Goal: Task Accomplishment & Management: Use online tool/utility

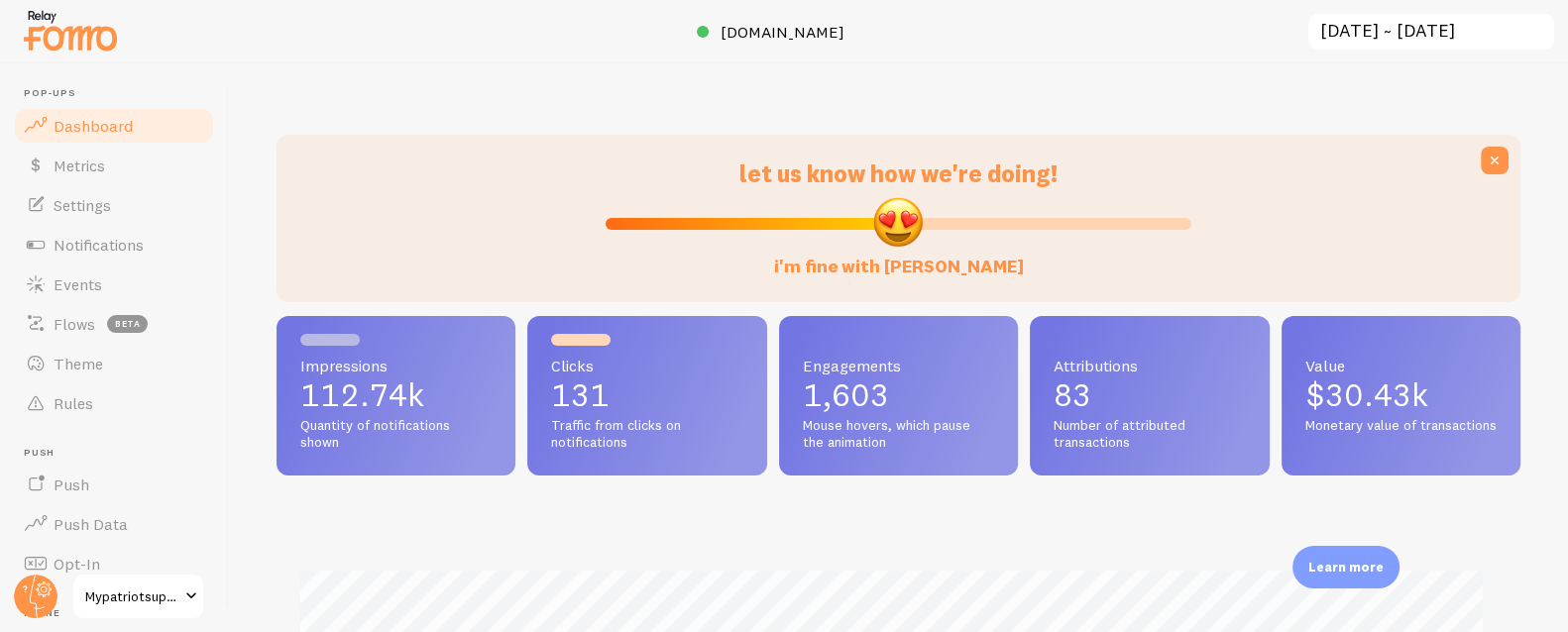
scroll to position [32, 0]
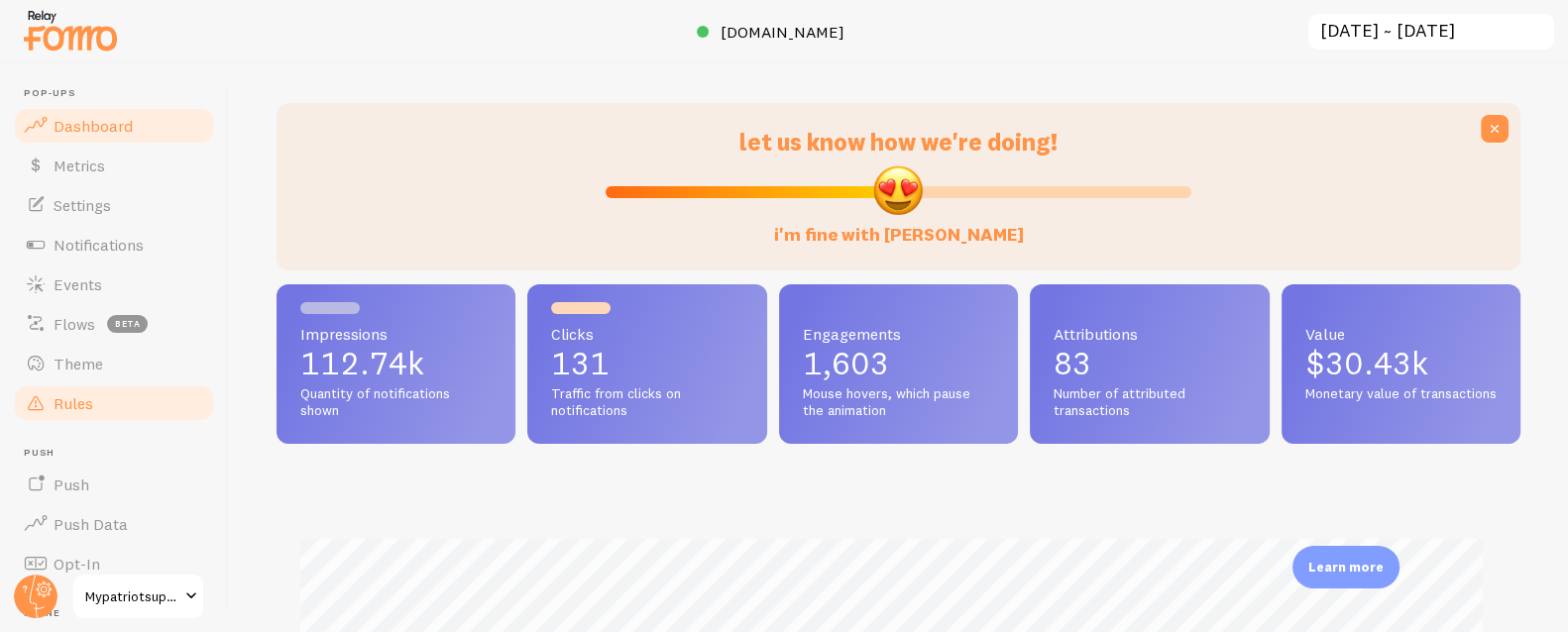
click at [59, 398] on span "Rules" at bounding box center [74, 403] width 40 height 20
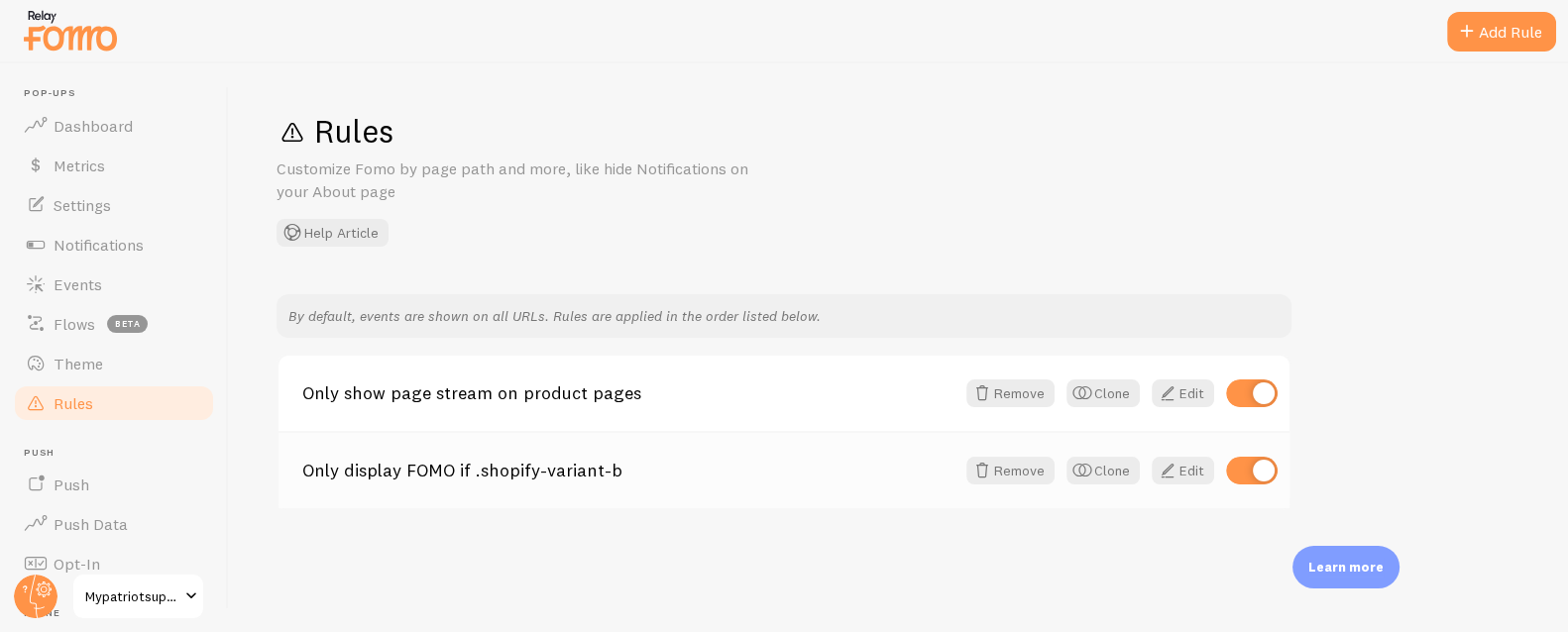
click at [399, 476] on link "Only display FOMO if .shopify-variant-b" at bounding box center [628, 471] width 652 height 18
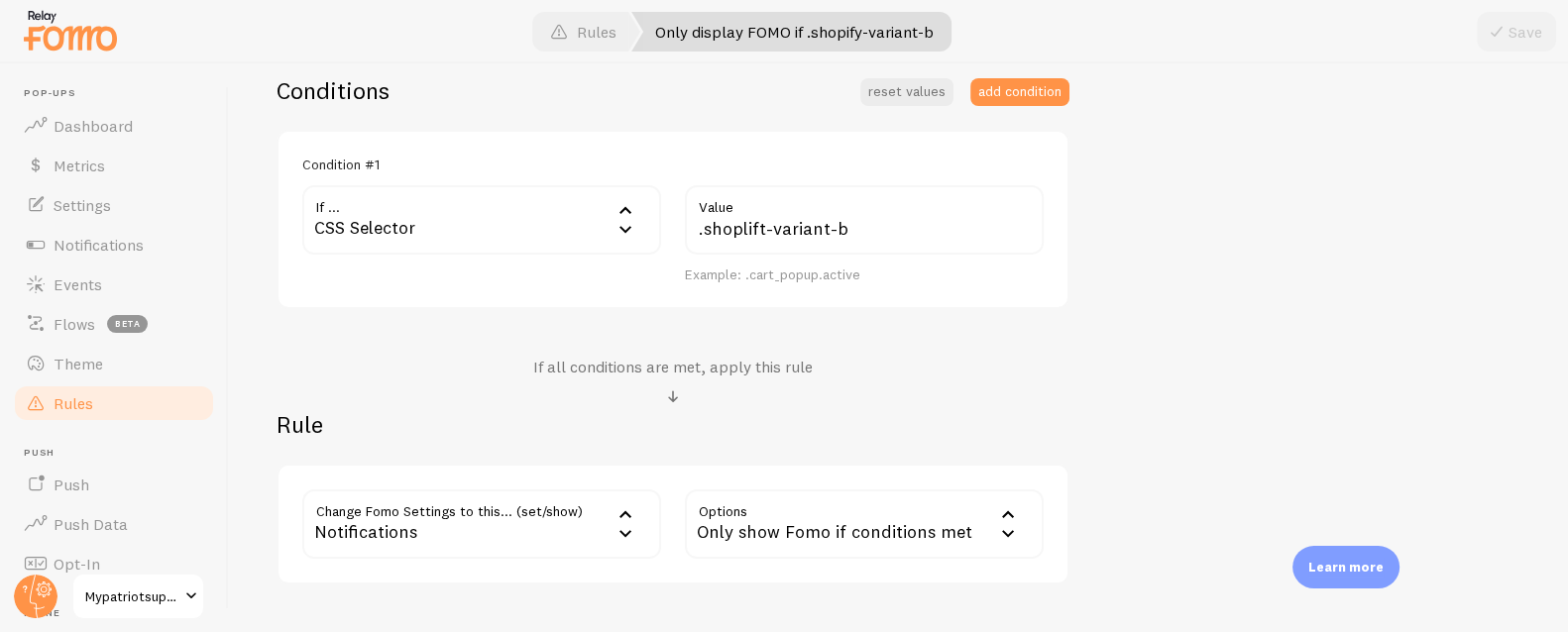
scroll to position [282, 0]
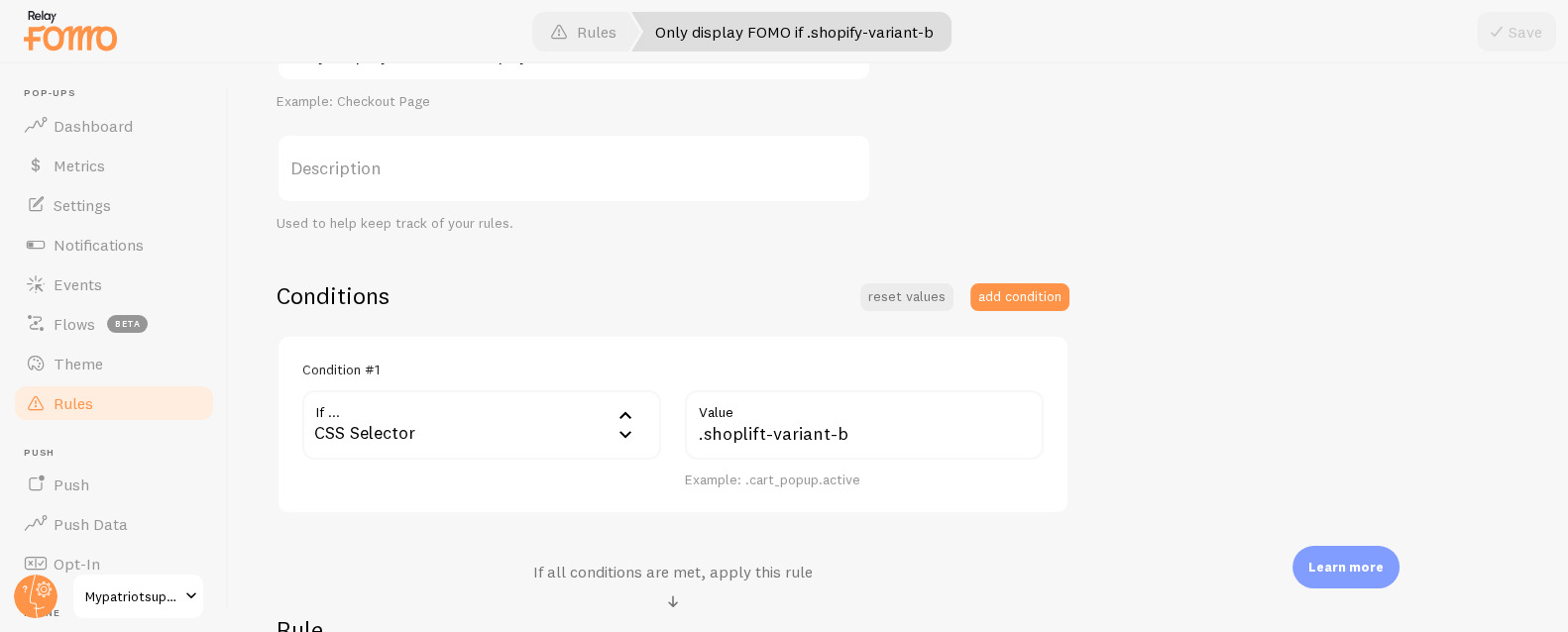
click at [105, 405] on link "Rules" at bounding box center [114, 404] width 204 height 40
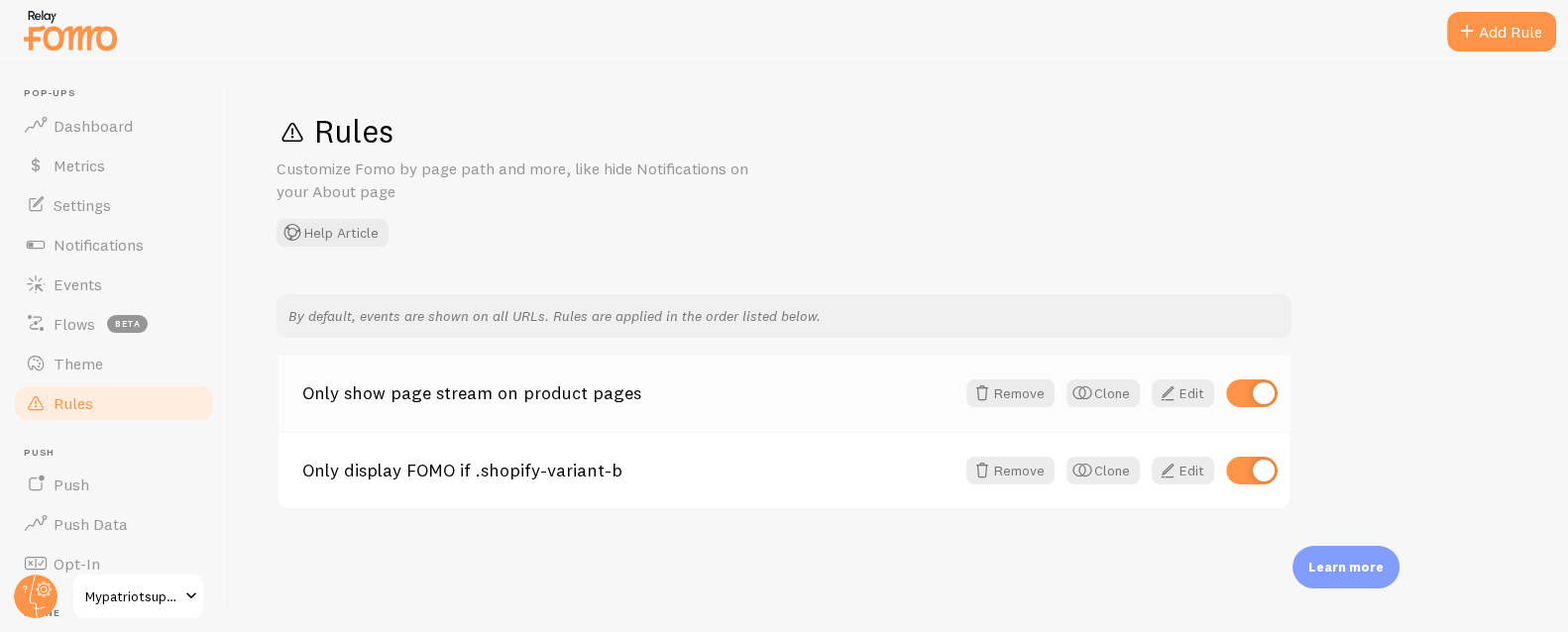
click at [463, 402] on link "Only show page stream on product pages" at bounding box center [628, 394] width 652 height 18
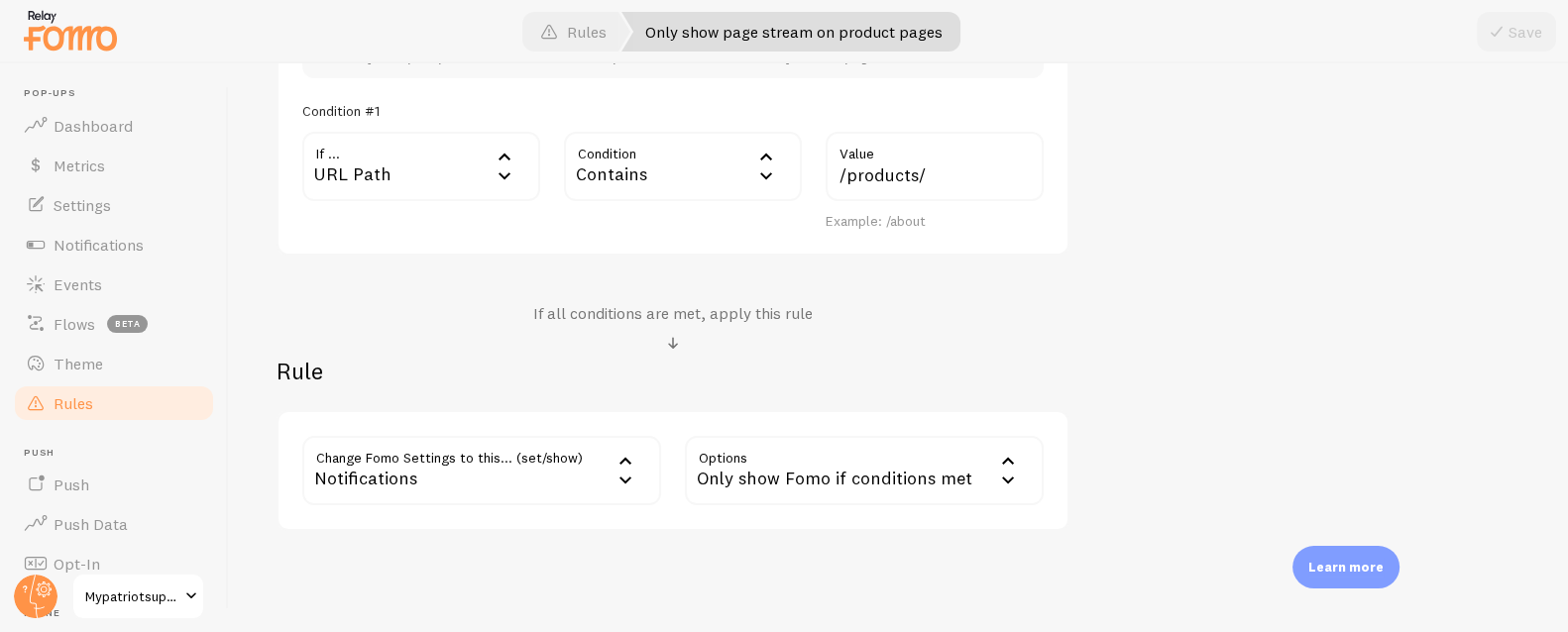
scroll to position [632, 0]
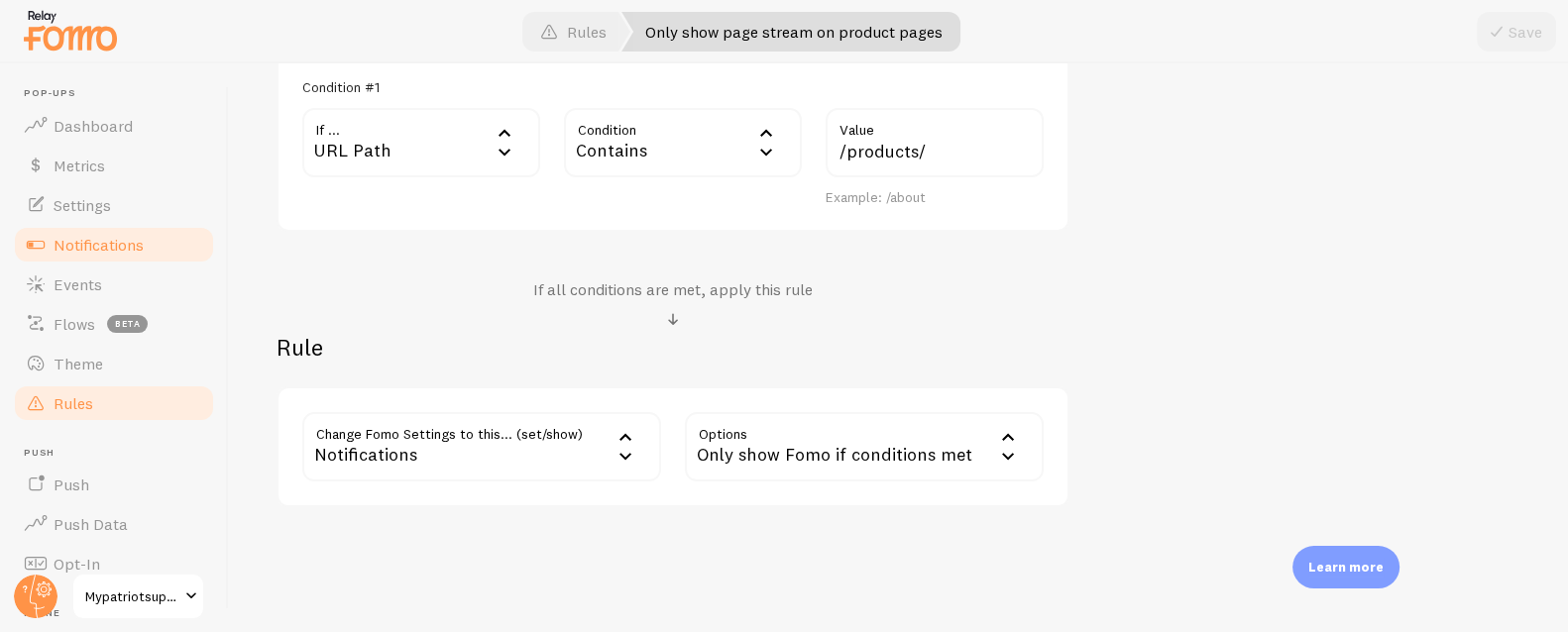
click at [85, 234] on span "Notifications" at bounding box center [99, 244] width 90 height 20
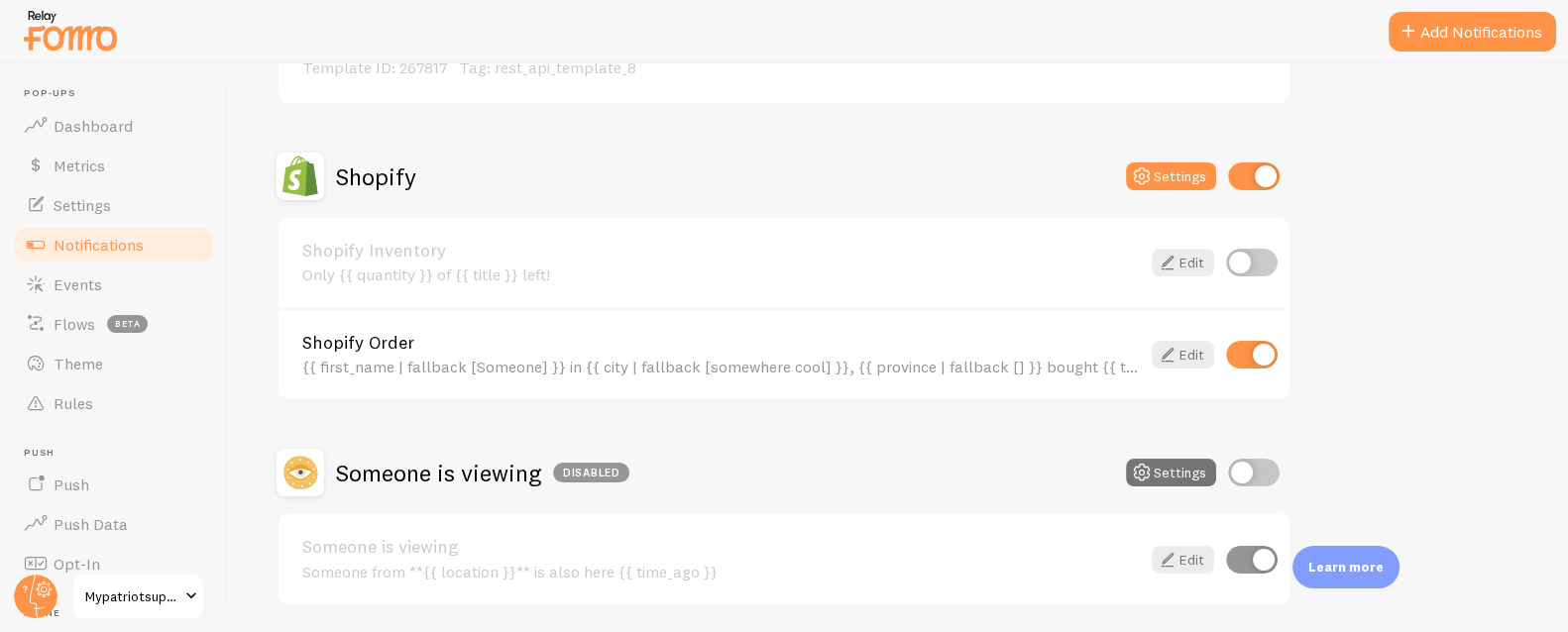
scroll to position [914, 0]
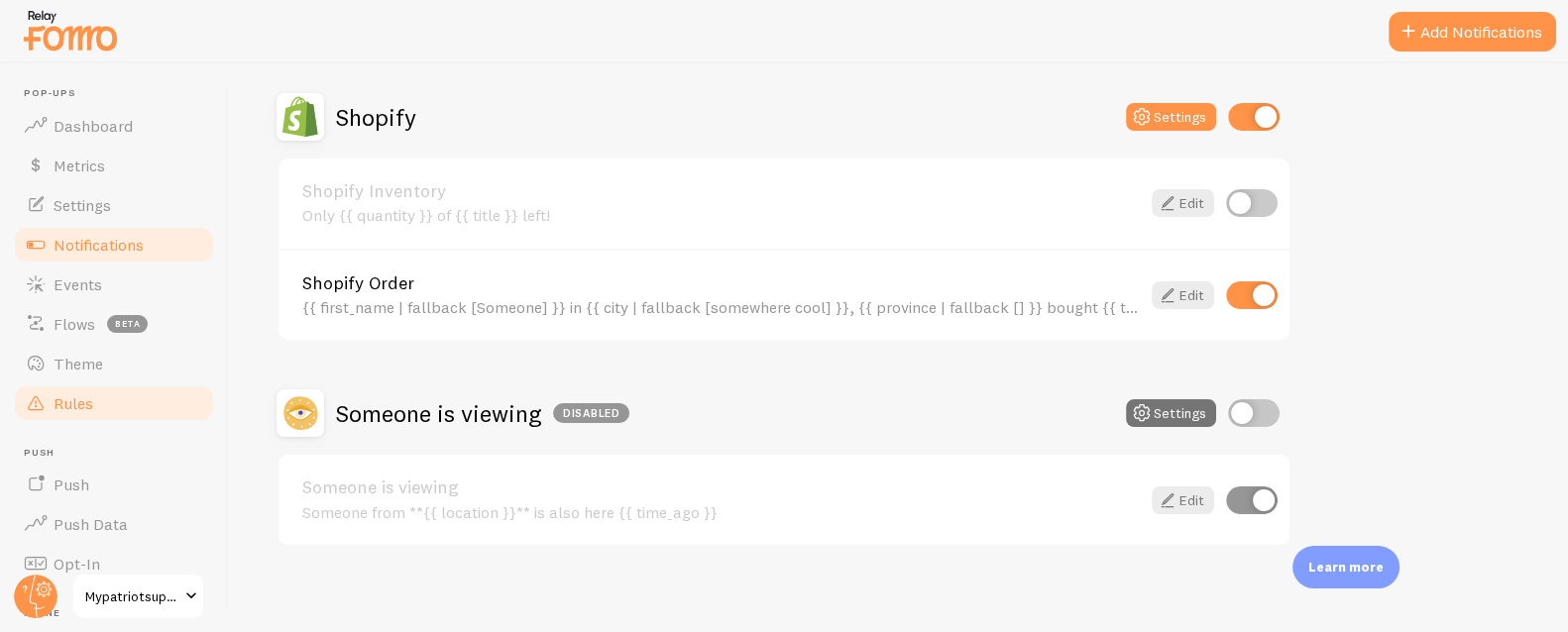
click at [77, 401] on span "Rules" at bounding box center [74, 403] width 40 height 20
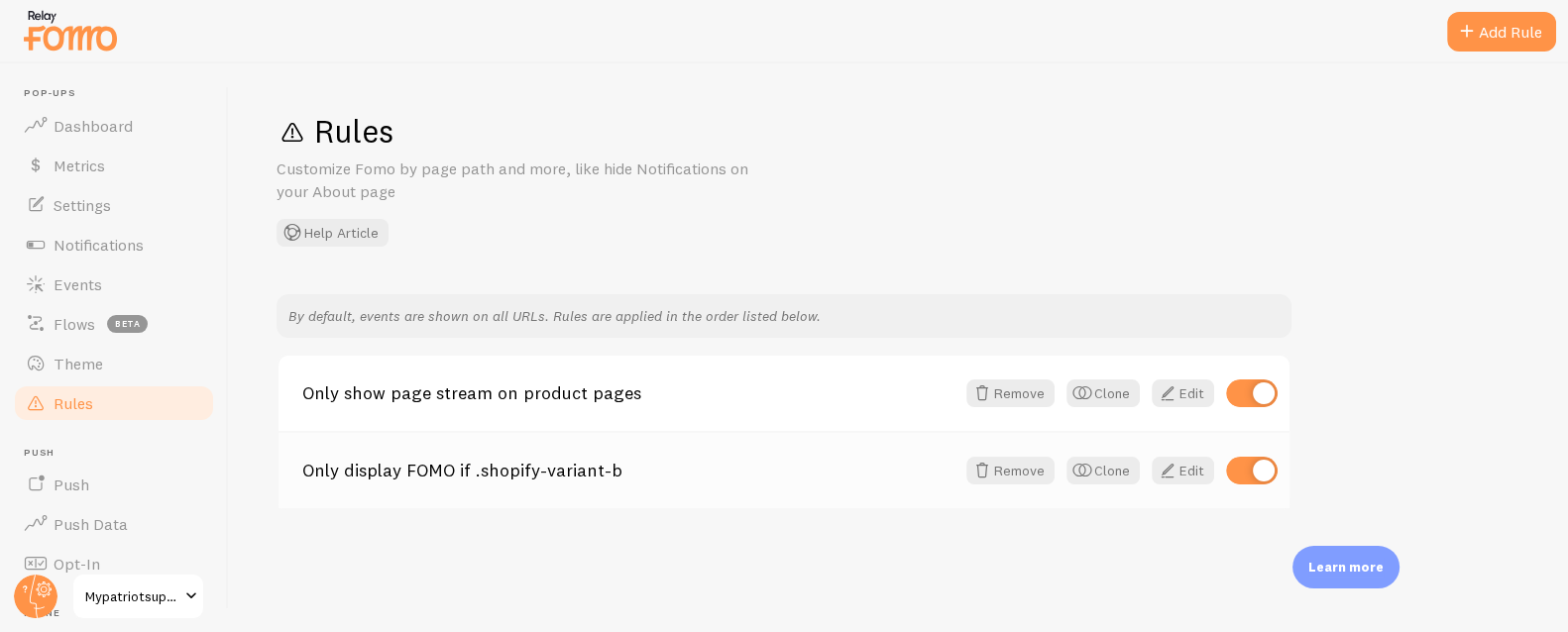
click at [449, 467] on link "Only display FOMO if .shopify-variant-b" at bounding box center [628, 471] width 652 height 18
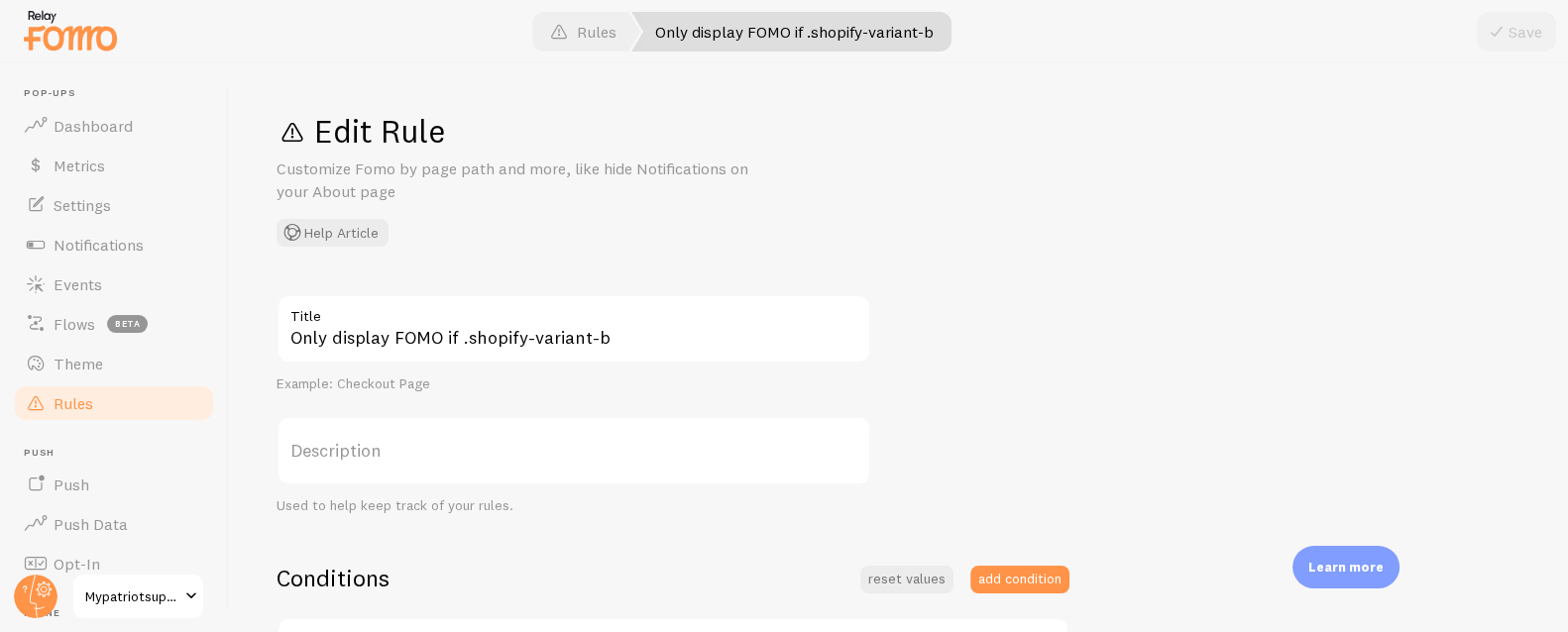
click at [110, 404] on link "Rules" at bounding box center [114, 404] width 204 height 40
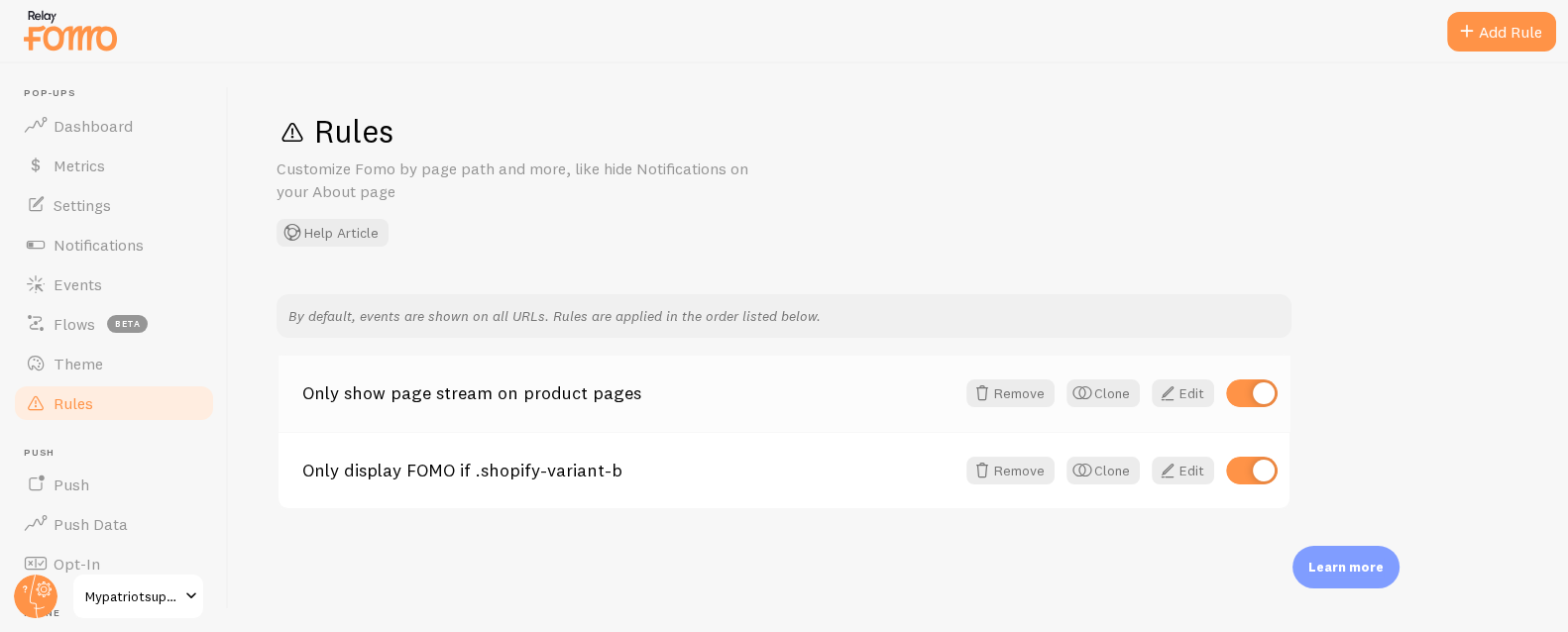
click at [467, 395] on link "Only show page stream on product pages" at bounding box center [628, 394] width 652 height 18
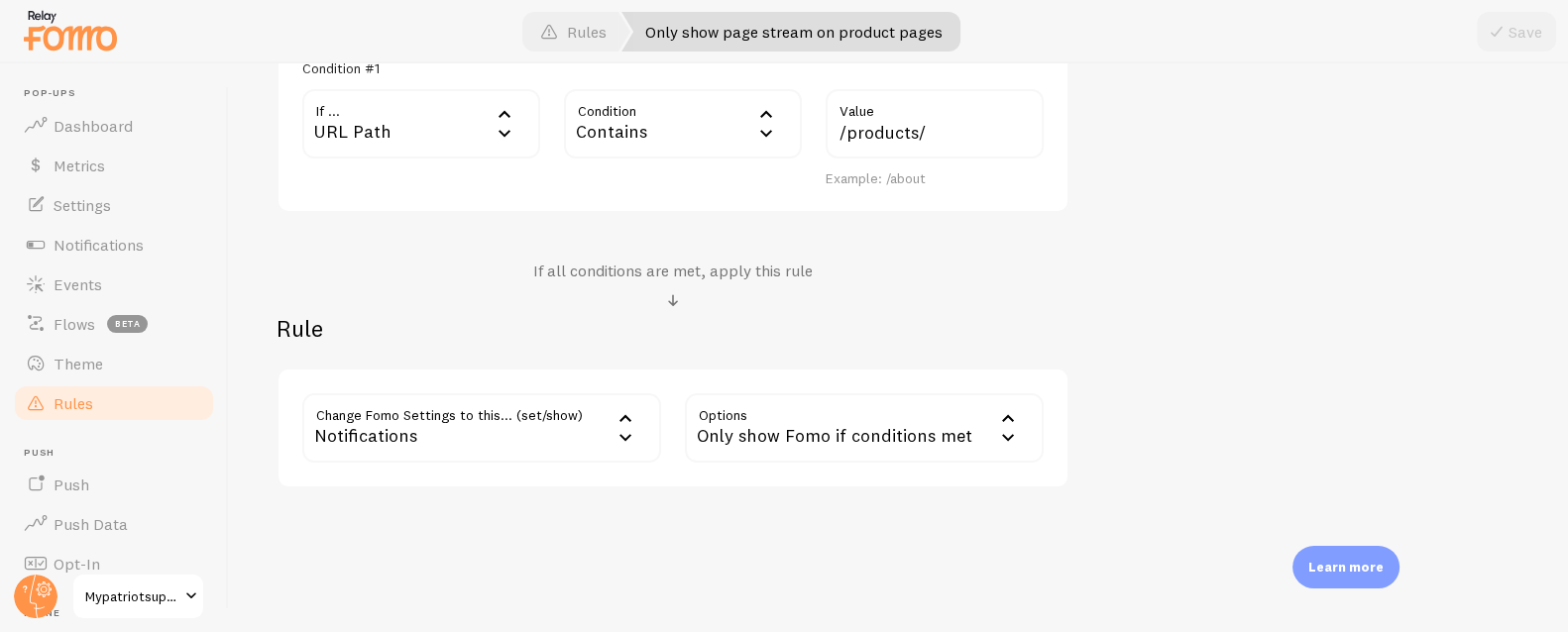
scroll to position [652, 0]
click at [77, 396] on span "Rules" at bounding box center [74, 403] width 40 height 20
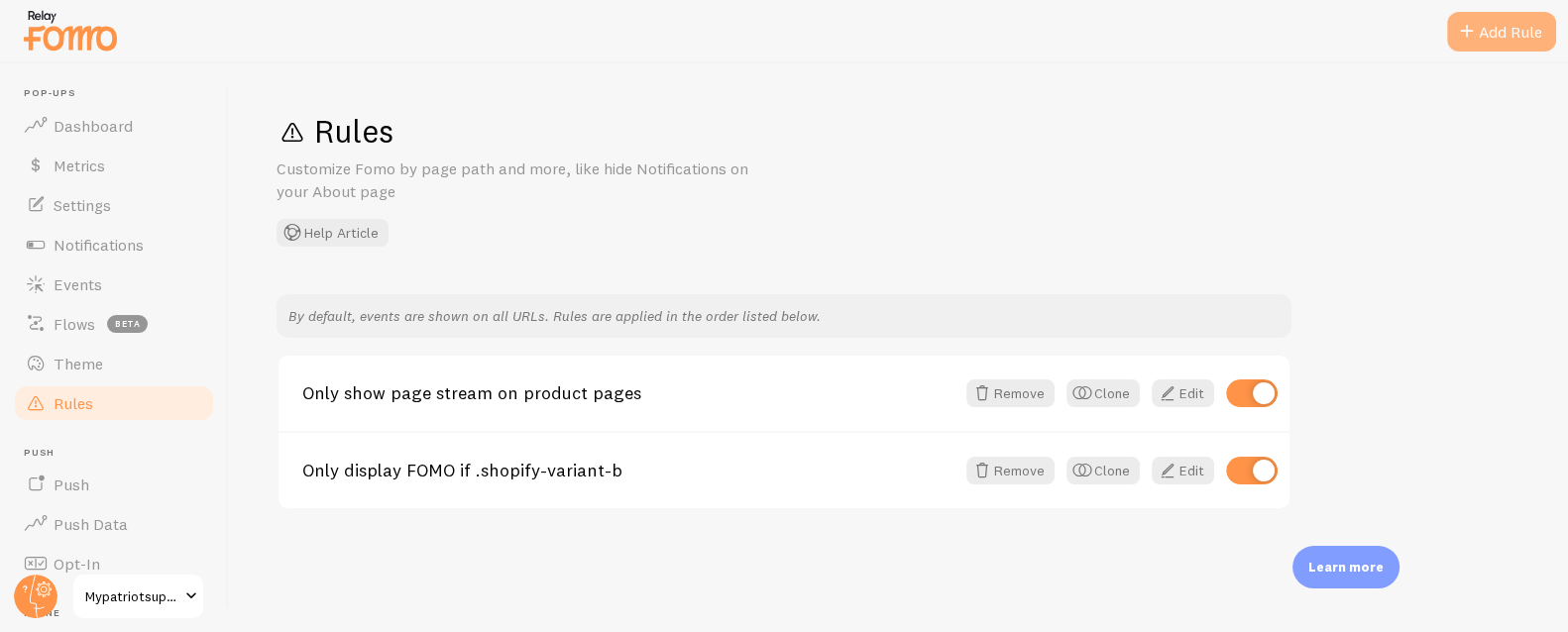
click at [1493, 39] on div "Add Rule" at bounding box center [1501, 32] width 109 height 40
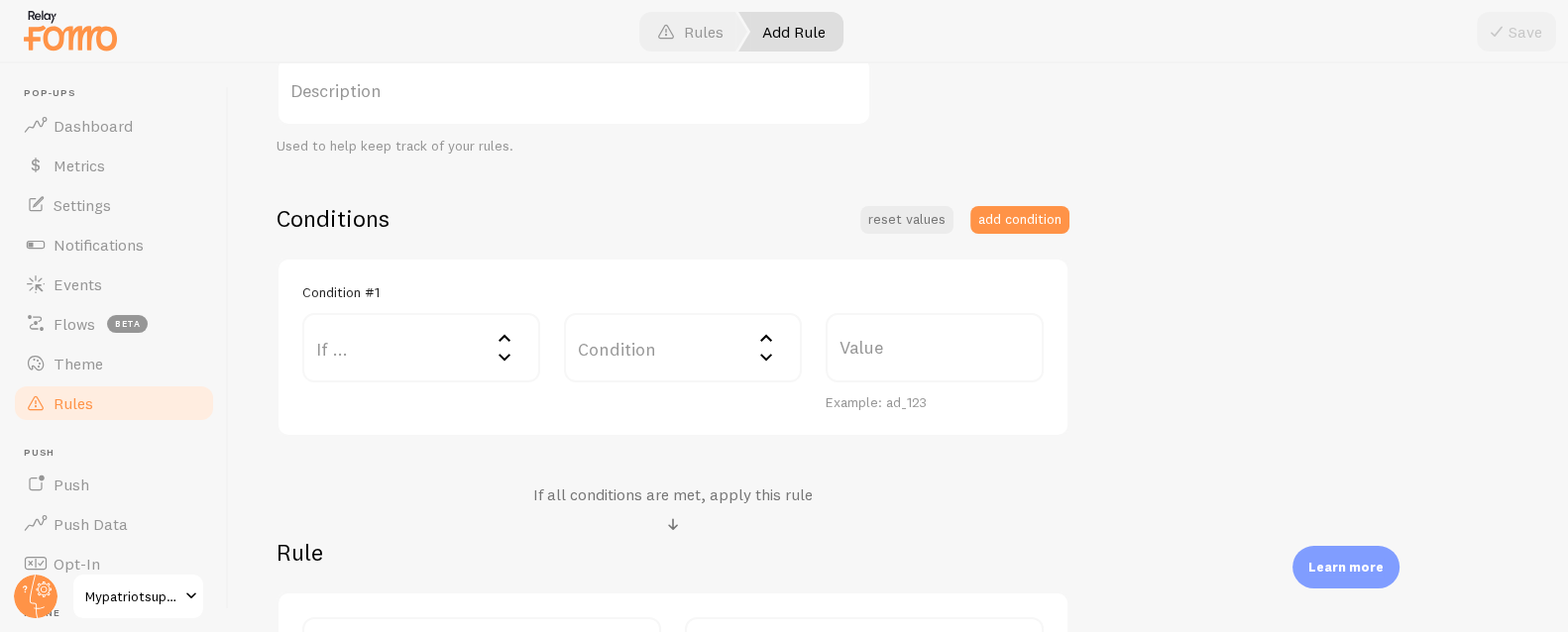
scroll to position [407, 0]
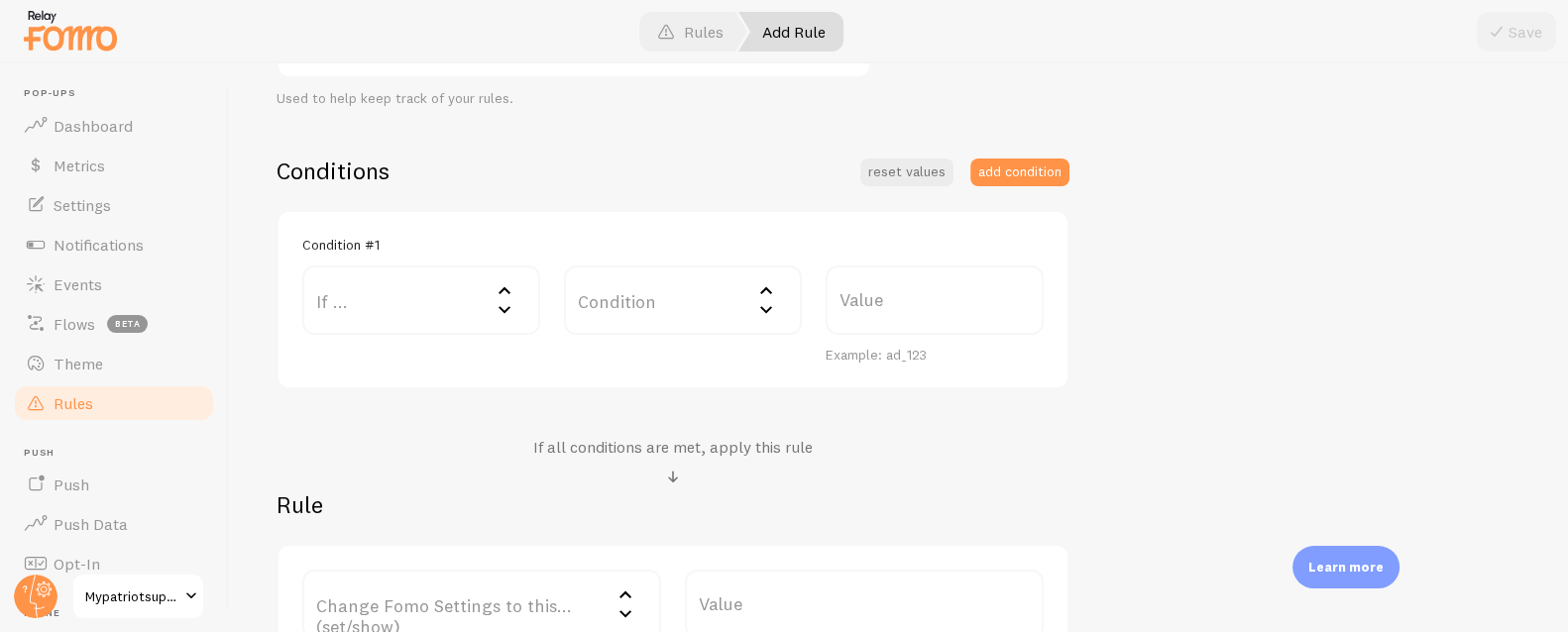
click at [417, 291] on label "If ..." at bounding box center [421, 300] width 237 height 70
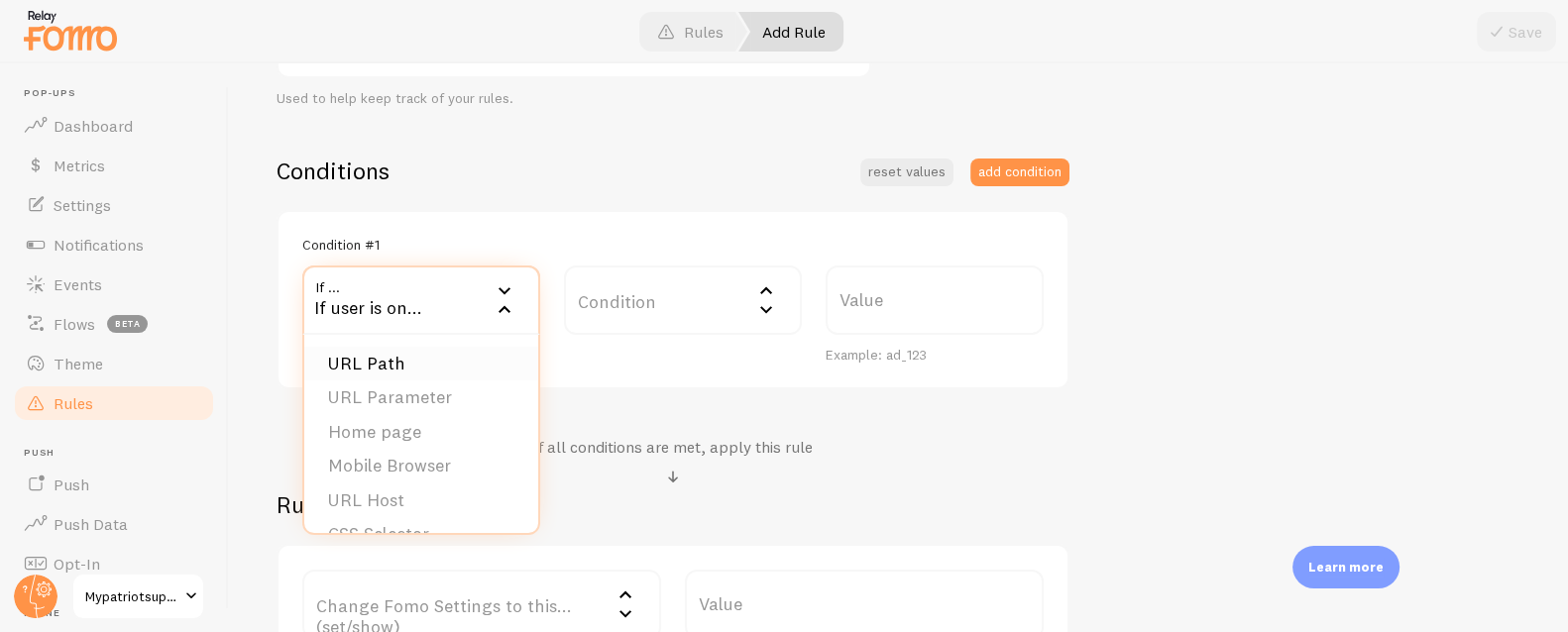
click at [419, 364] on li "URL Path" at bounding box center [421, 364] width 233 height 35
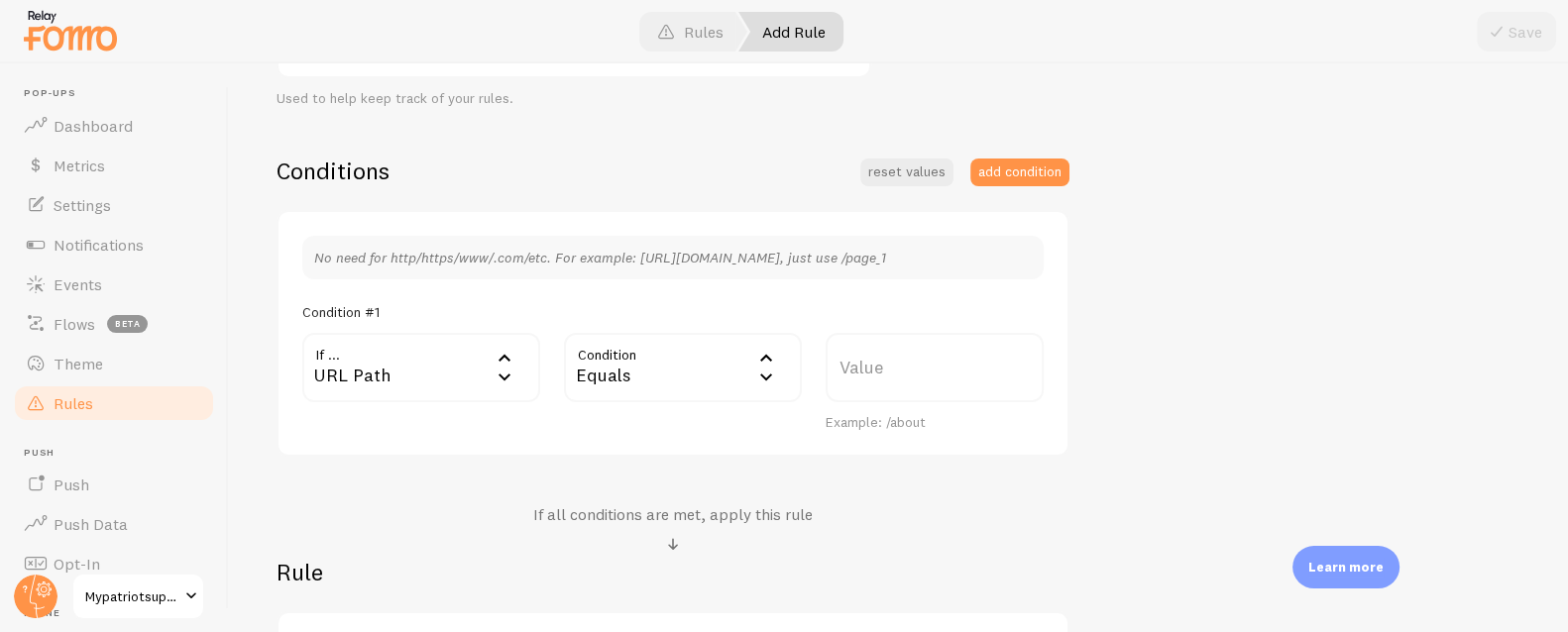
click at [654, 377] on div "Equals" at bounding box center [682, 368] width 237 height 70
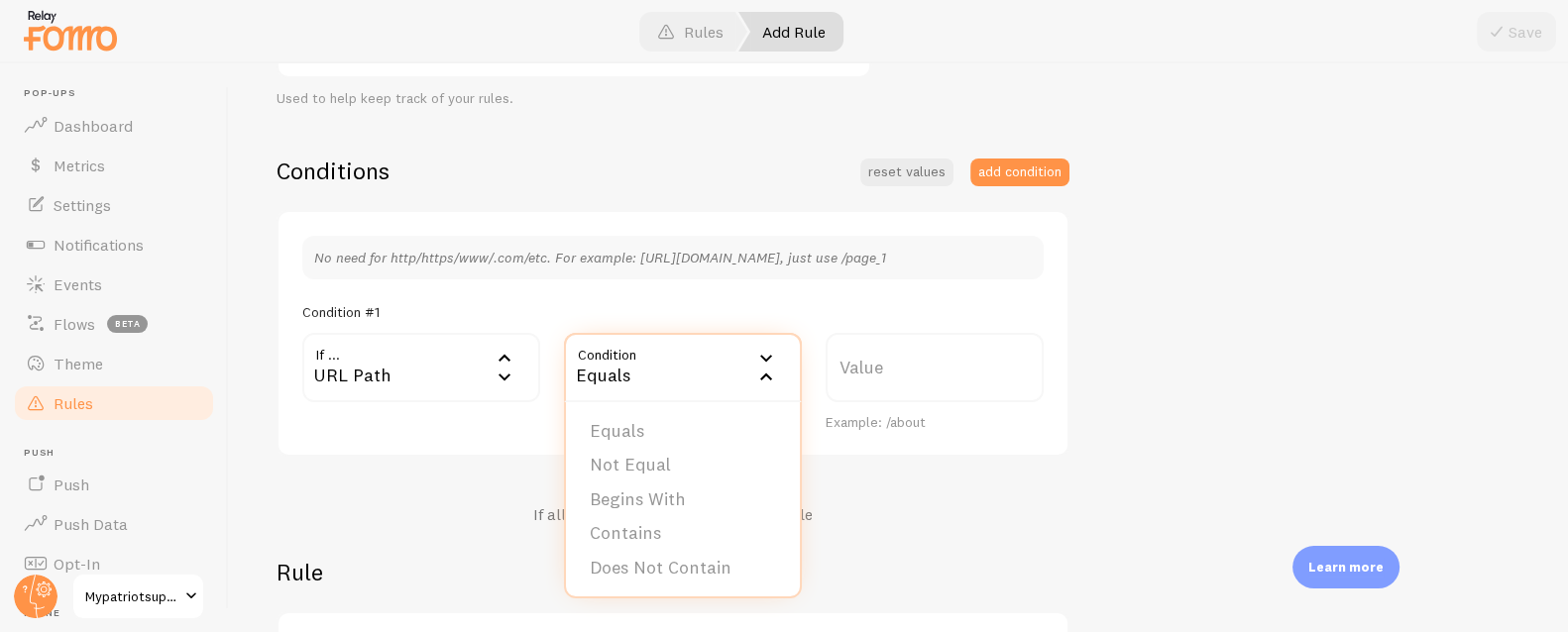
click at [670, 565] on li "Does Not Contain" at bounding box center [682, 567] width 233 height 35
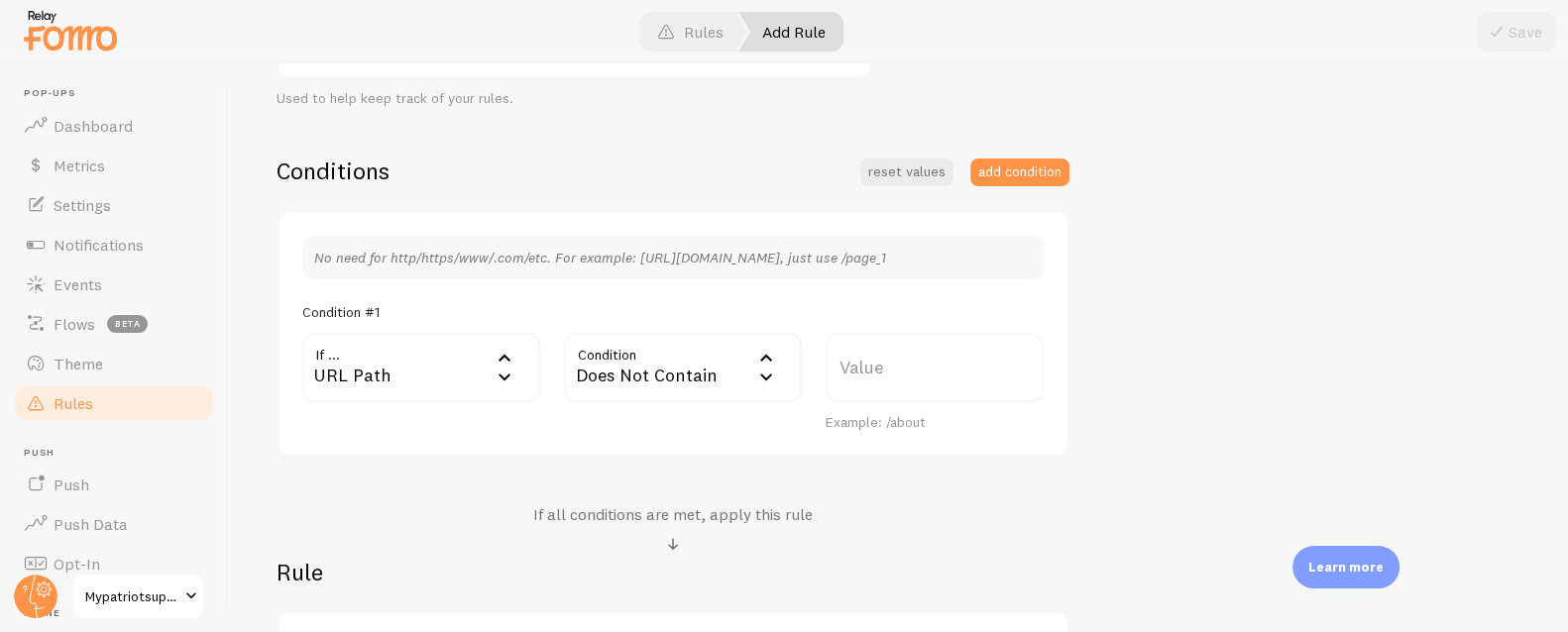
click at [908, 356] on label "Value" at bounding box center [935, 368] width 218 height 70
click at [908, 356] on input "Value" at bounding box center [935, 368] width 218 height 70
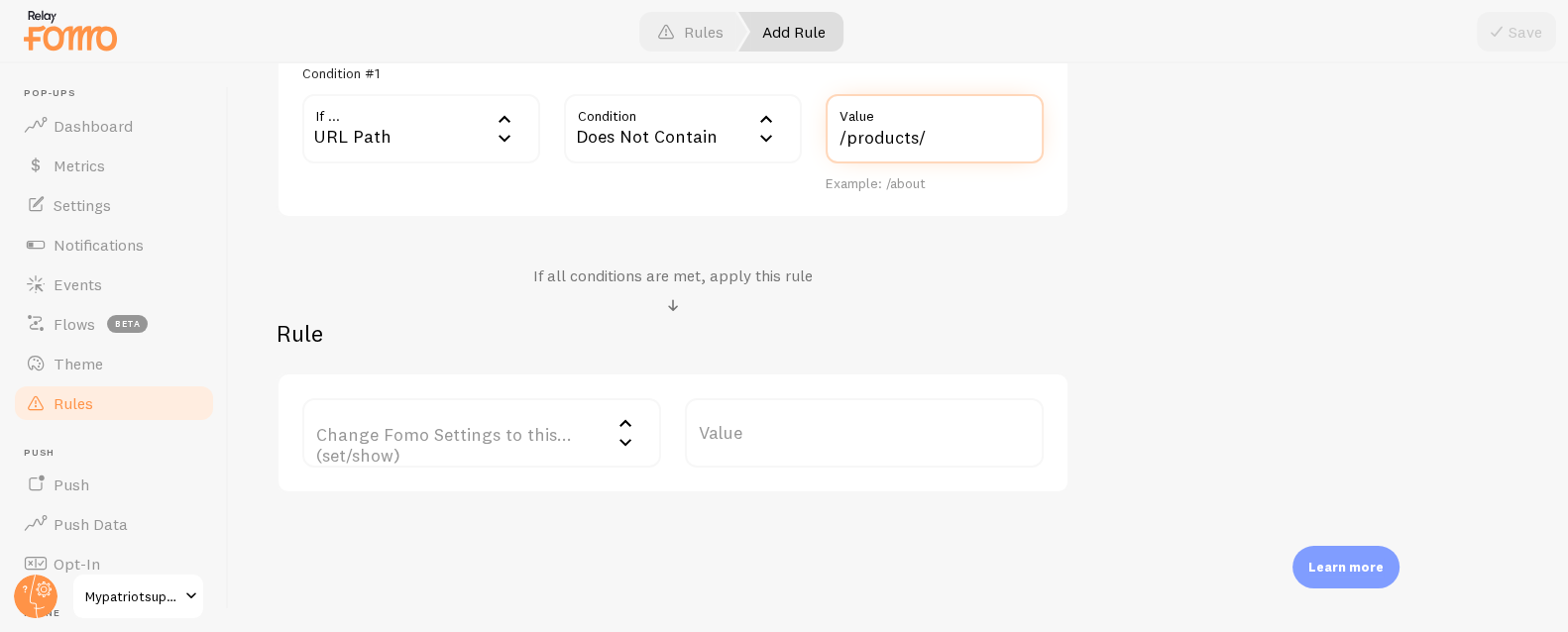
scroll to position [680, 0]
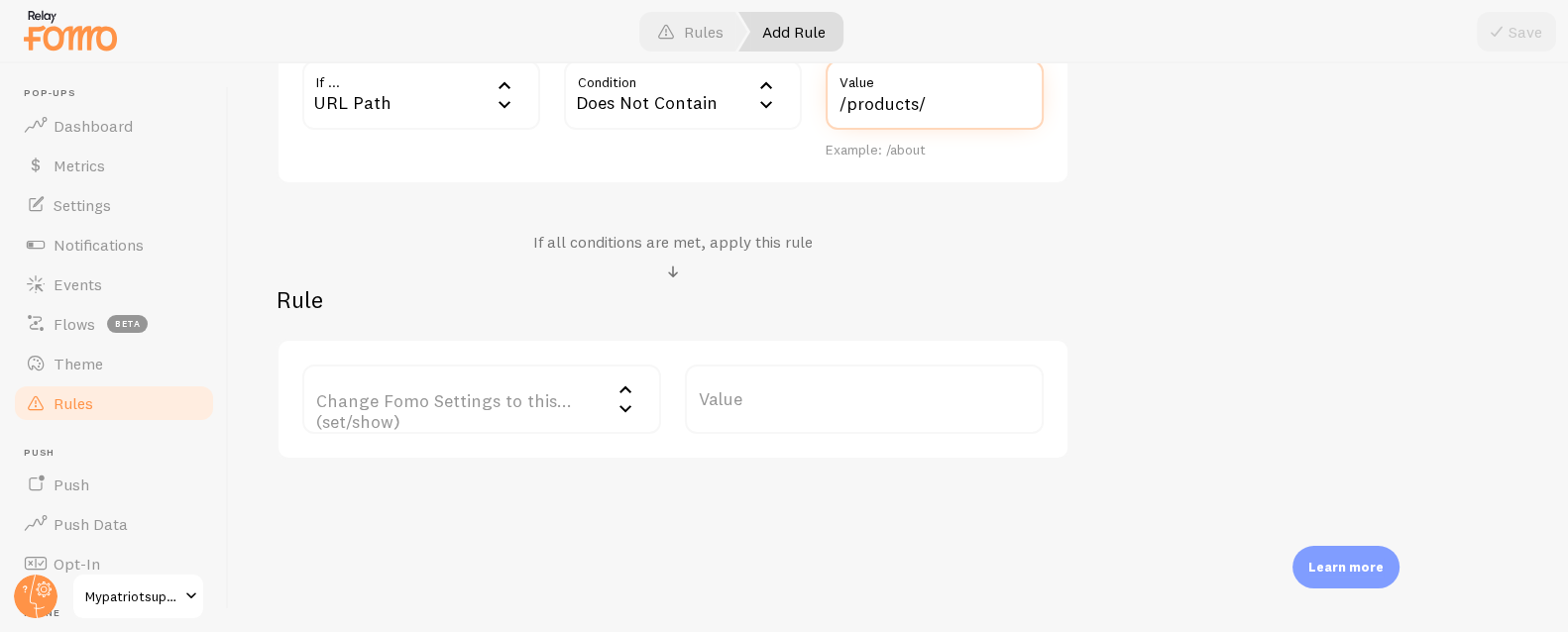
type input "/products/"
click at [393, 408] on label "Change Fomo Settings to this... (set/show)" at bounding box center [482, 400] width 359 height 70
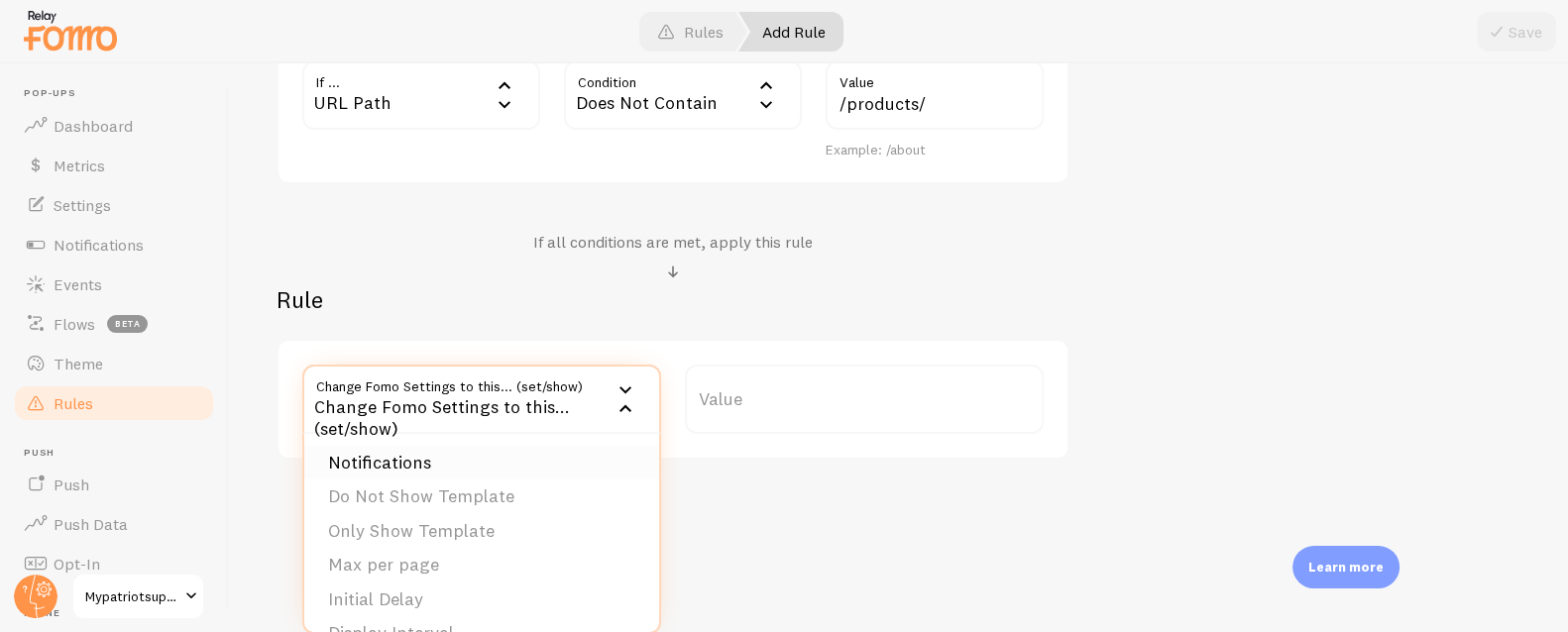
click at [410, 468] on li "Notifications" at bounding box center [482, 463] width 355 height 35
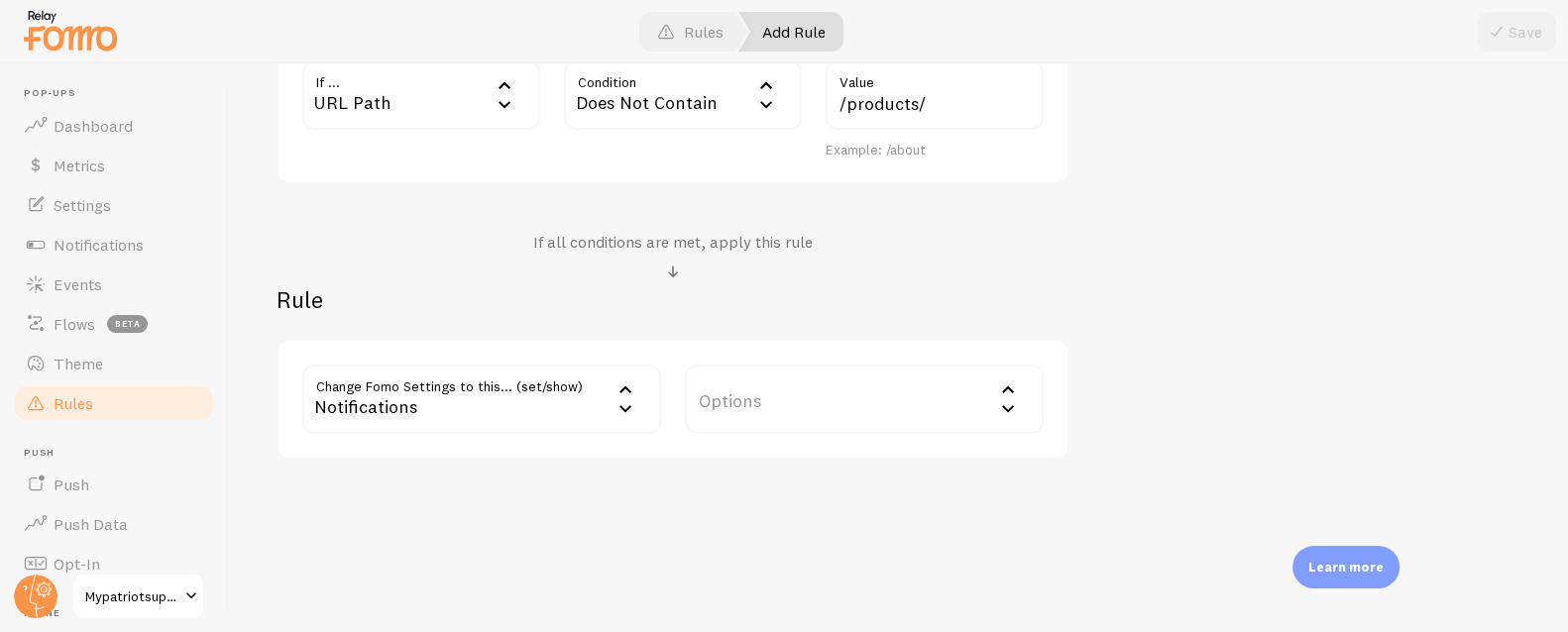
click at [839, 404] on label "Options" at bounding box center [865, 400] width 359 height 70
click at [789, 466] on li "Hide Fomo" at bounding box center [865, 463] width 355 height 35
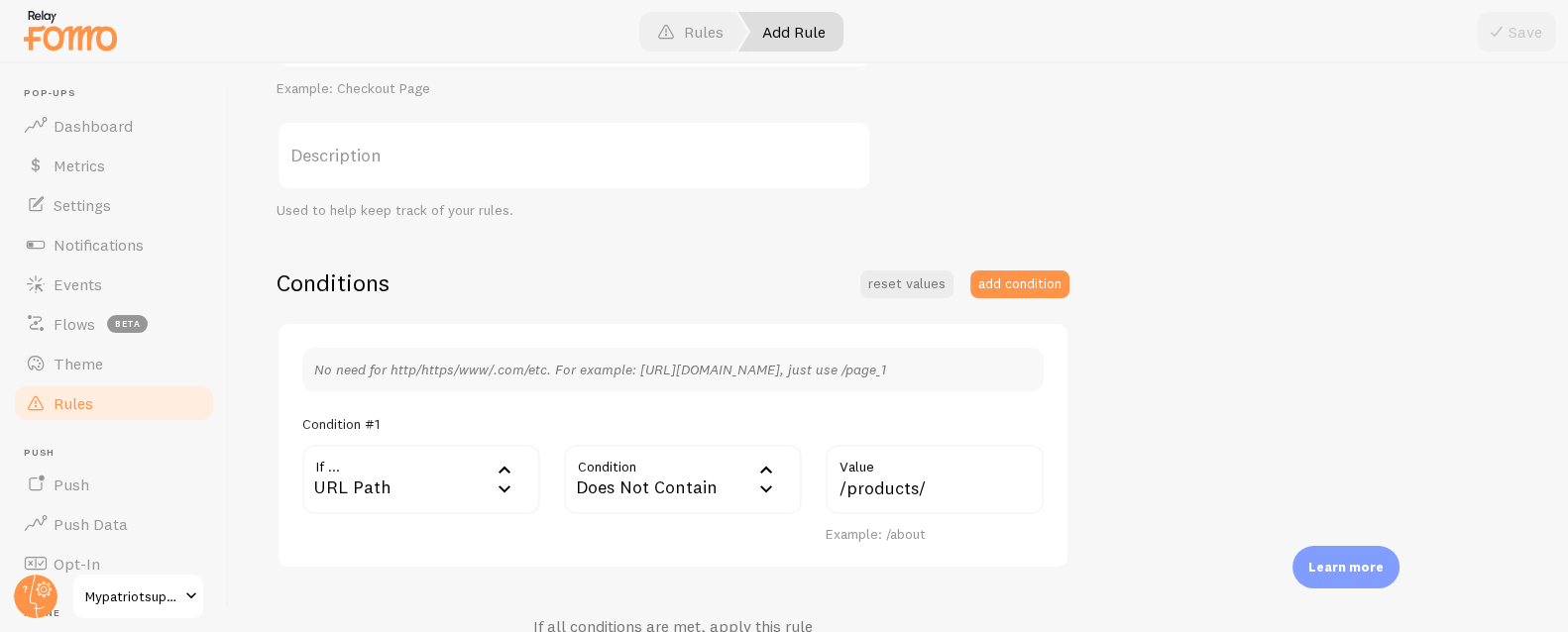
scroll to position [291, 0]
click at [365, 156] on label "Description" at bounding box center [574, 159] width 594 height 70
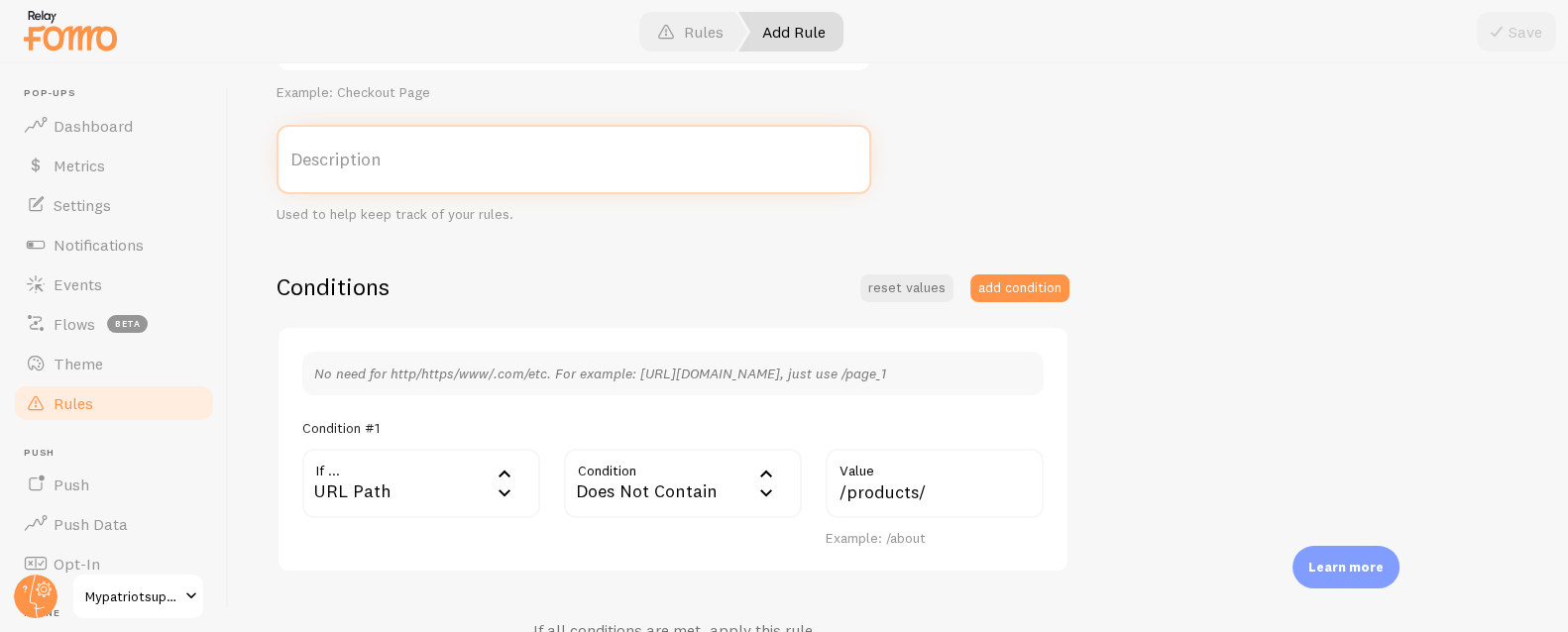
click at [365, 156] on input "Description" at bounding box center [574, 159] width 594 height 70
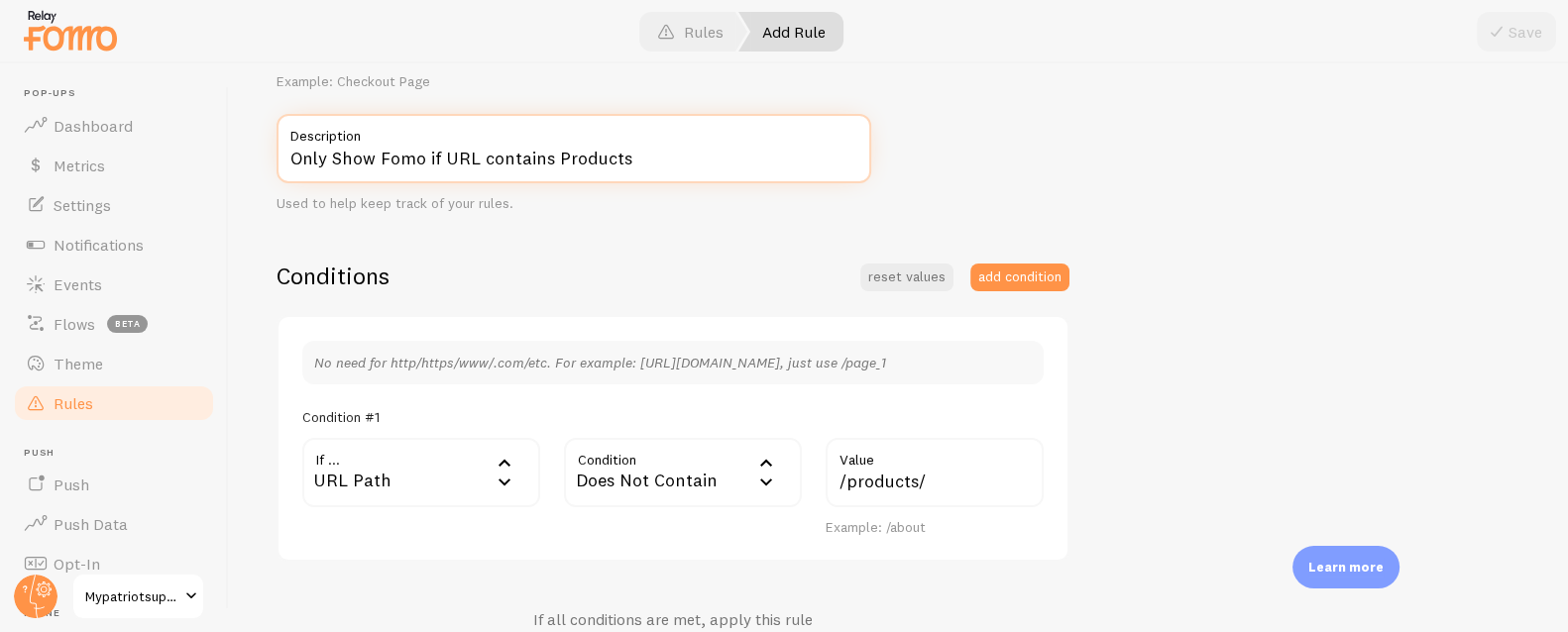
scroll to position [464, 0]
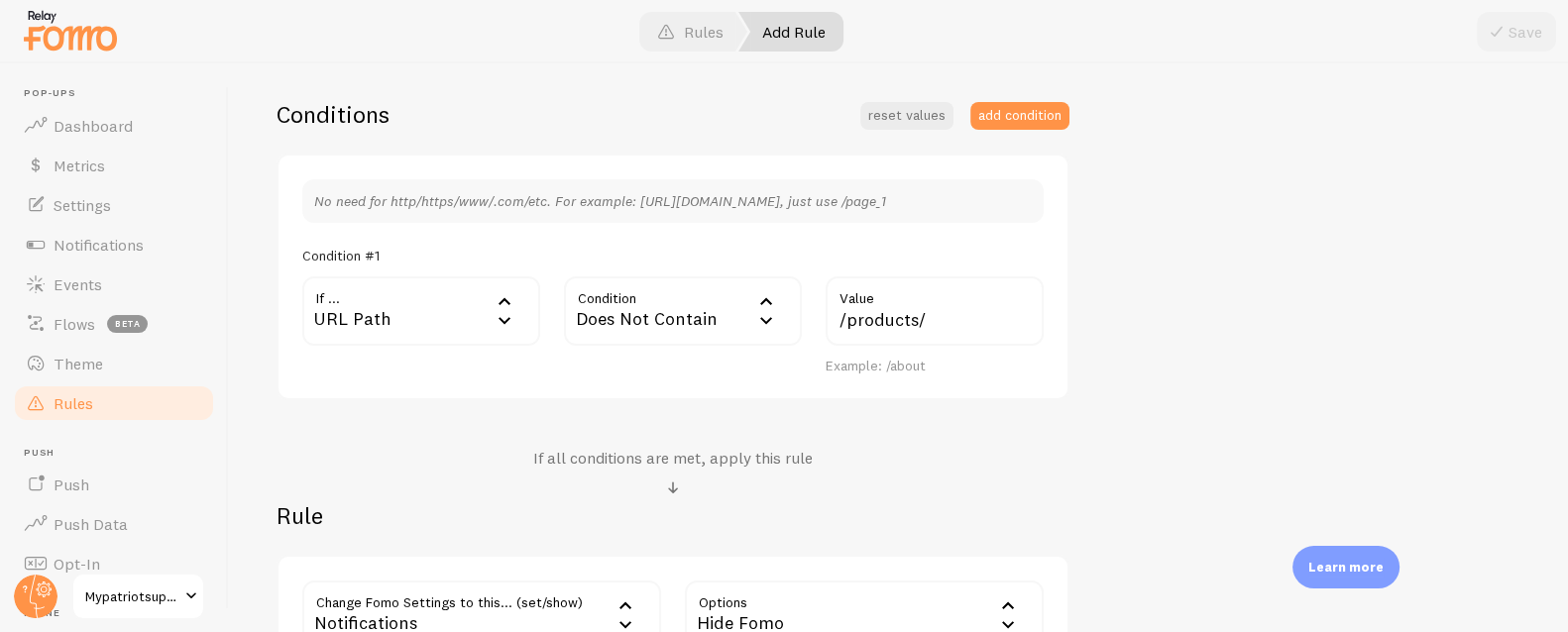
type input "Only Show Fomo if URL contains Products"
click at [765, 399] on div "Conditions reset values add condition No need for http/https/www/.com/etc. For …" at bounding box center [672, 387] width 793 height 576
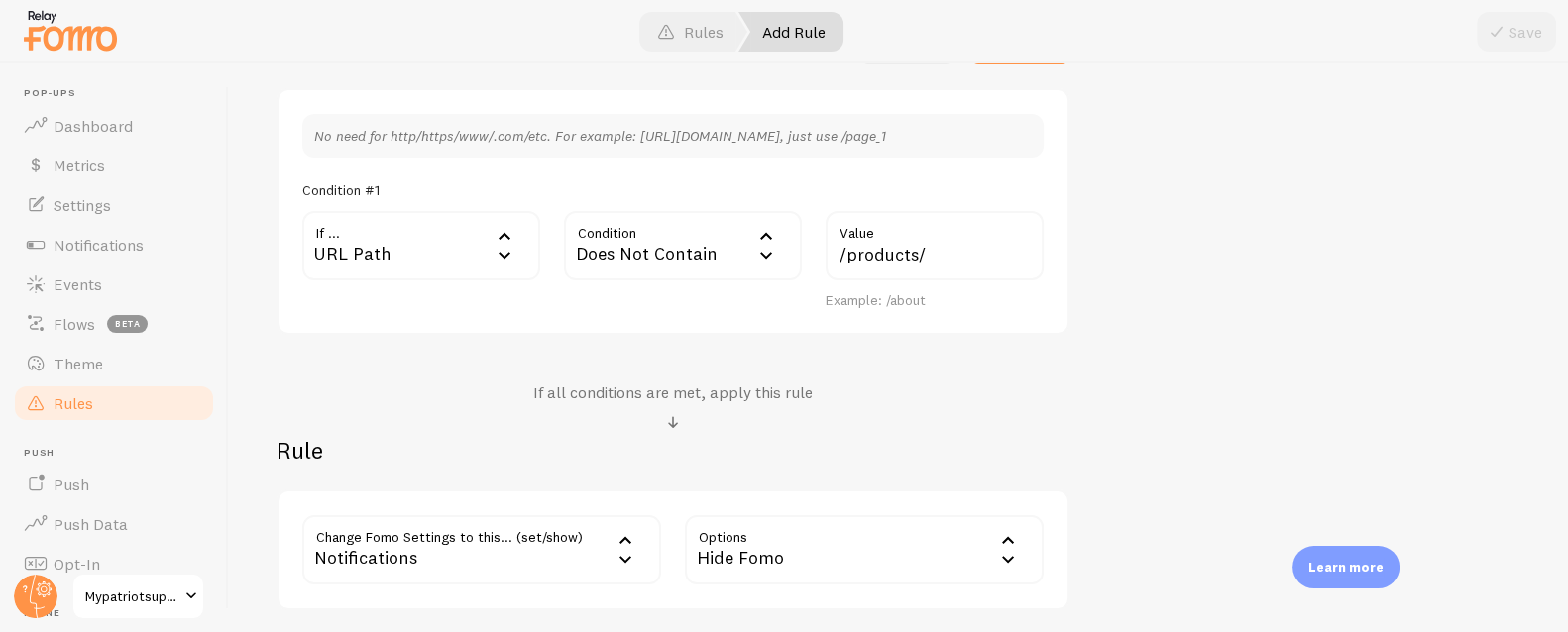
scroll to position [680, 0]
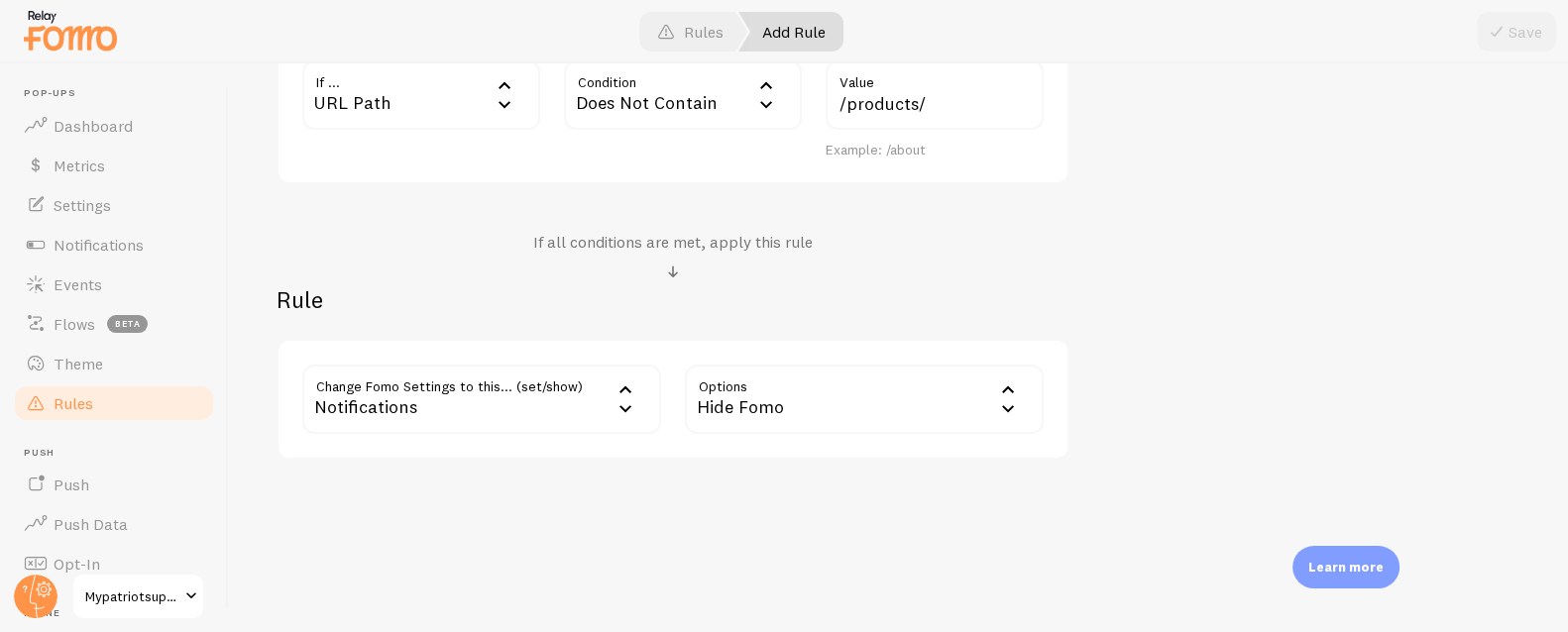
click at [884, 334] on div "Rule Change Fomo Settings to this... (set/show) show Notifications Notification…" at bounding box center [672, 372] width 793 height 175
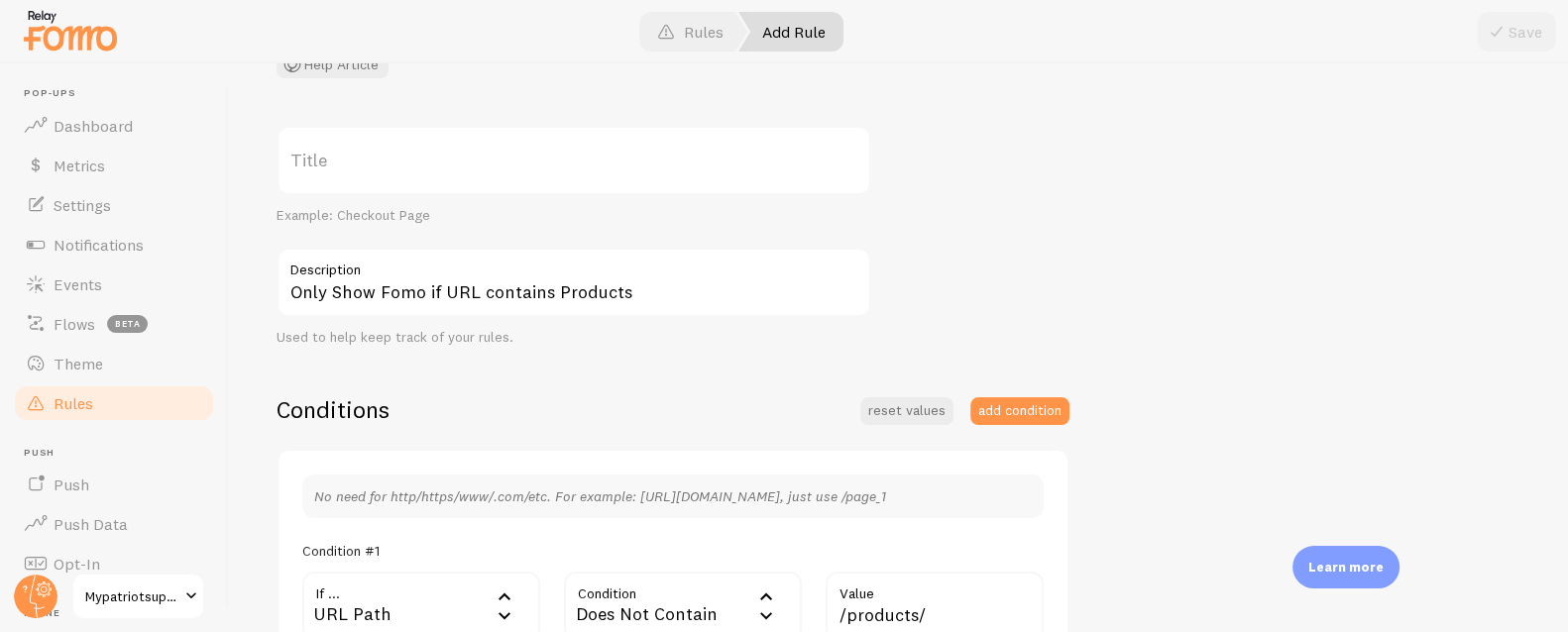
scroll to position [0, 0]
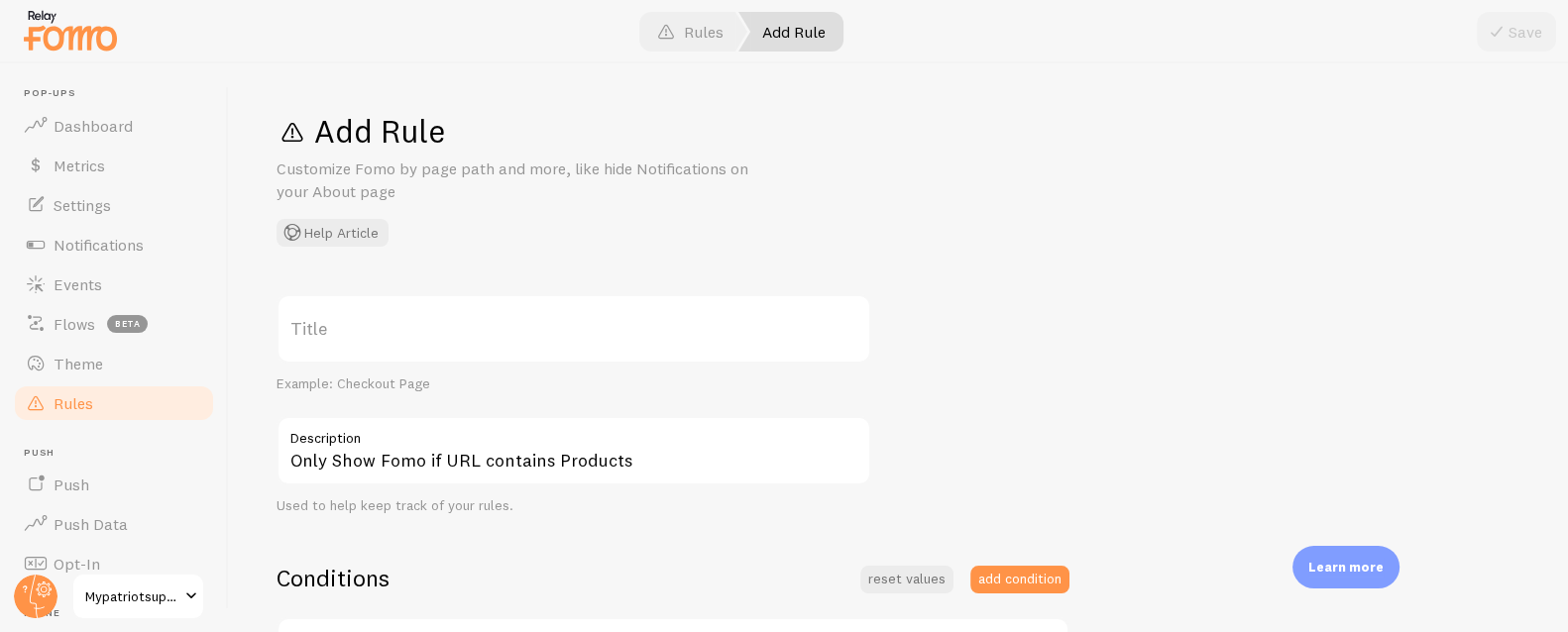
click at [1513, 29] on div "Save" at bounding box center [1515, 32] width 79 height 40
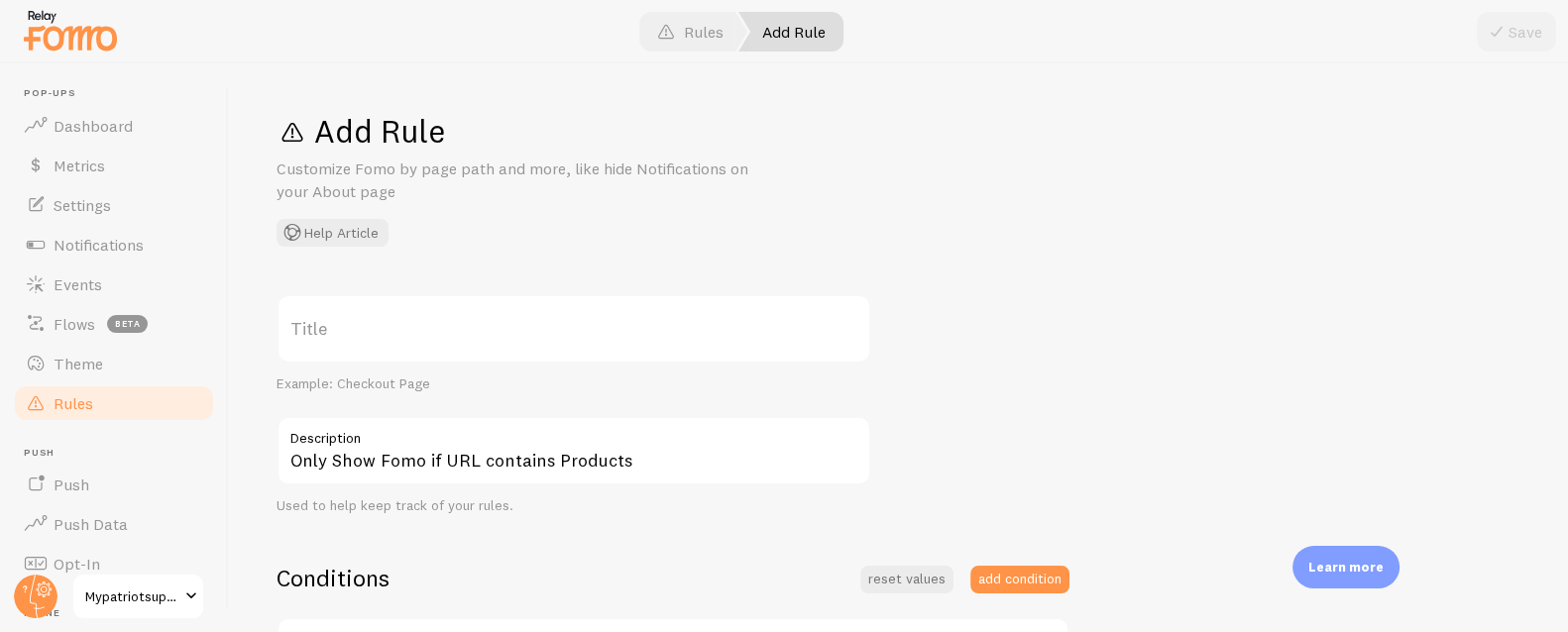
click at [1513, 29] on div "Save" at bounding box center [1515, 32] width 79 height 40
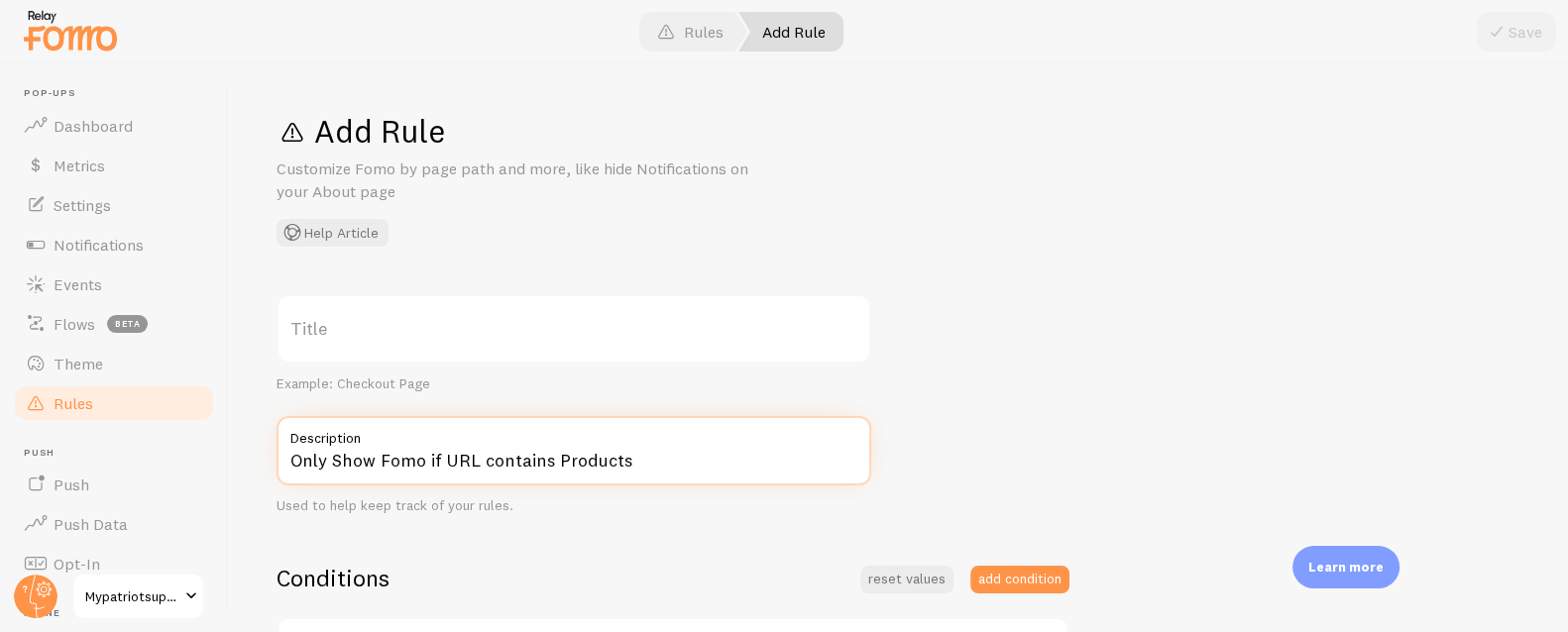
click at [472, 465] on input "Only Show Fomo if URL contains Products" at bounding box center [574, 451] width 594 height 70
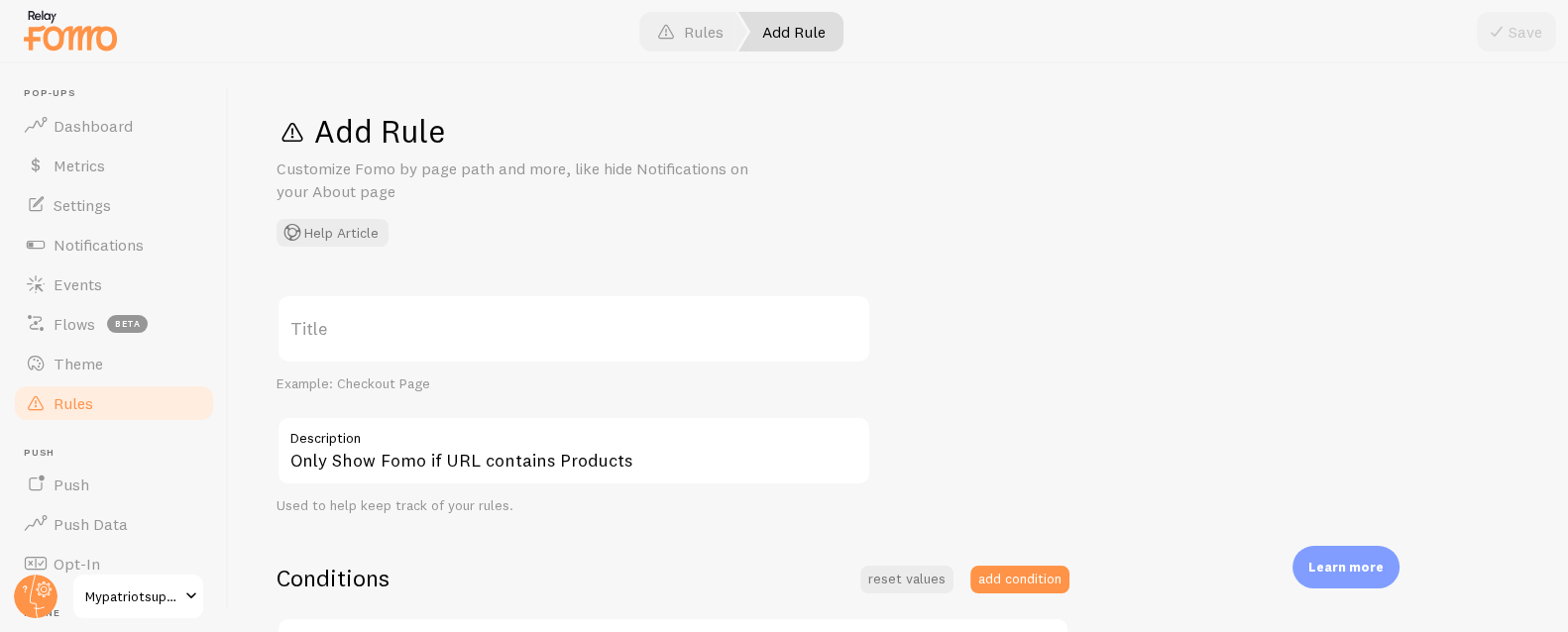
click at [357, 329] on label "Title" at bounding box center [574, 329] width 594 height 70
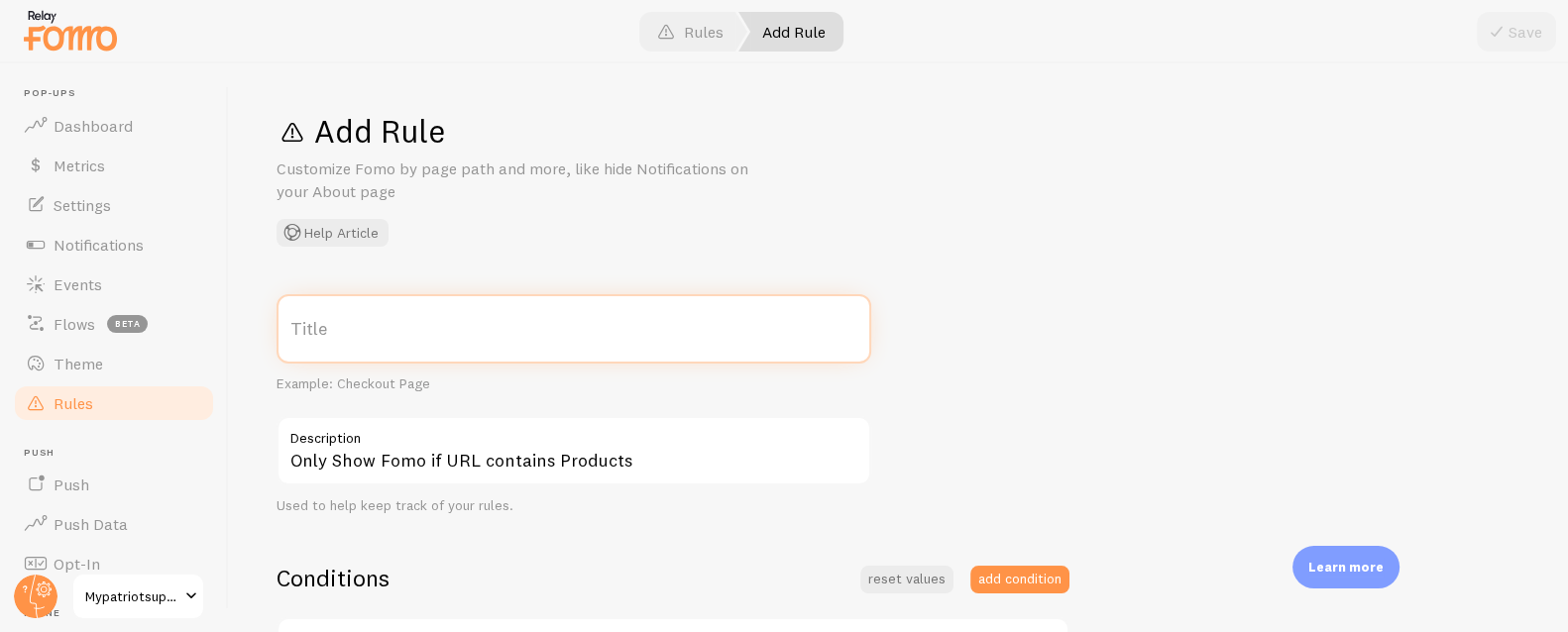
click at [357, 329] on input "Title" at bounding box center [574, 329] width 594 height 70
paste input "Only Show Fomo if URL contains Products"
type input "Only Show Fomo if URL contains Products"
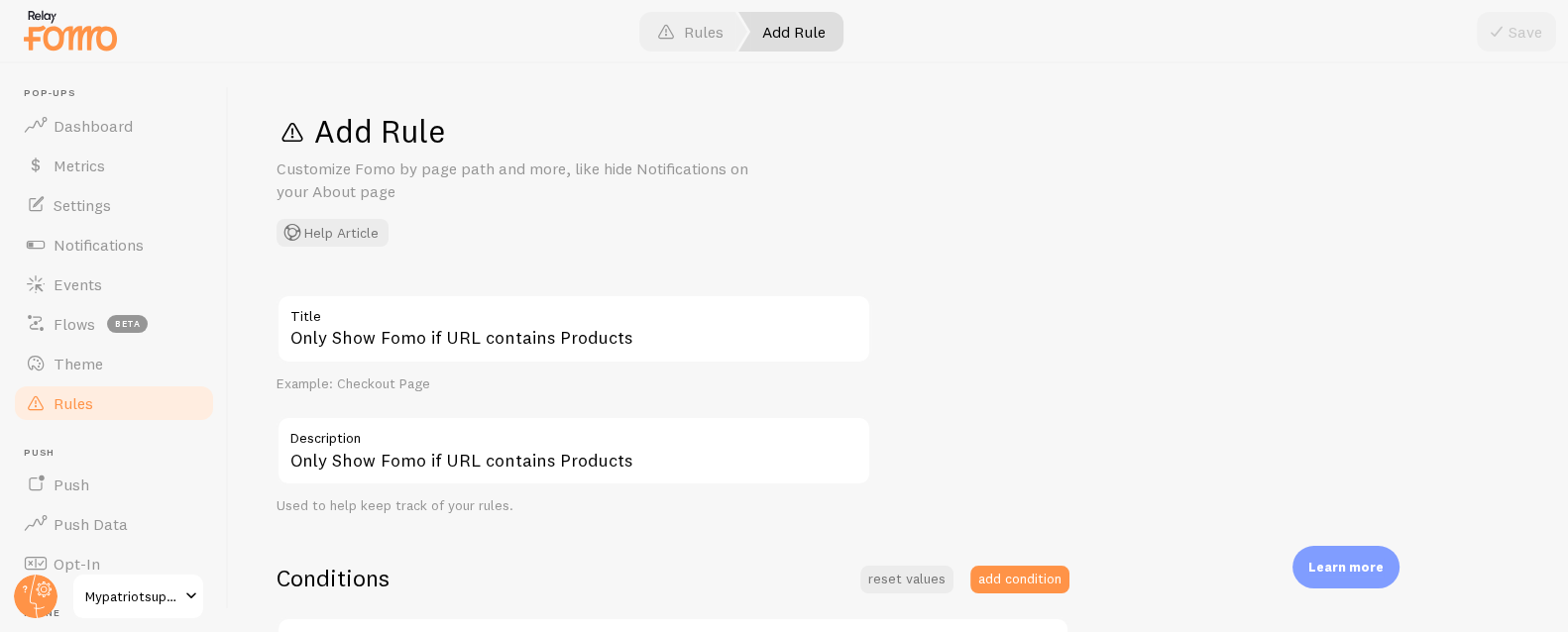
click at [1514, 32] on button "Save" at bounding box center [1515, 32] width 79 height 40
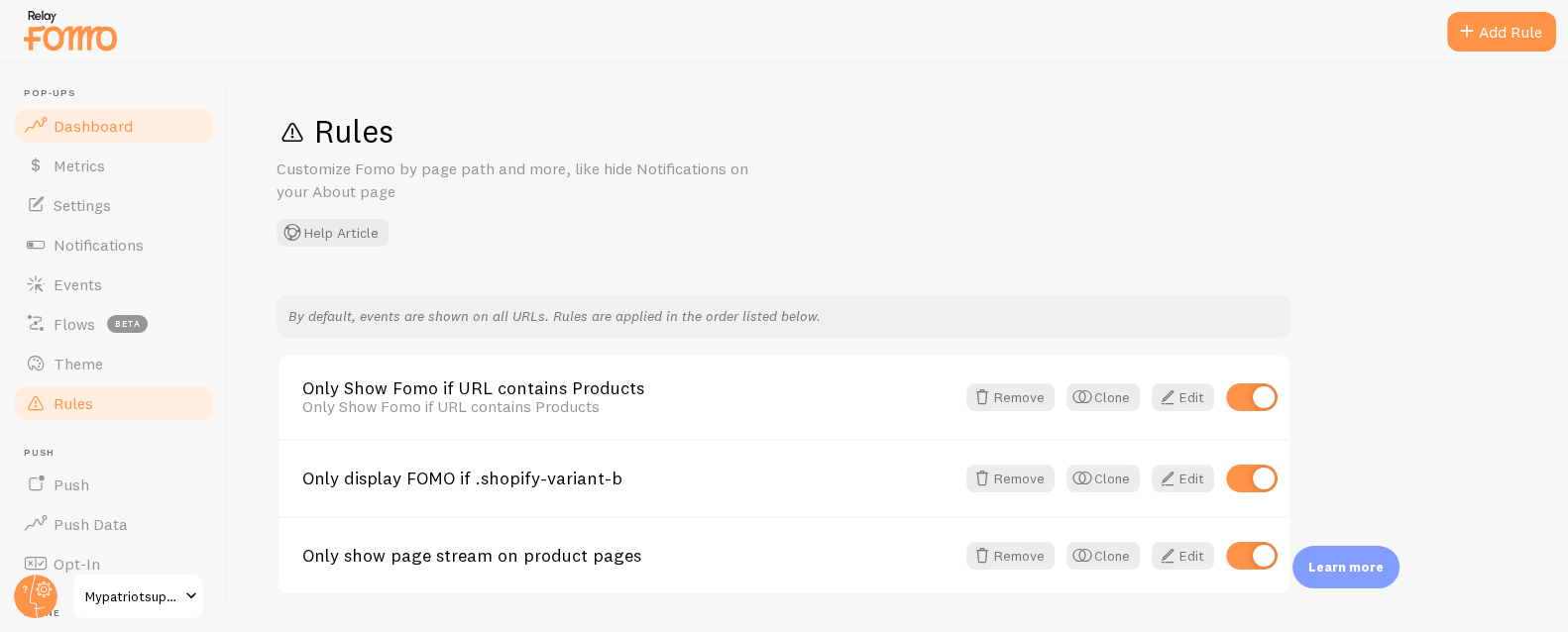
click at [67, 125] on span "Dashboard" at bounding box center [93, 126] width 79 height 20
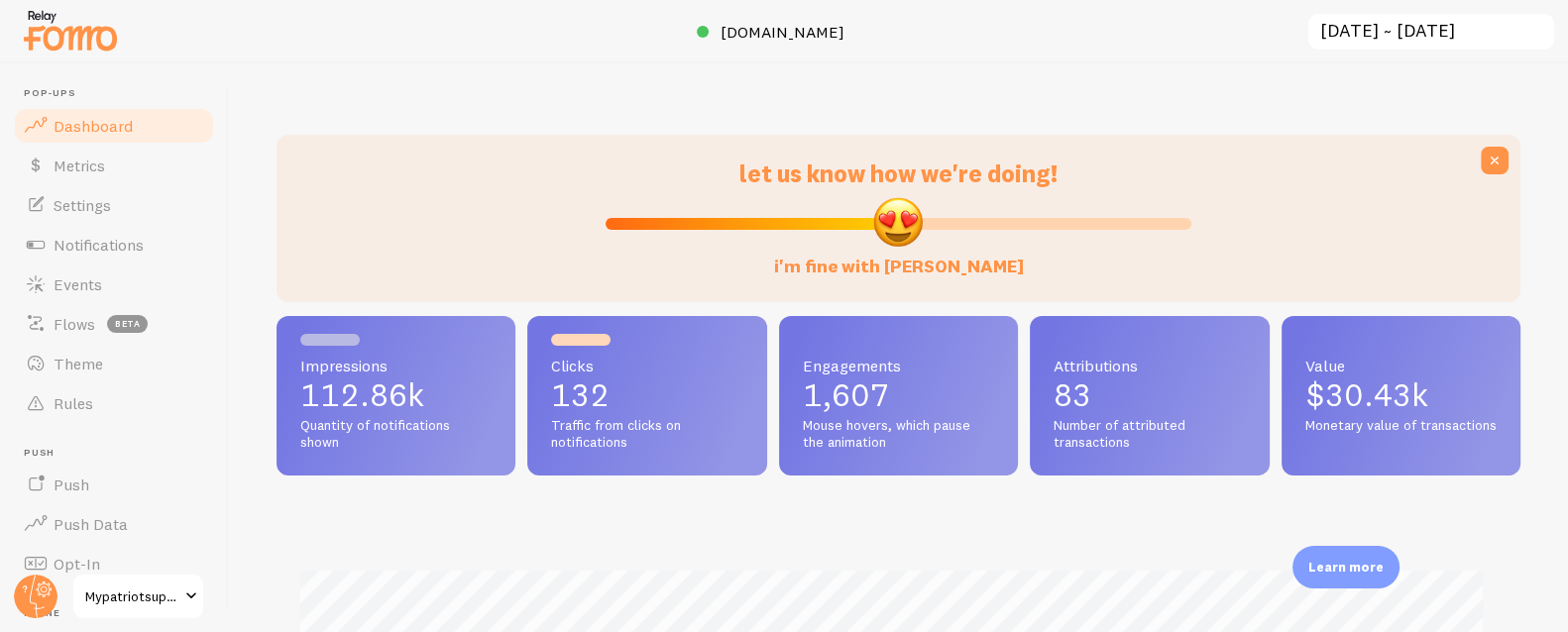
scroll to position [520, 1230]
click at [771, 43] on link "[DOMAIN_NAME]" at bounding box center [784, 32] width 175 height 24
click at [51, 234] on link "Notifications" at bounding box center [114, 245] width 204 height 40
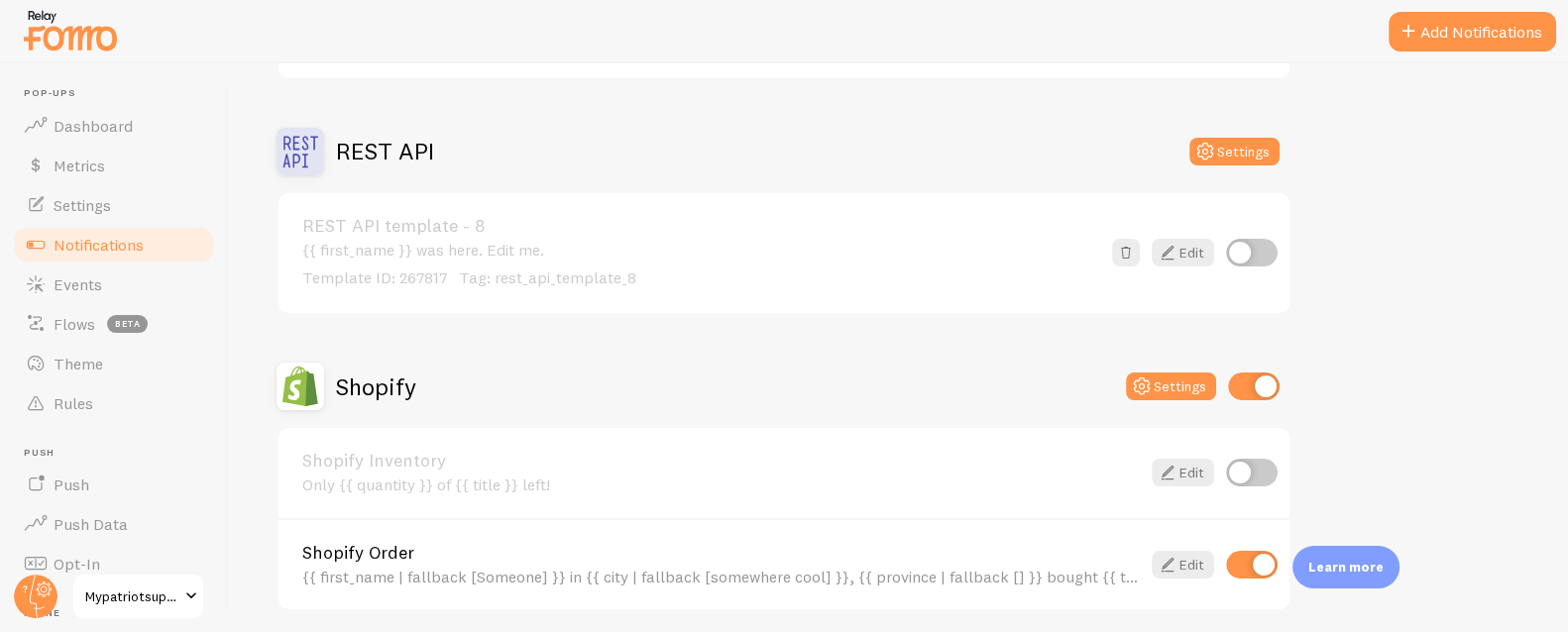
scroll to position [125, 0]
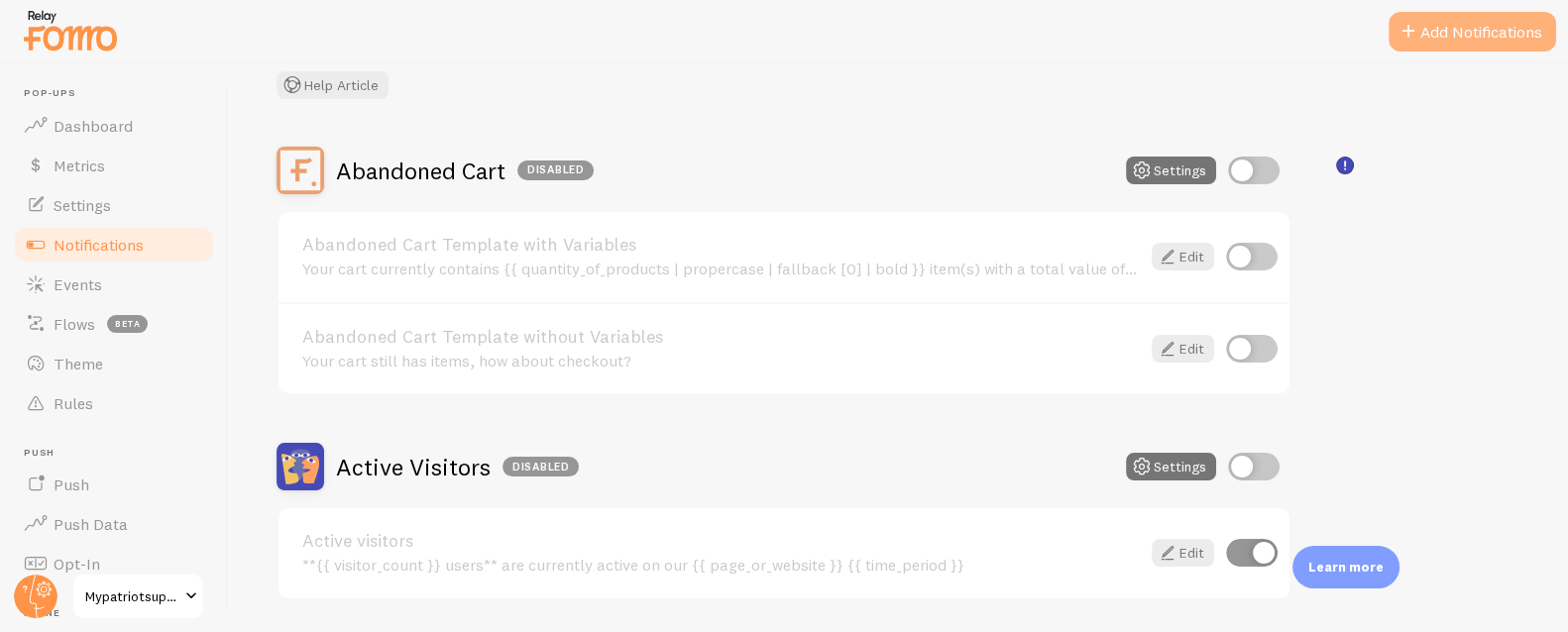
click at [1500, 25] on button "Add Notifications" at bounding box center [1472, 32] width 168 height 40
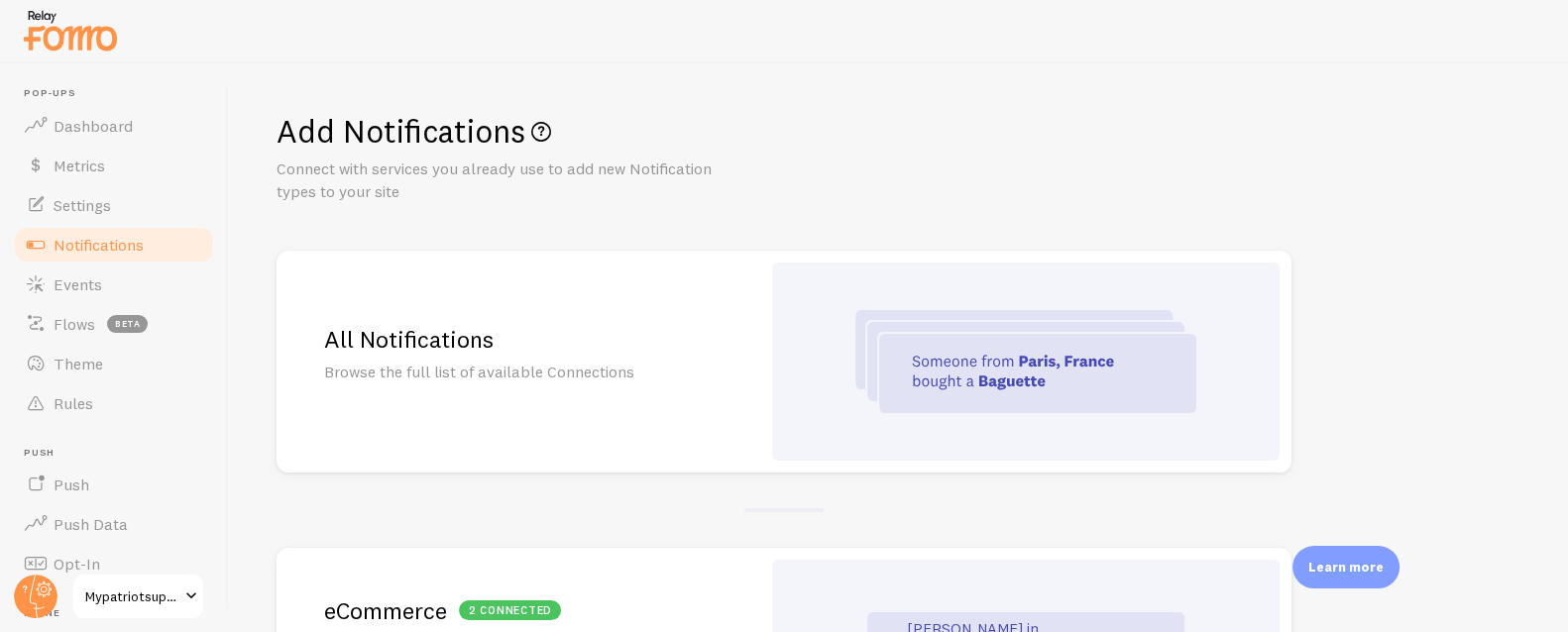
click at [448, 327] on h2 "All Notifications" at bounding box center [518, 339] width 388 height 31
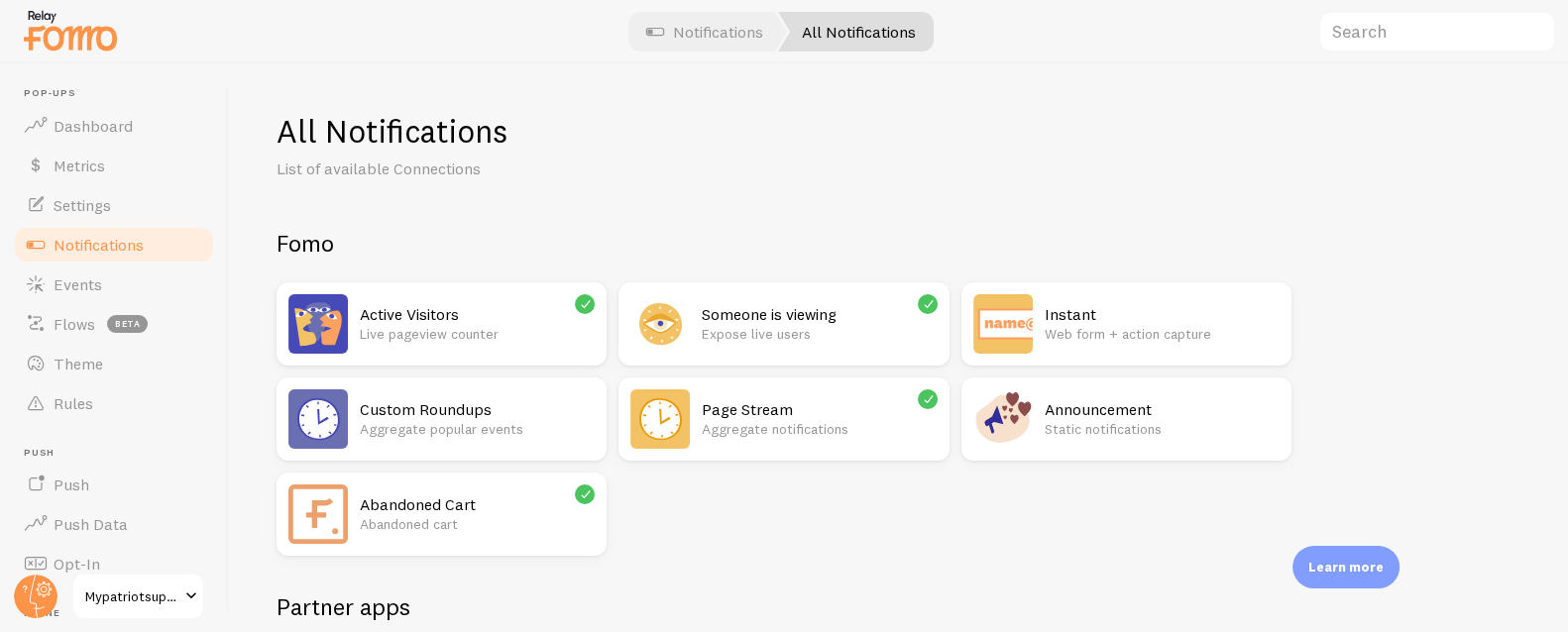
click at [770, 432] on p "Aggregate notifications" at bounding box center [818, 429] width 234 height 20
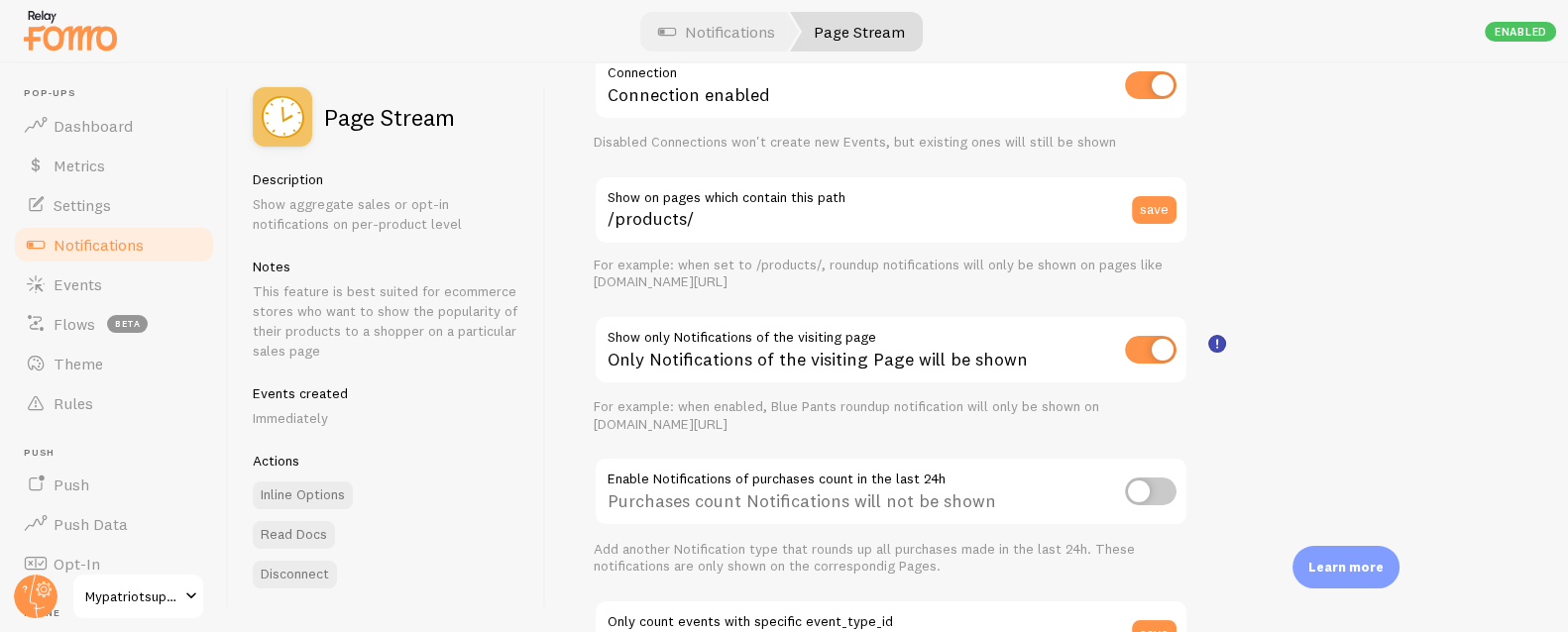
scroll to position [150, 0]
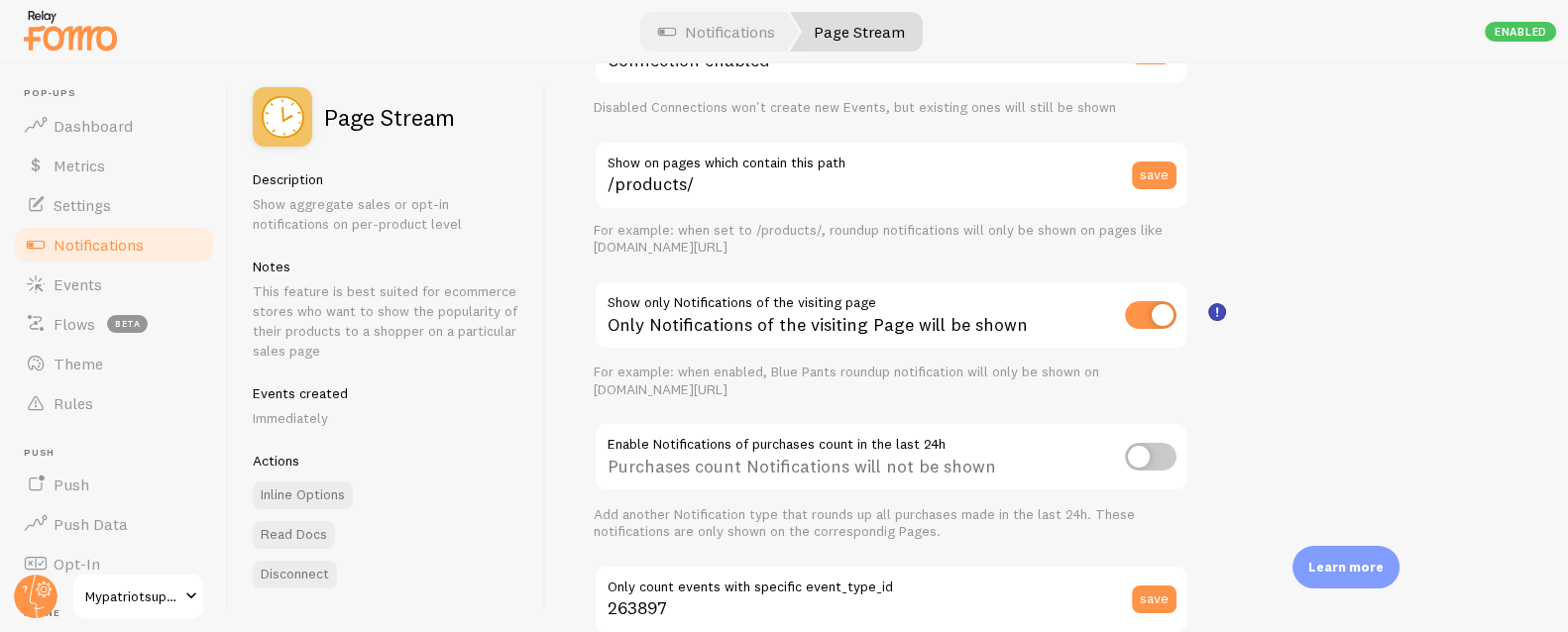
click at [1136, 459] on input "checkbox" at bounding box center [1151, 457] width 52 height 28
checkbox input "true"
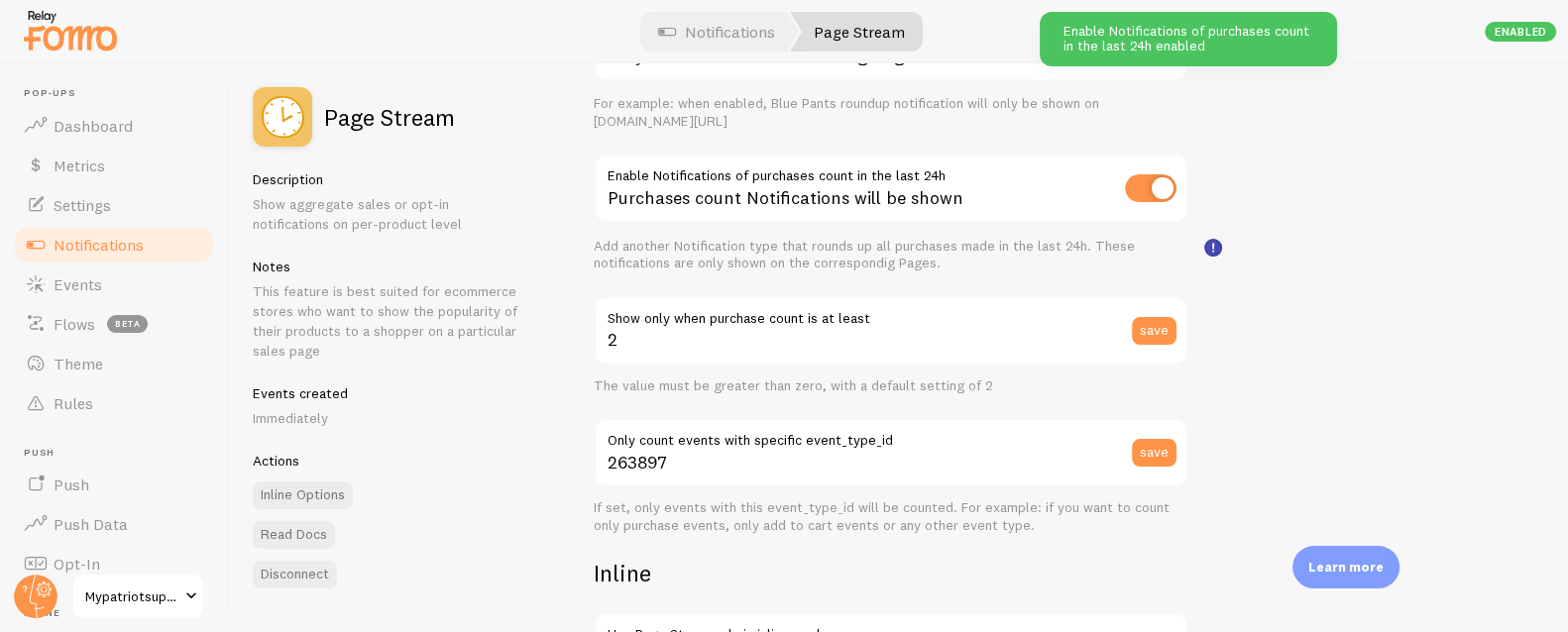
scroll to position [447, 0]
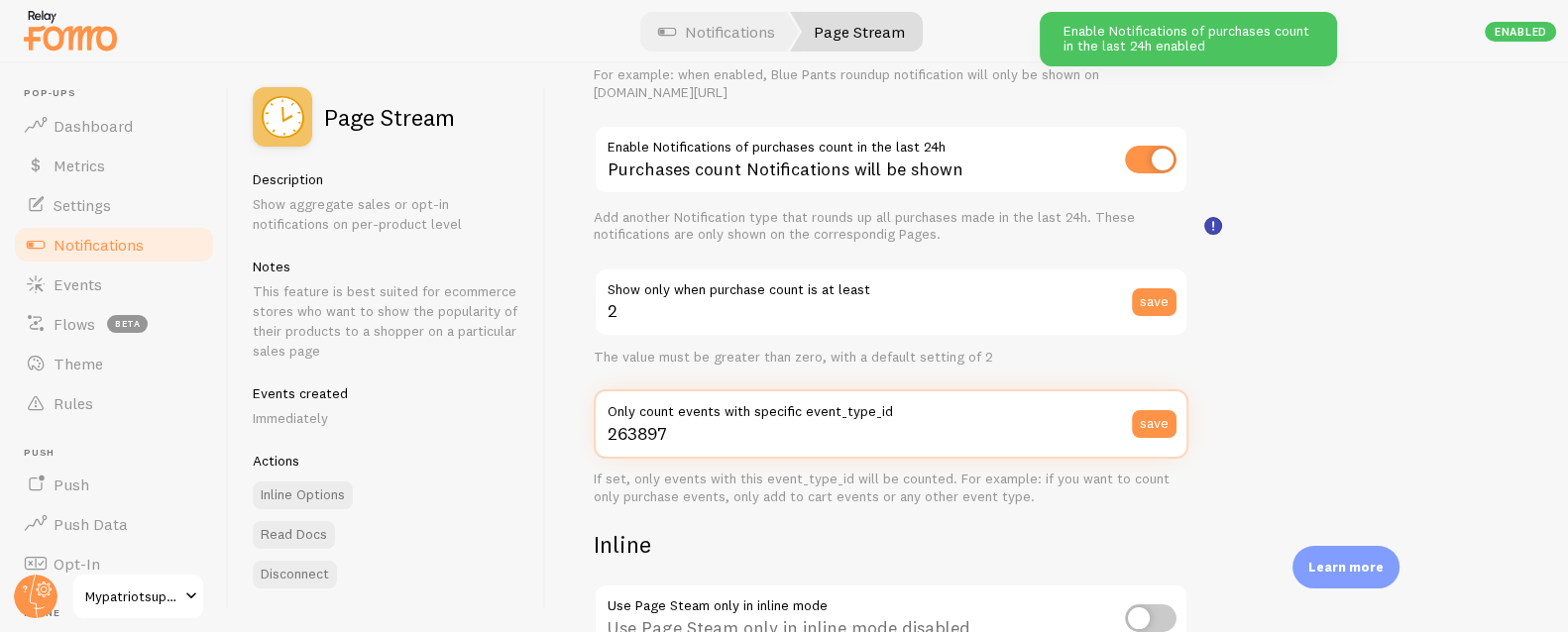
click at [711, 435] on input "263897" at bounding box center [891, 424] width 594 height 70
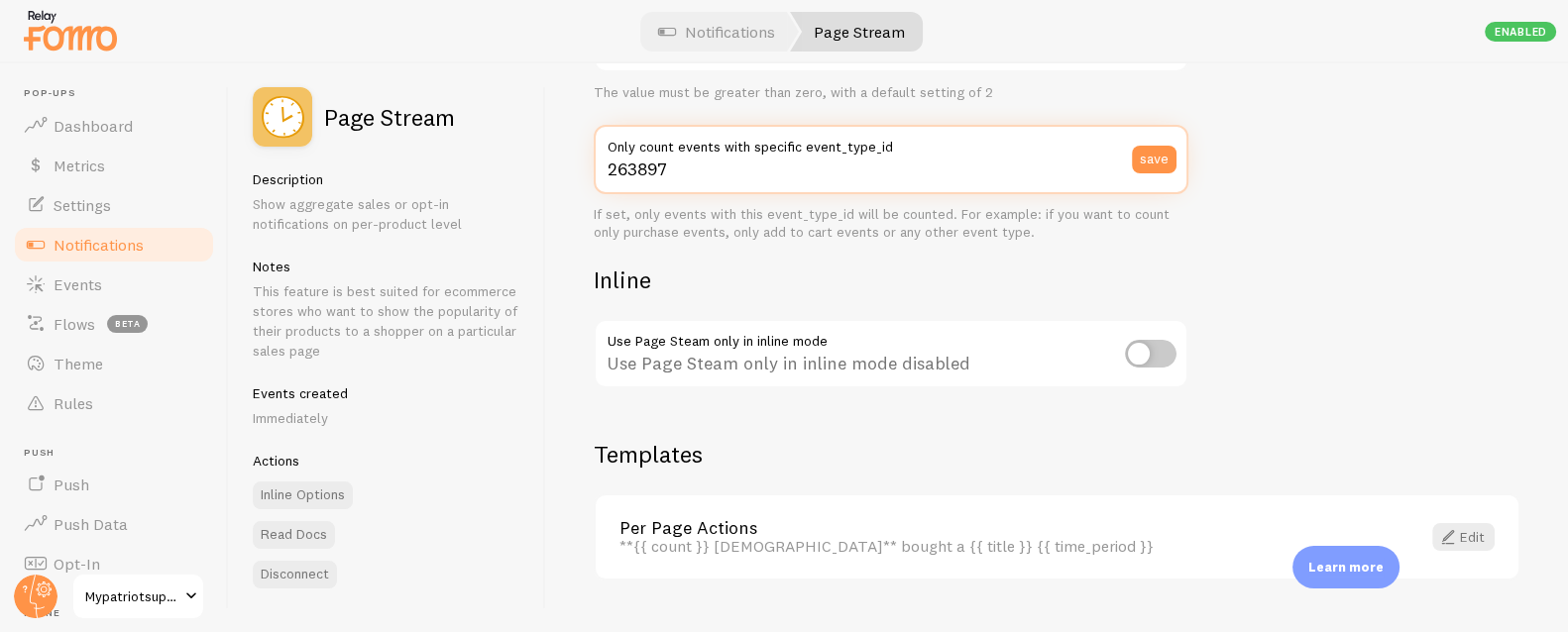
scroll to position [752, 0]
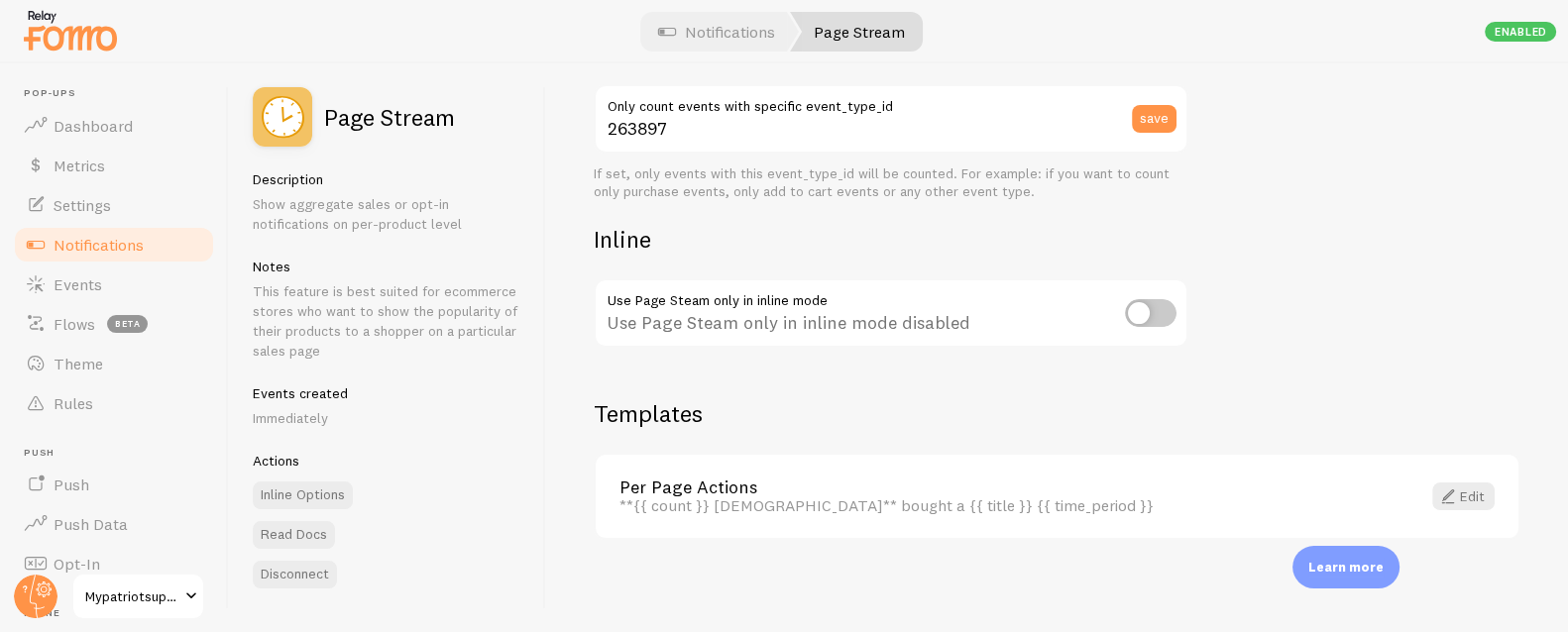
click at [823, 500] on div "**{{ count }} [DEMOGRAPHIC_DATA]** bought a {{ title }} {{ time_period }}" at bounding box center [1007, 505] width 777 height 18
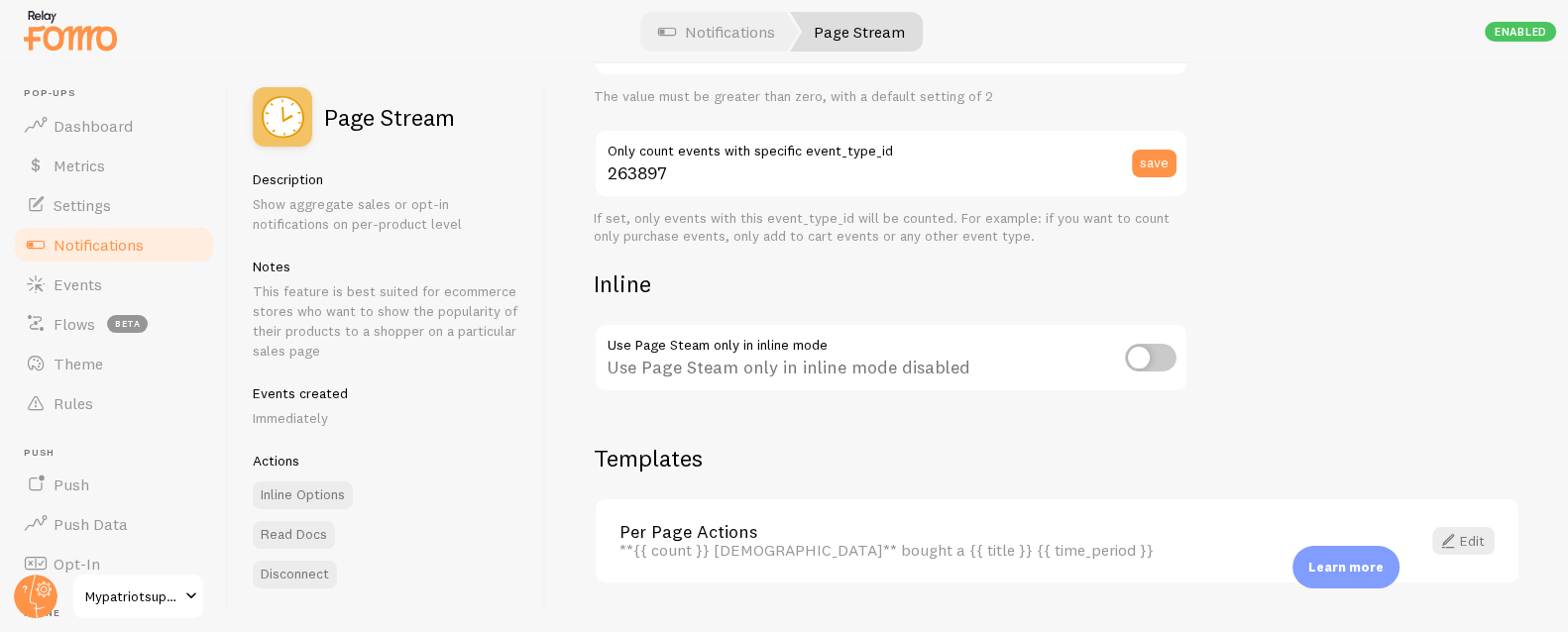
scroll to position [564, 0]
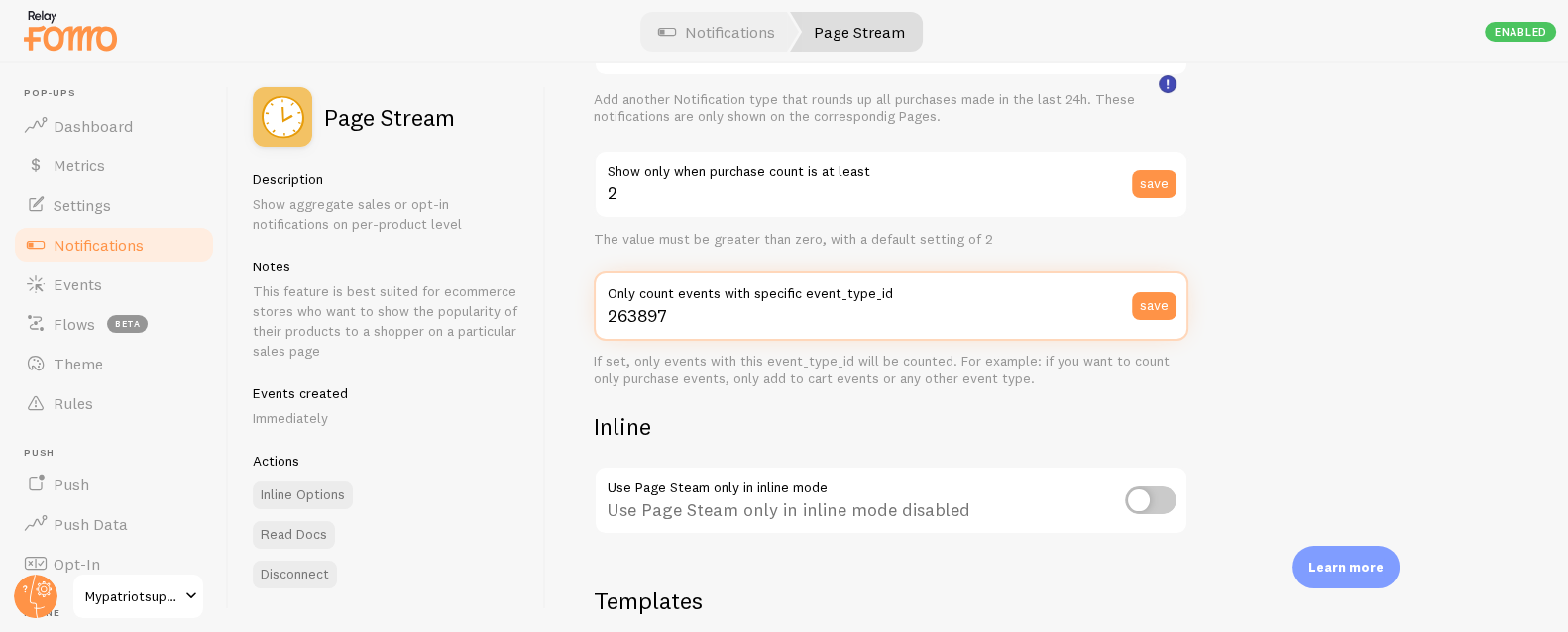
click at [777, 316] on input "263897" at bounding box center [891, 306] width 594 height 70
click at [689, 319] on input "263897" at bounding box center [891, 306] width 594 height 70
drag, startPoint x: 682, startPoint y: 316, endPoint x: 547, endPoint y: 317, distance: 135.0
click at [547, 317] on div "Settings Connection Connection enabled Disabled Connections won't create new Ev…" at bounding box center [1056, 348] width 1021 height 568
click at [714, 328] on input "263897" at bounding box center [891, 306] width 594 height 70
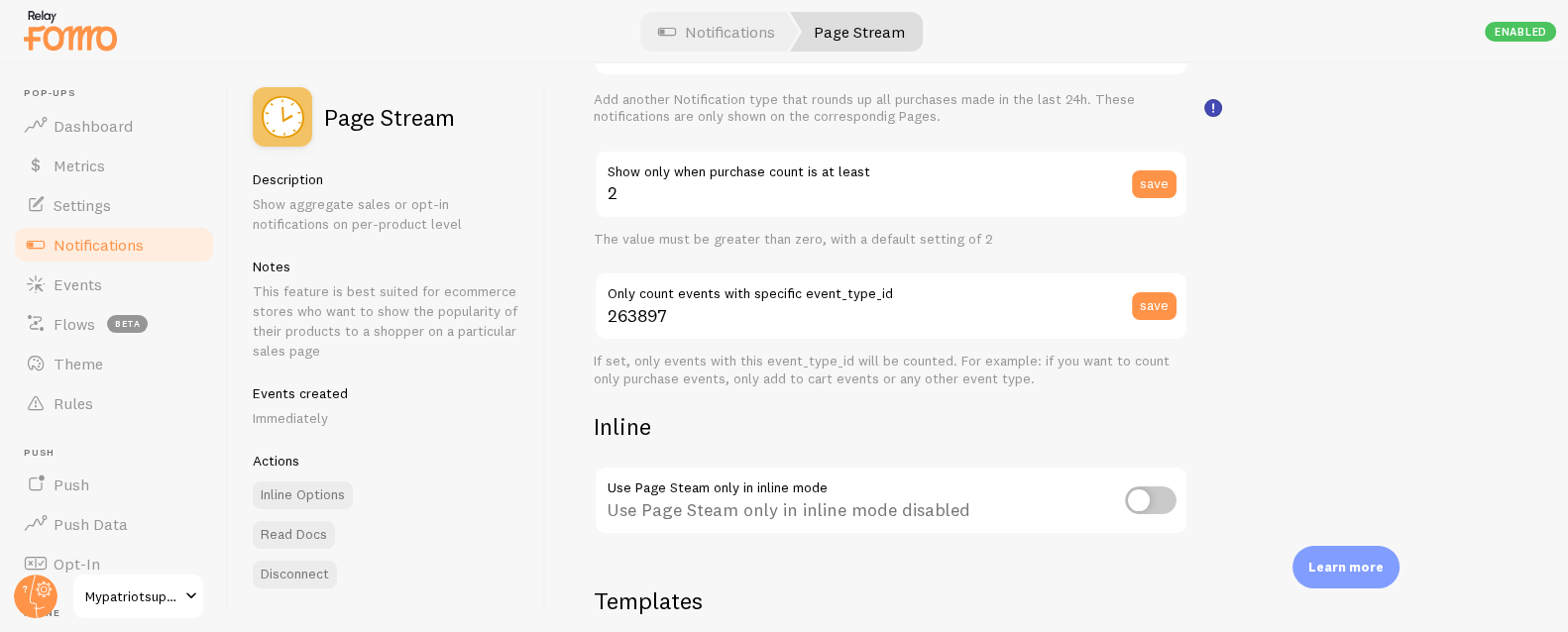
click at [99, 245] on span "Notifications" at bounding box center [99, 244] width 90 height 20
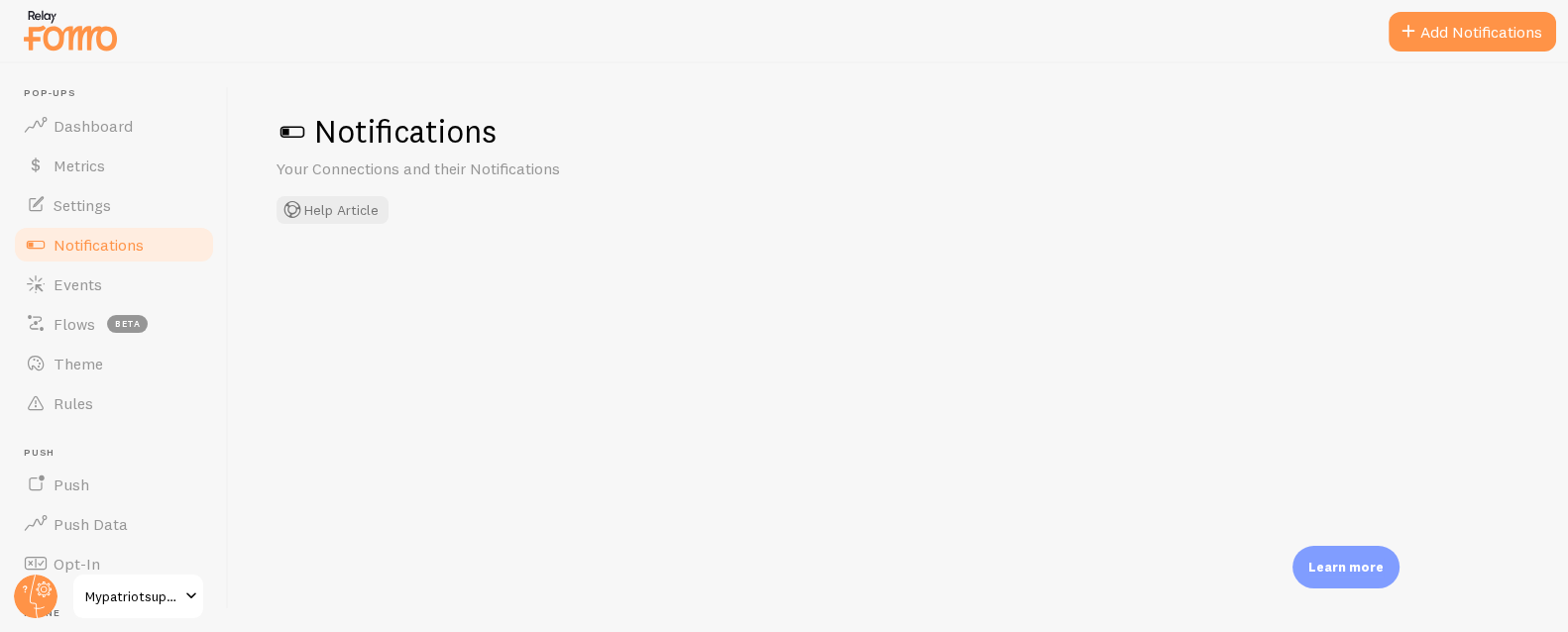
checkbox input "true"
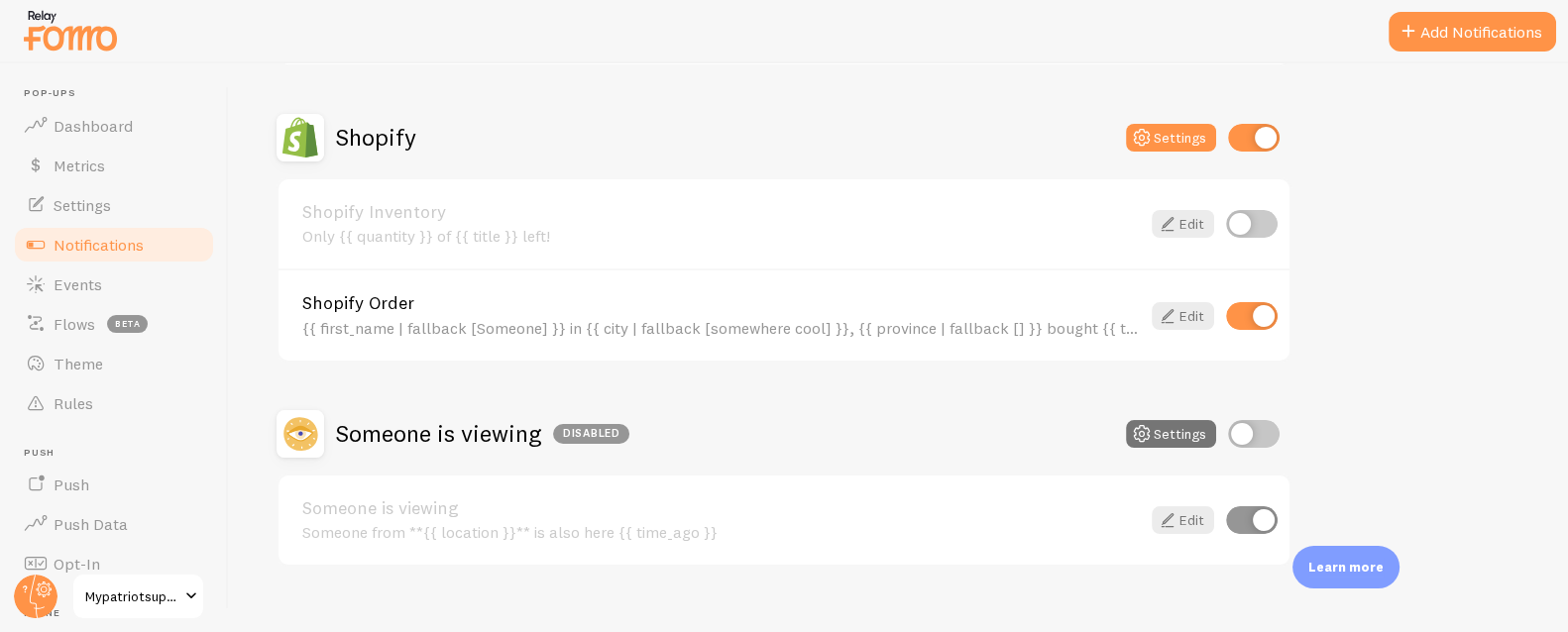
scroll to position [1125, 0]
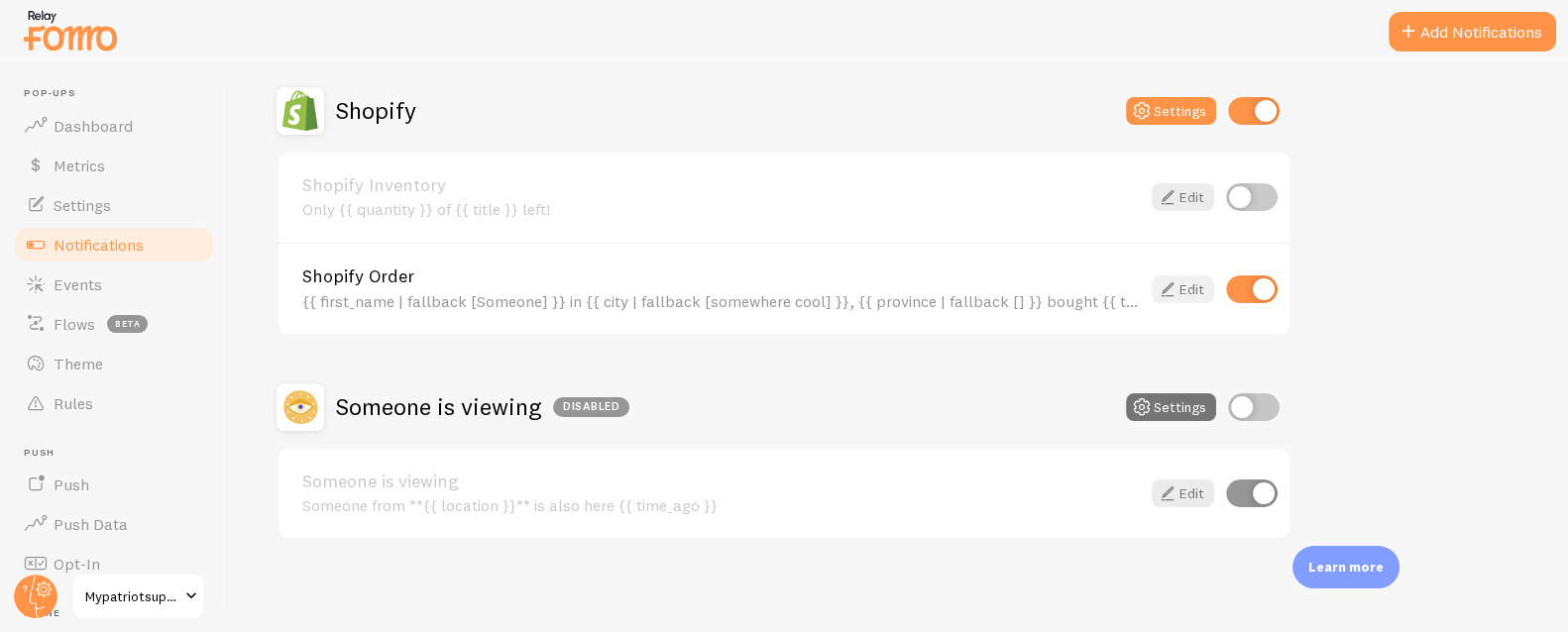
click at [1201, 283] on link "Edit" at bounding box center [1183, 289] width 63 height 28
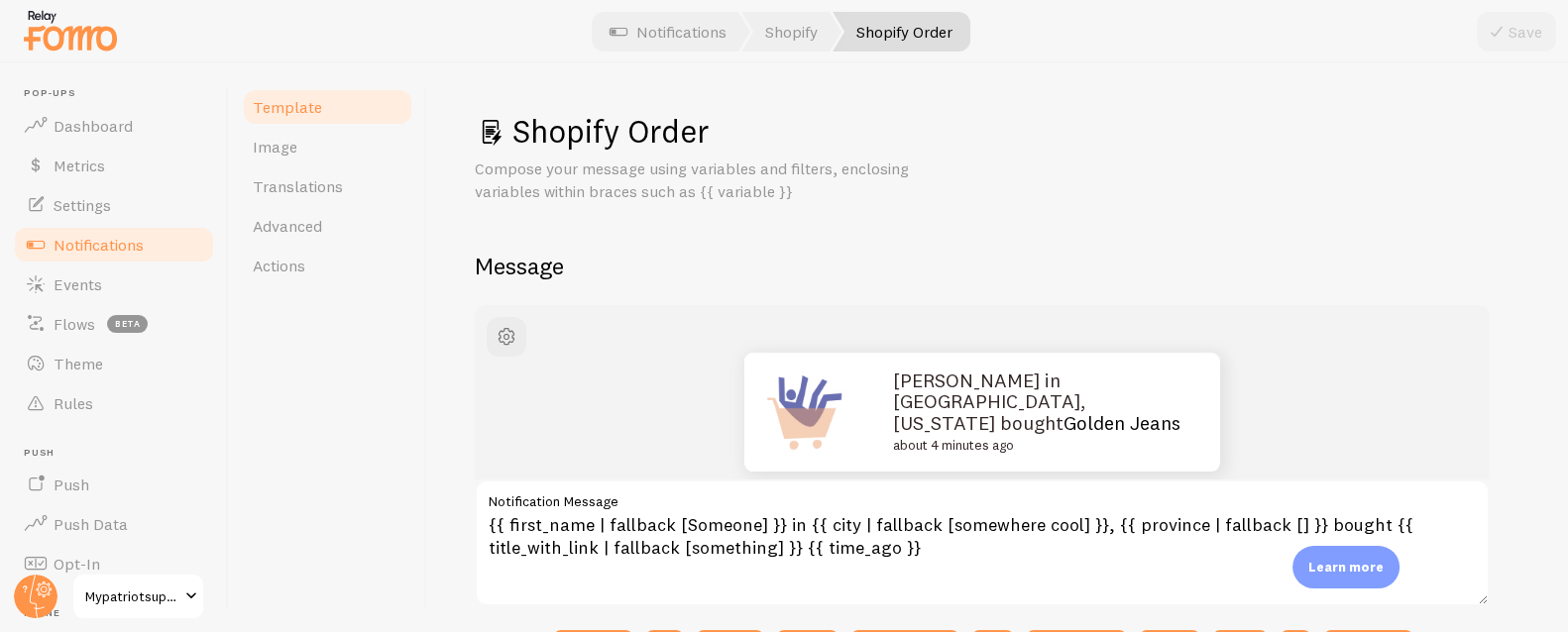
click at [122, 246] on span "Notifications" at bounding box center [99, 244] width 90 height 20
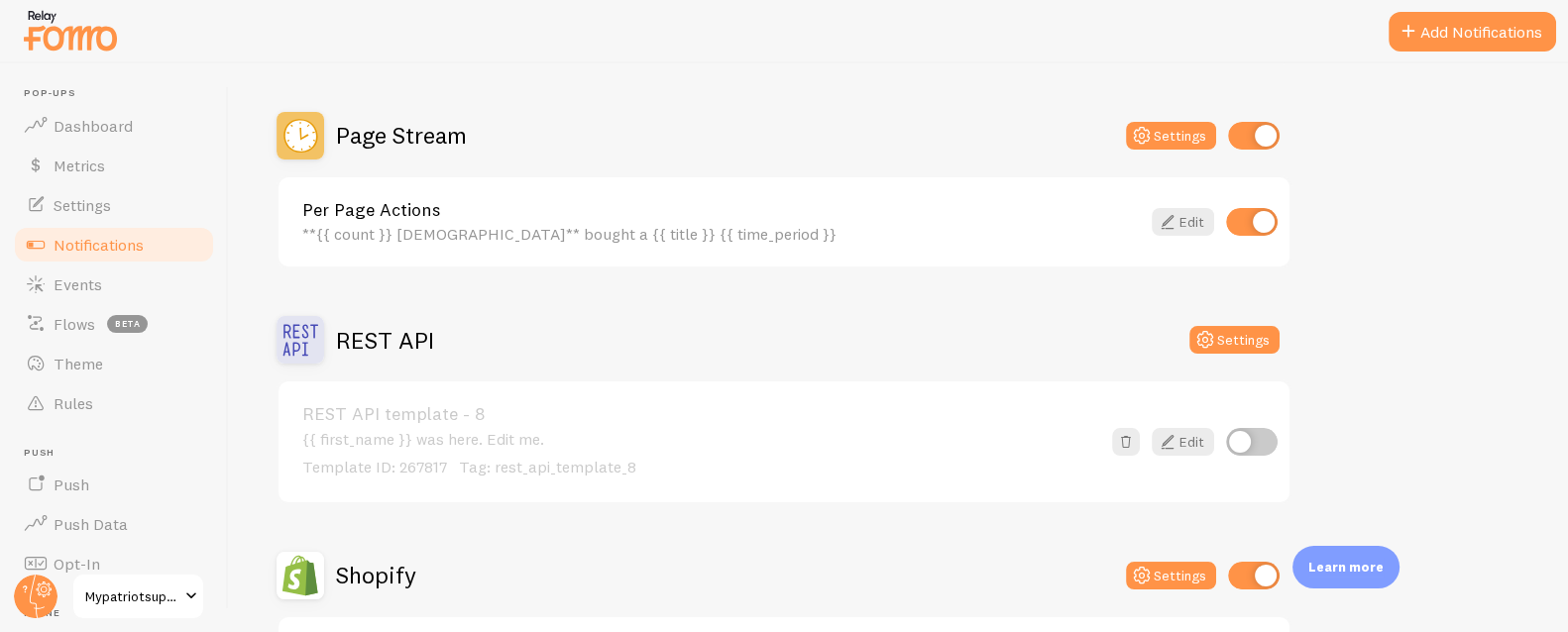
scroll to position [625, 0]
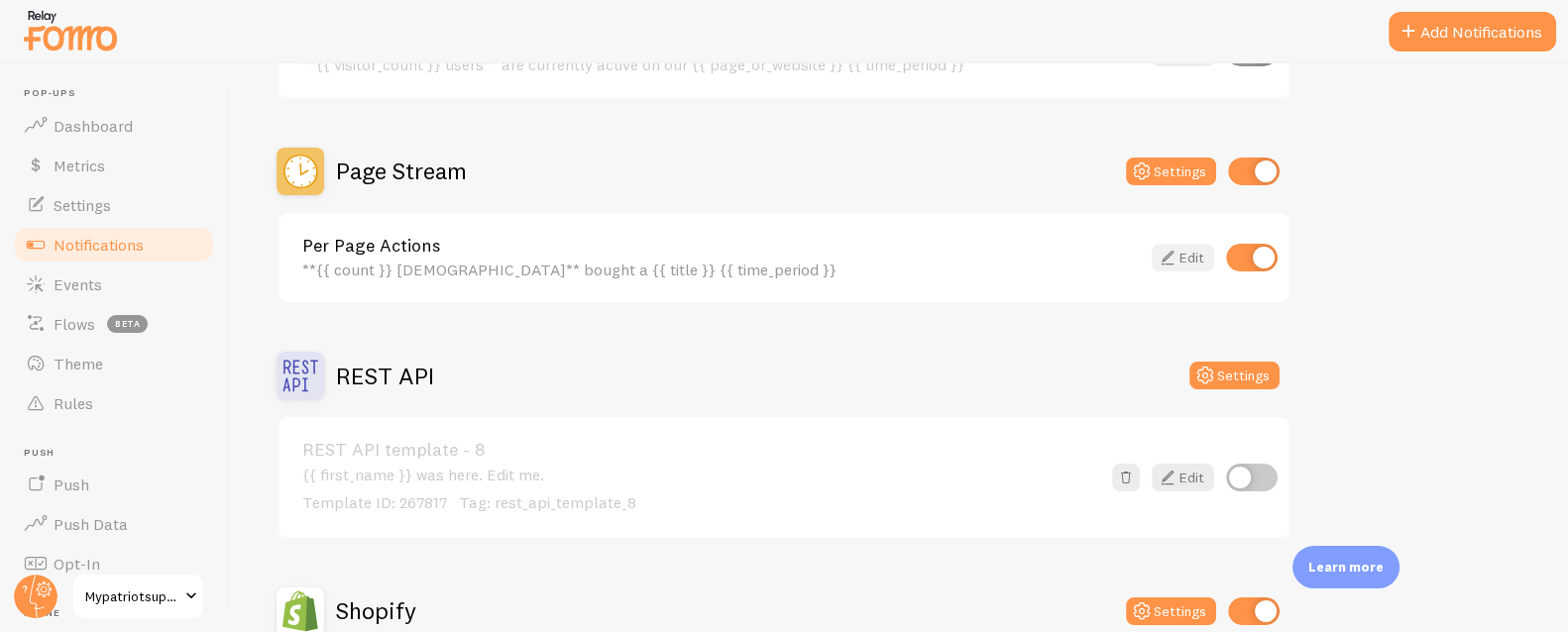
click at [1195, 249] on link "Edit" at bounding box center [1183, 257] width 63 height 28
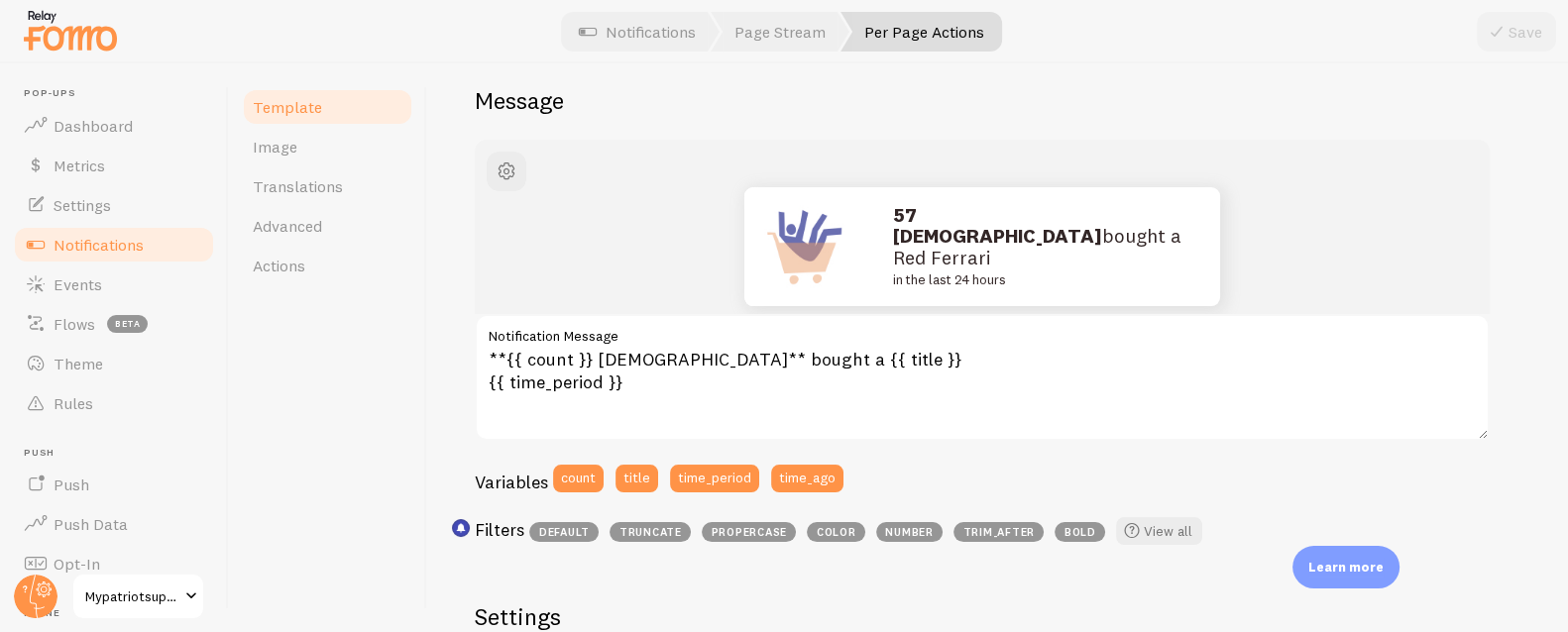
scroll to position [167, 0]
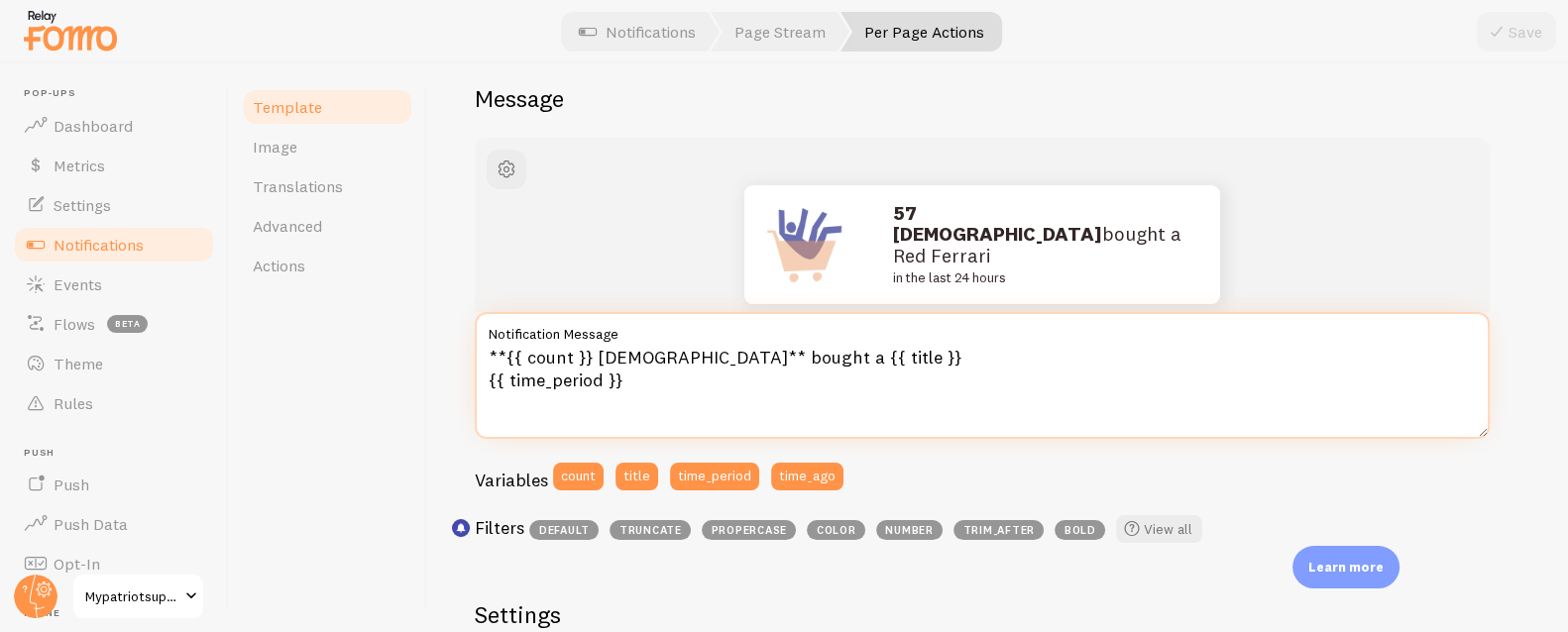
click at [644, 355] on textarea "**{{ count }} [DEMOGRAPHIC_DATA]** bought a {{ title }} {{ time_period }}" at bounding box center [981, 375] width 1014 height 127
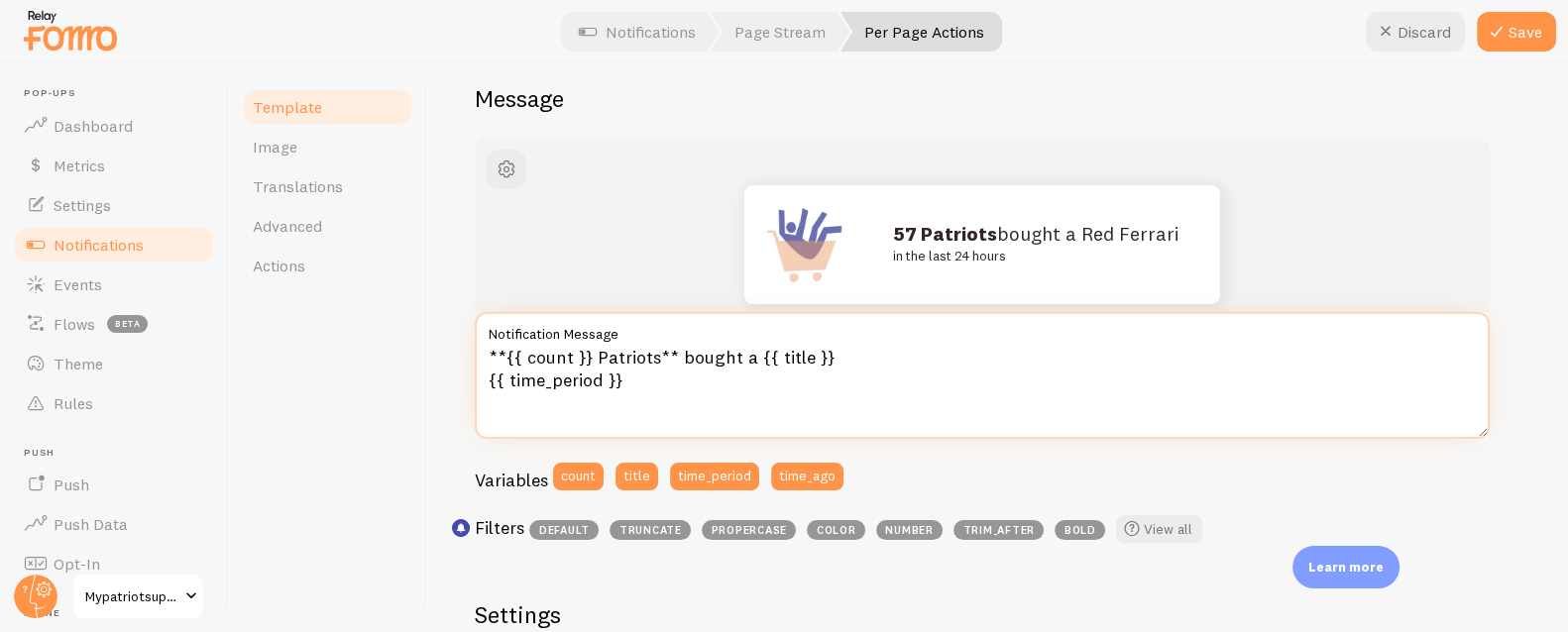
click at [743, 350] on textarea "**{{ count }} Patriots** bought a {{ title }} {{ time_period }}" at bounding box center [981, 375] width 1014 height 127
click at [647, 388] on textarea "**{{ count }} Patriots** bought {{ title }} {{ time_period }}" at bounding box center [981, 375] width 1014 height 127
click at [739, 356] on textarea "**{{ count }} Patriots** bought {{ title }} {{ time_period }}" at bounding box center [981, 375] width 1014 height 127
click at [770, 406] on textarea "**{{ count }} Patriots** purchased {{ title }} {{ time_period }}" at bounding box center [981, 375] width 1014 height 127
click at [889, 355] on textarea "**{{ count }} Patriots** purchased {{ title }} {{ time_period }}" at bounding box center [981, 375] width 1014 height 127
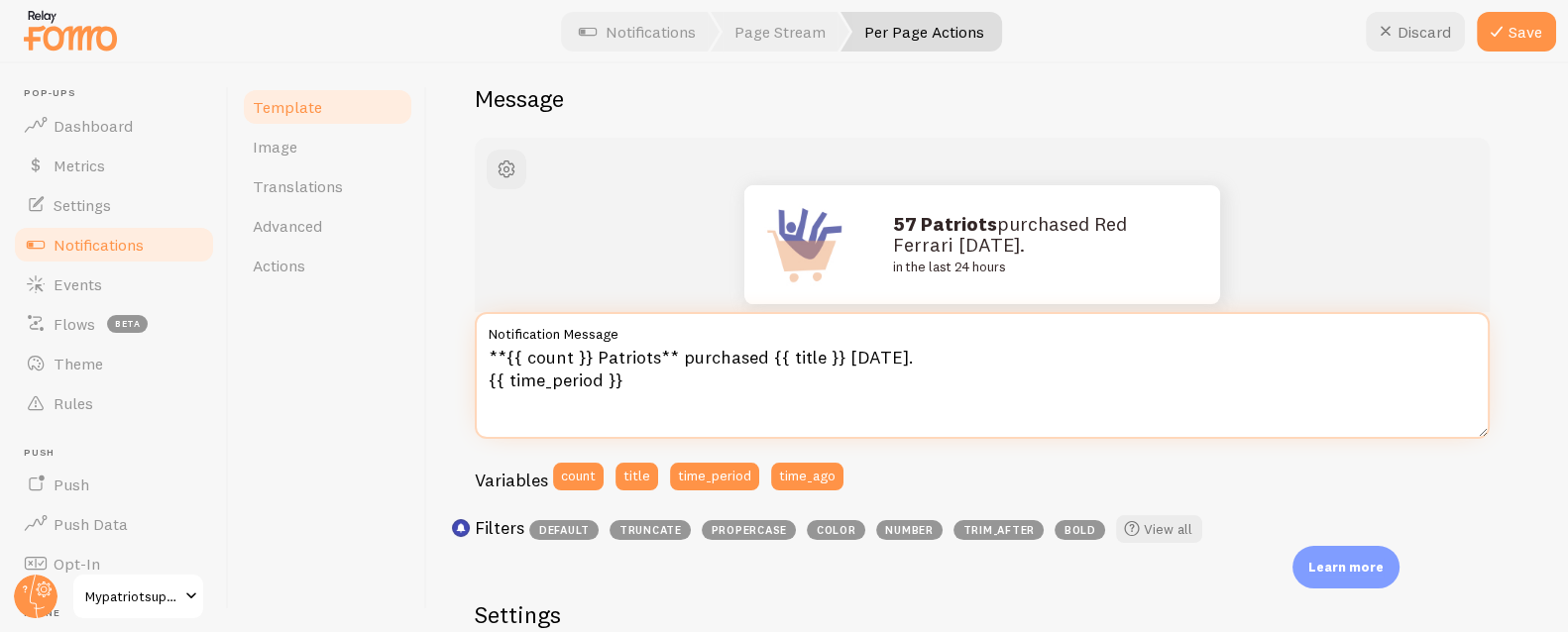
drag, startPoint x: 627, startPoint y: 384, endPoint x: 443, endPoint y: 379, distance: 184.1
click at [441, 385] on div "Per Page Actions Compose your message using variables and filters, enclosing va…" at bounding box center [997, 348] width 1141 height 568
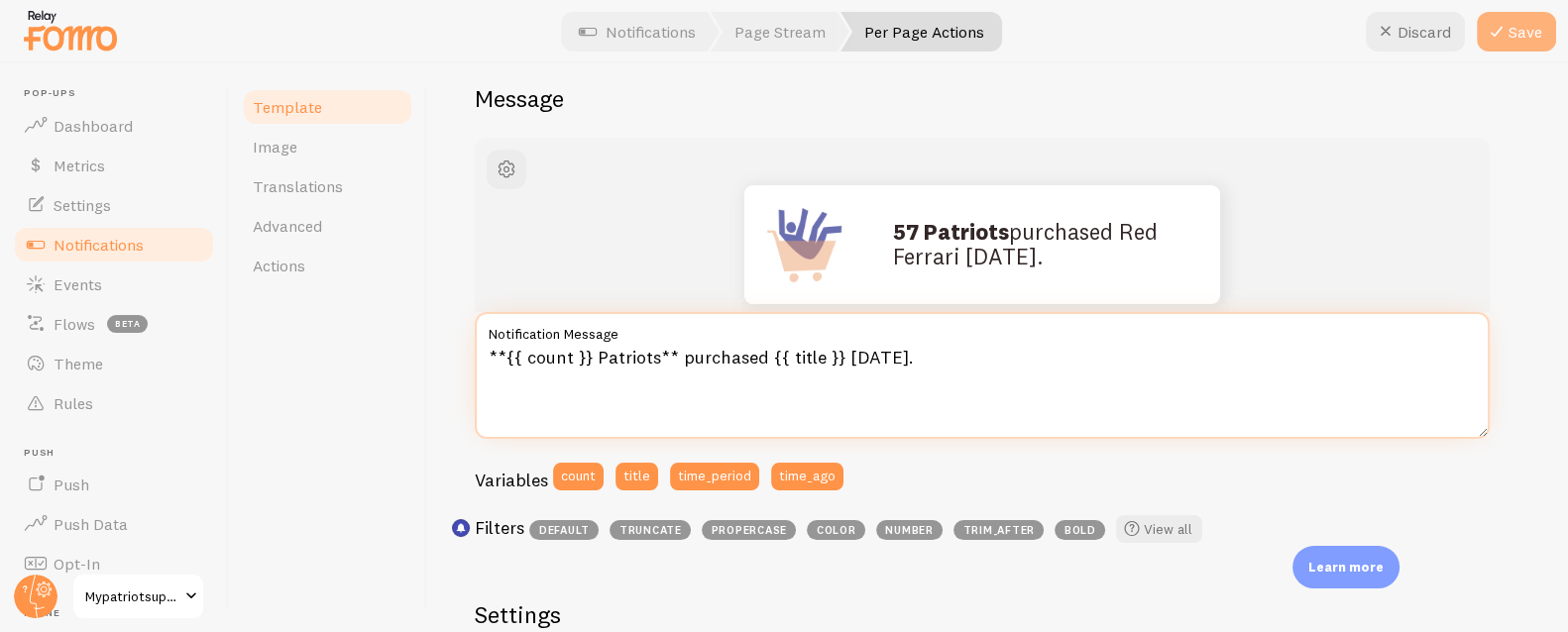
type textarea "**{{ count }} Patriots** purchased {{ title }} [DATE]."
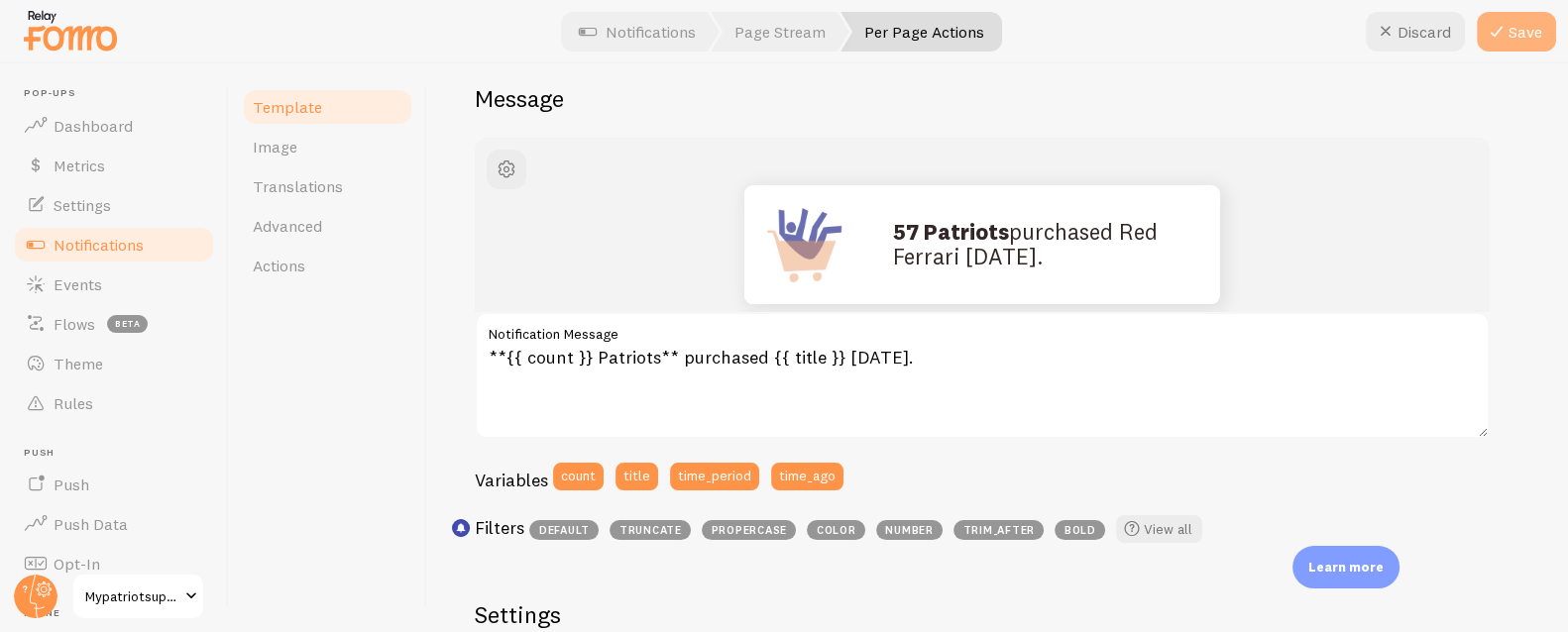
click at [1526, 34] on button "Save" at bounding box center [1515, 32] width 79 height 40
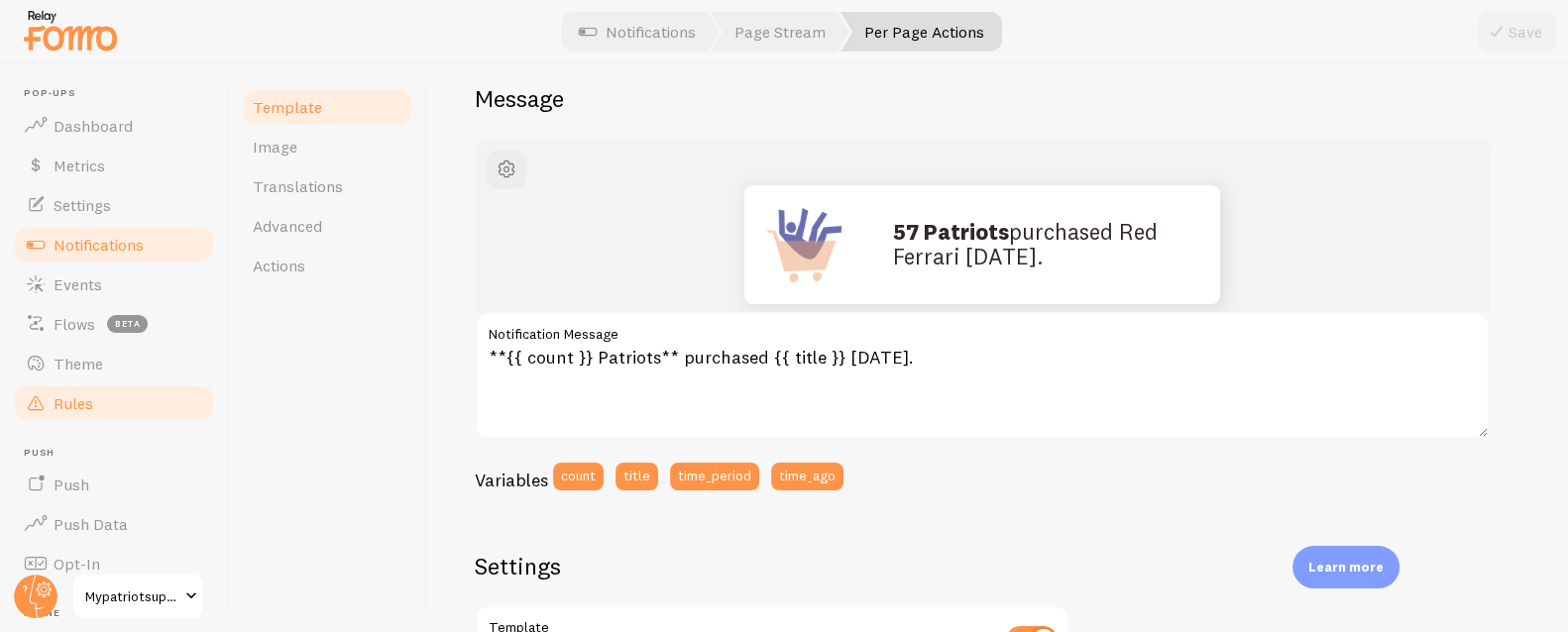
click at [124, 402] on link "Rules" at bounding box center [114, 404] width 204 height 40
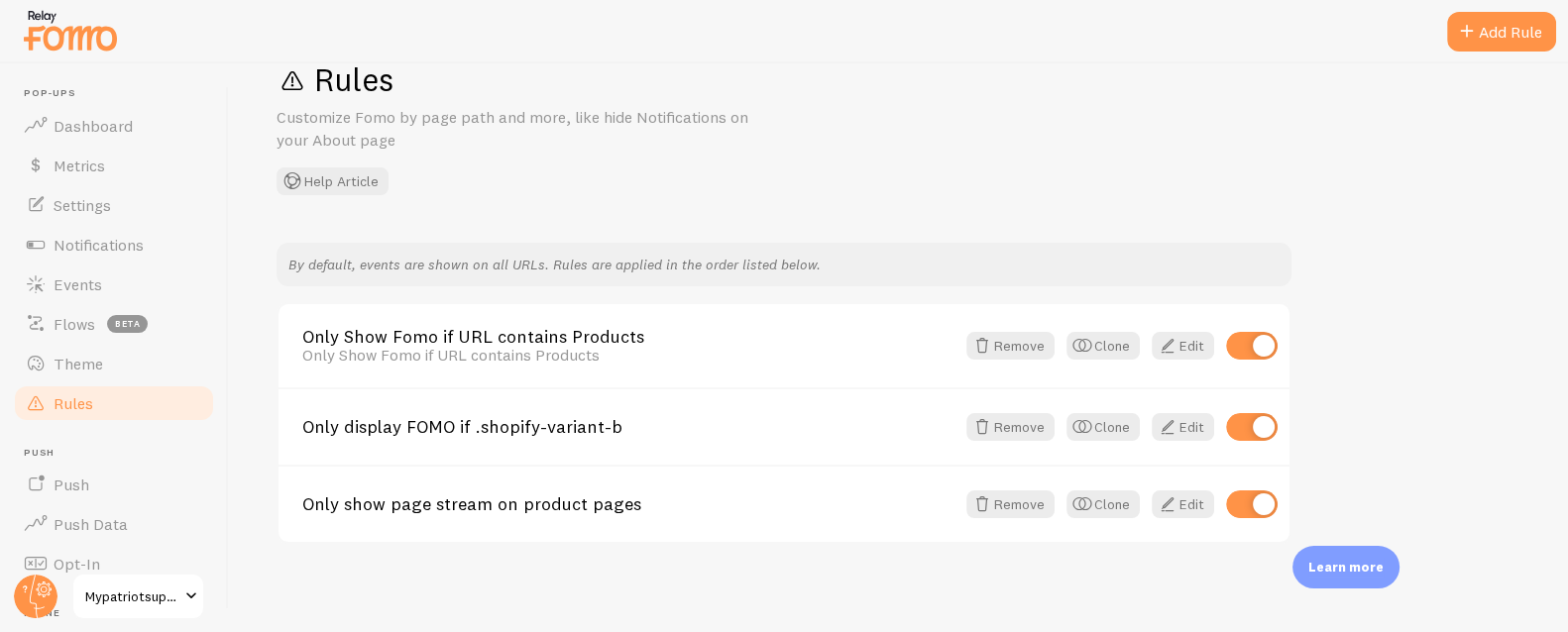
scroll to position [58, 0]
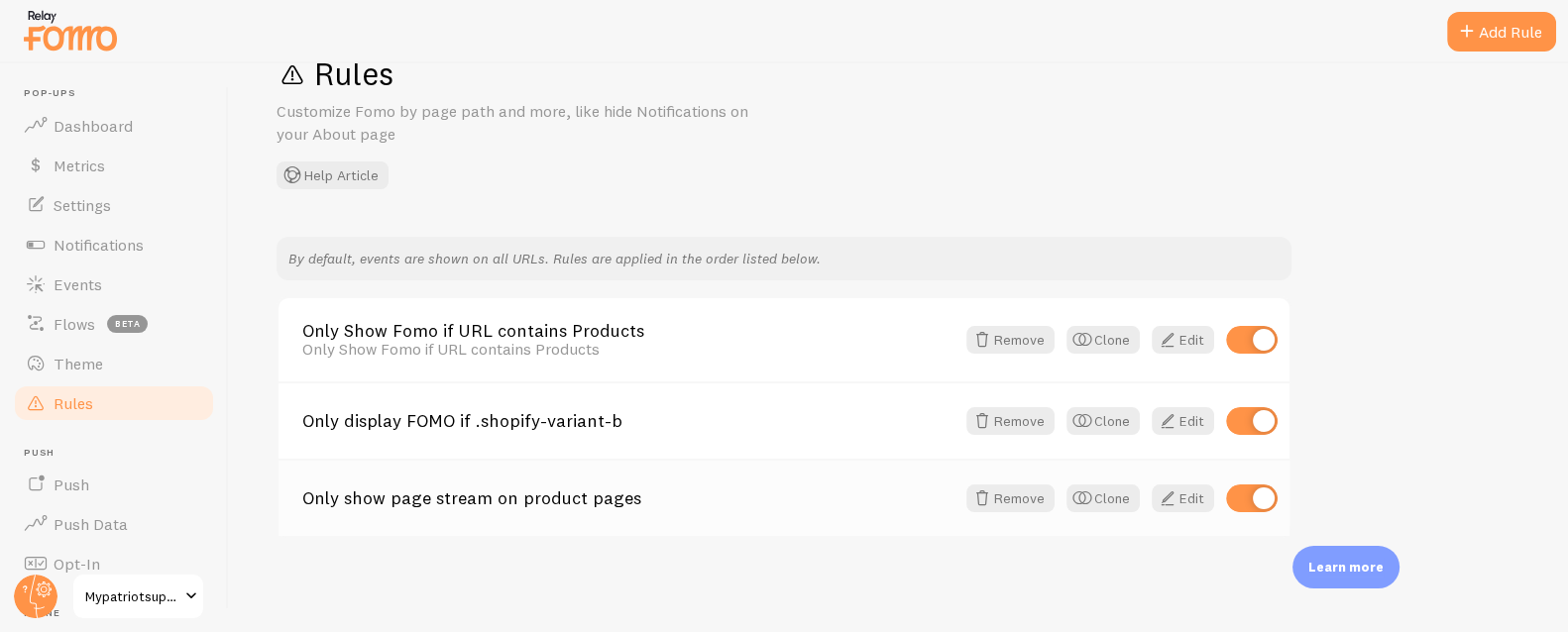
click at [478, 494] on link "Only show page stream on product pages" at bounding box center [628, 498] width 652 height 18
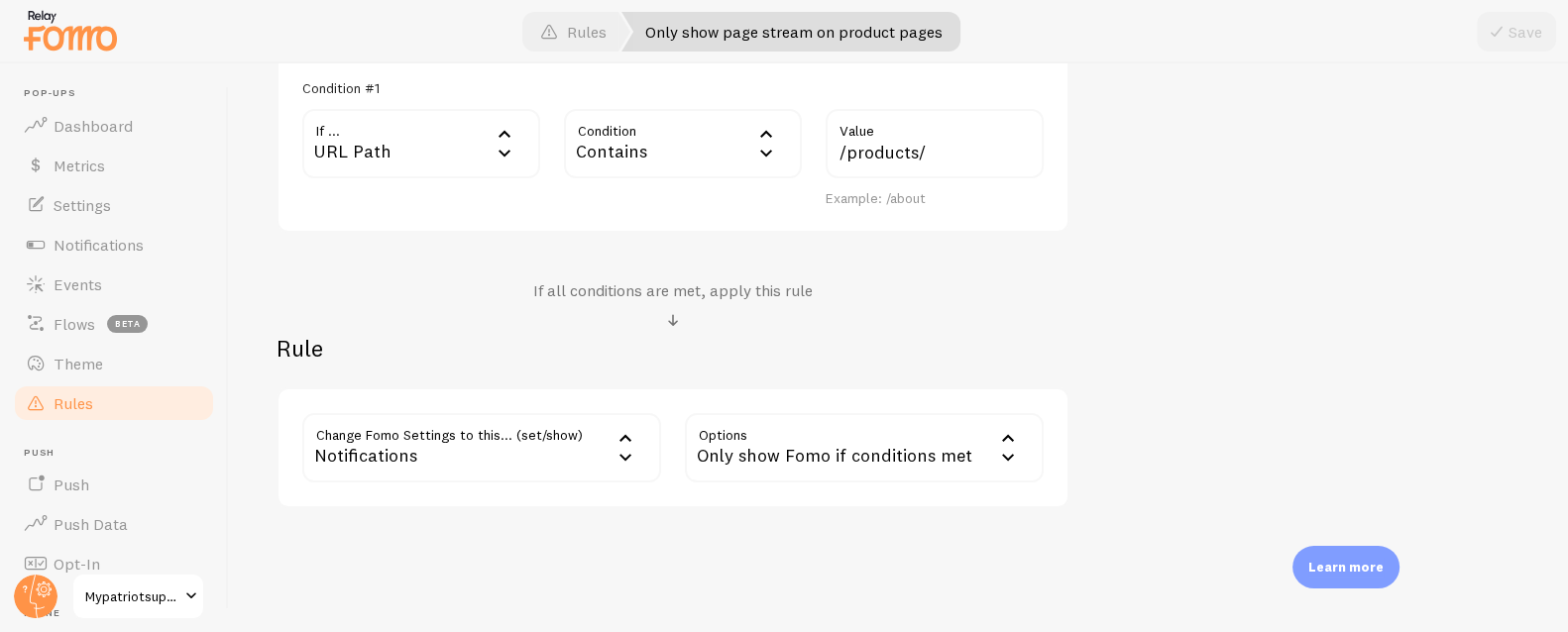
scroll to position [638, 0]
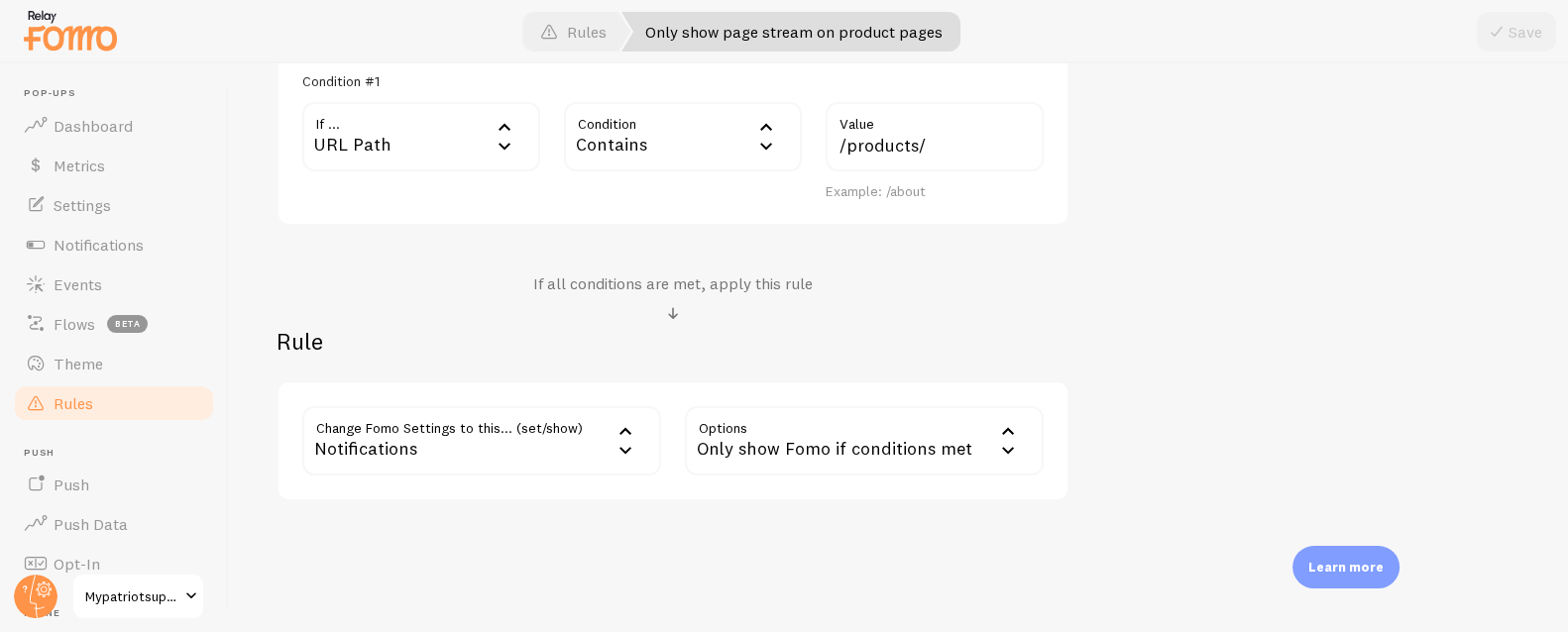
click at [51, 402] on link "Rules" at bounding box center [114, 404] width 204 height 40
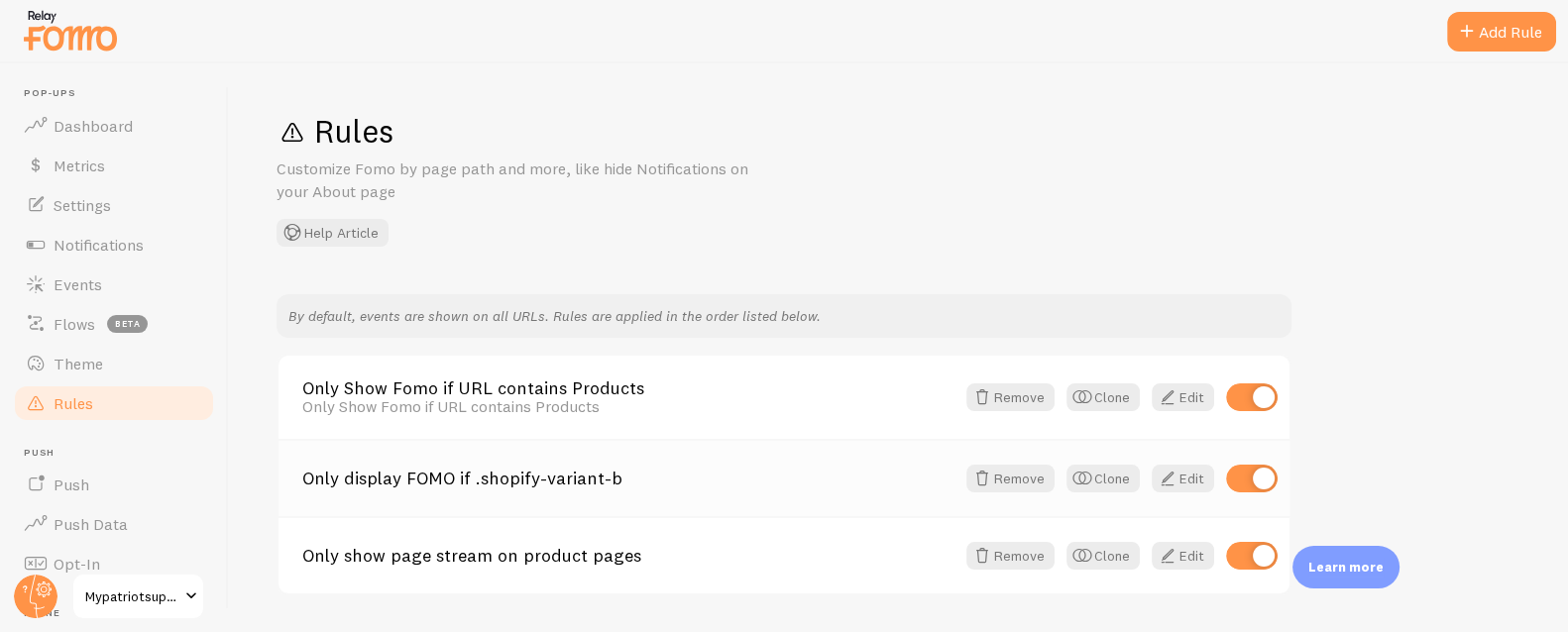
click at [494, 481] on link "Only display FOMO if .shopify-variant-b" at bounding box center [628, 478] width 652 height 18
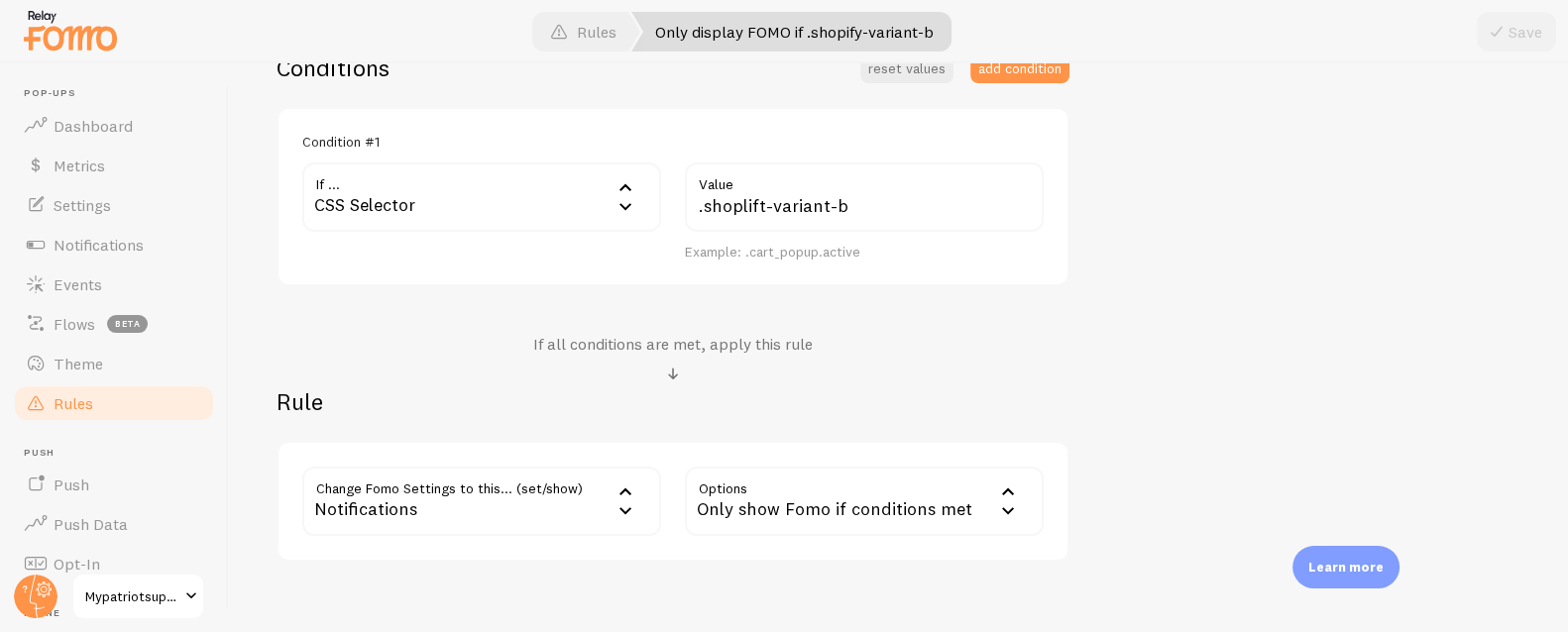
scroll to position [511, 0]
click at [113, 246] on span "Notifications" at bounding box center [99, 244] width 90 height 20
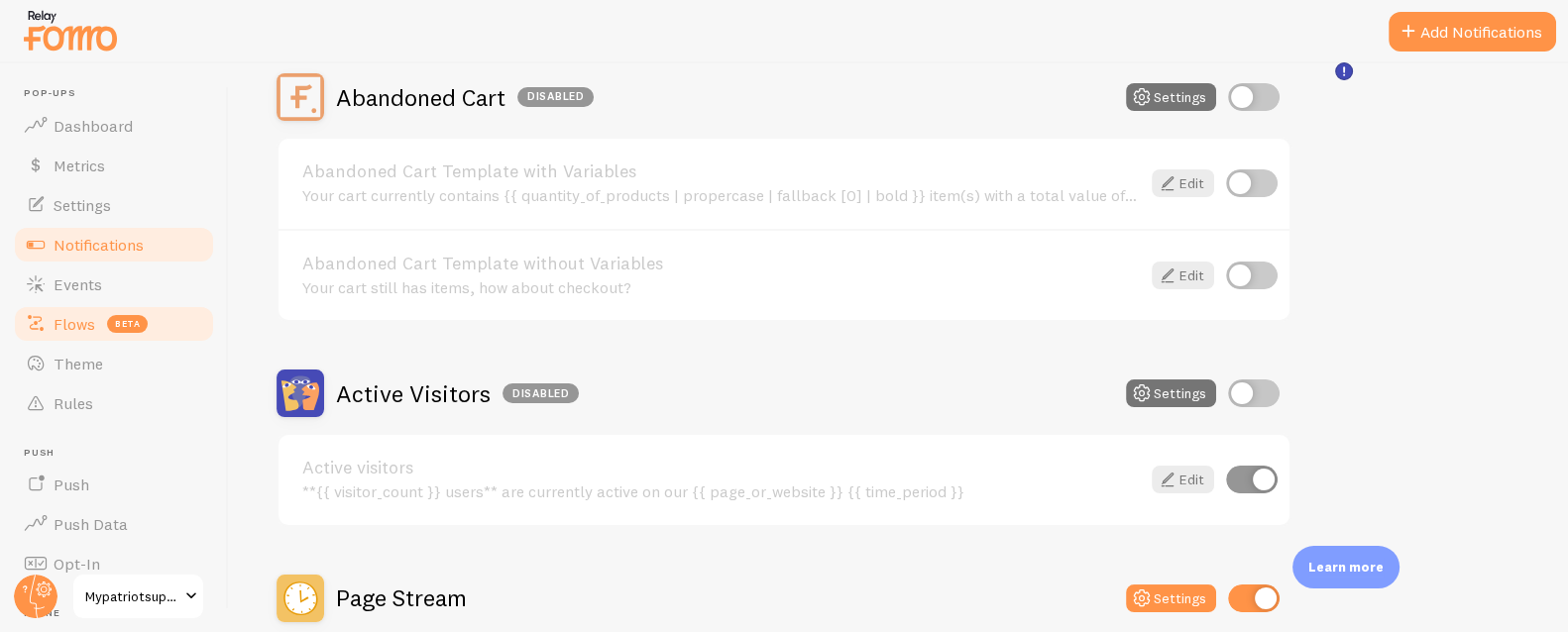
scroll to position [220, 0]
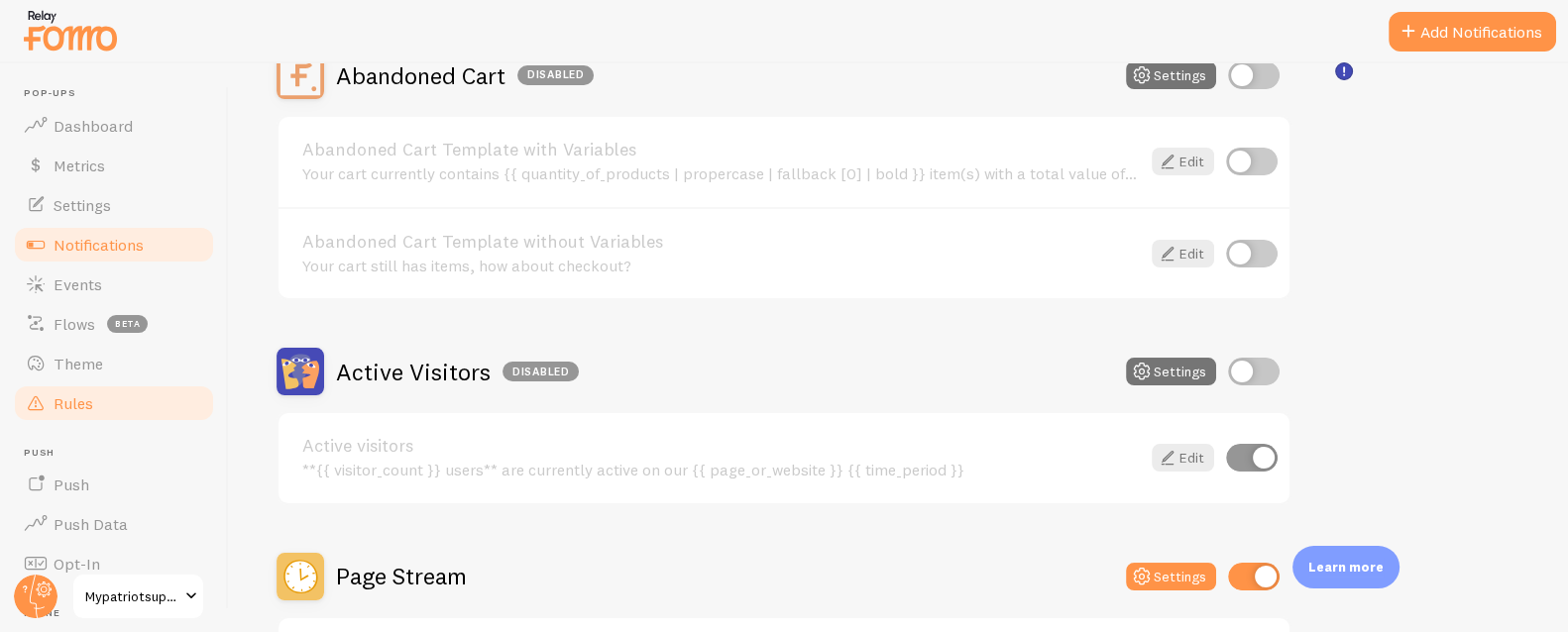
click at [80, 408] on span "Rules" at bounding box center [74, 403] width 40 height 20
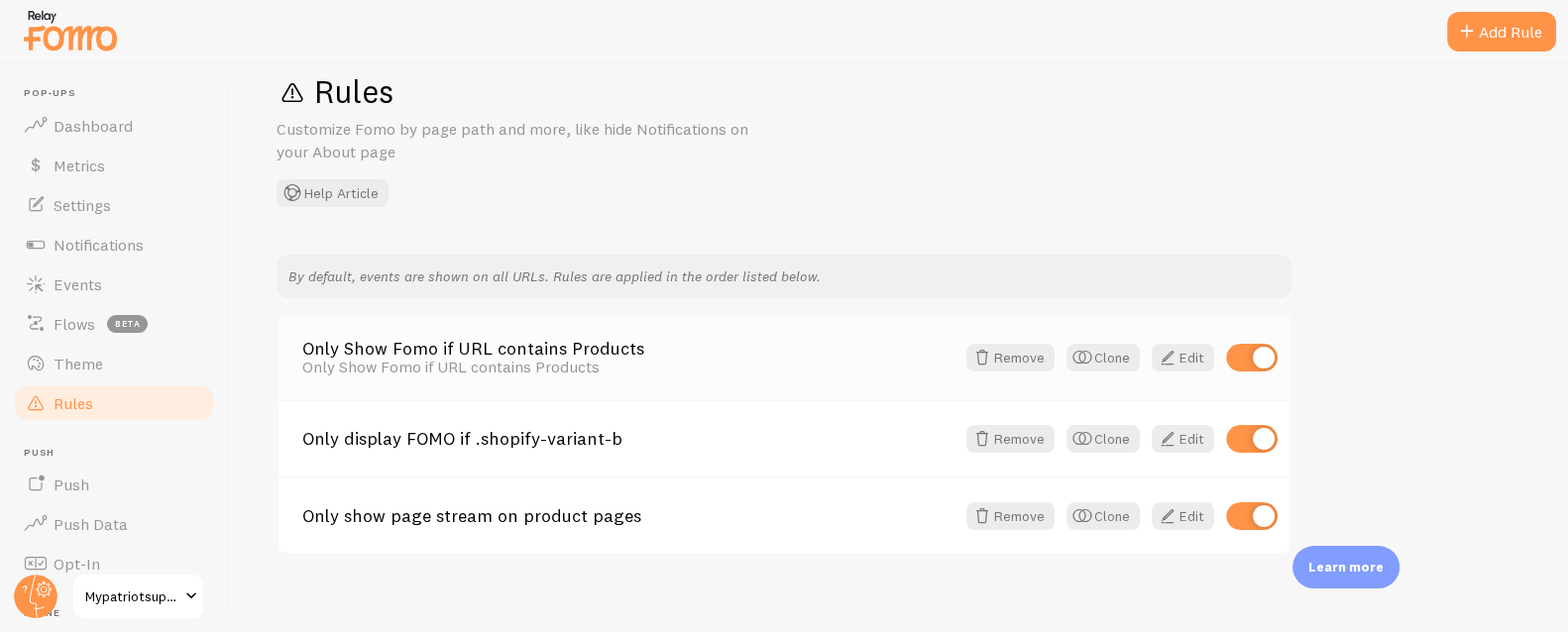
scroll to position [58, 0]
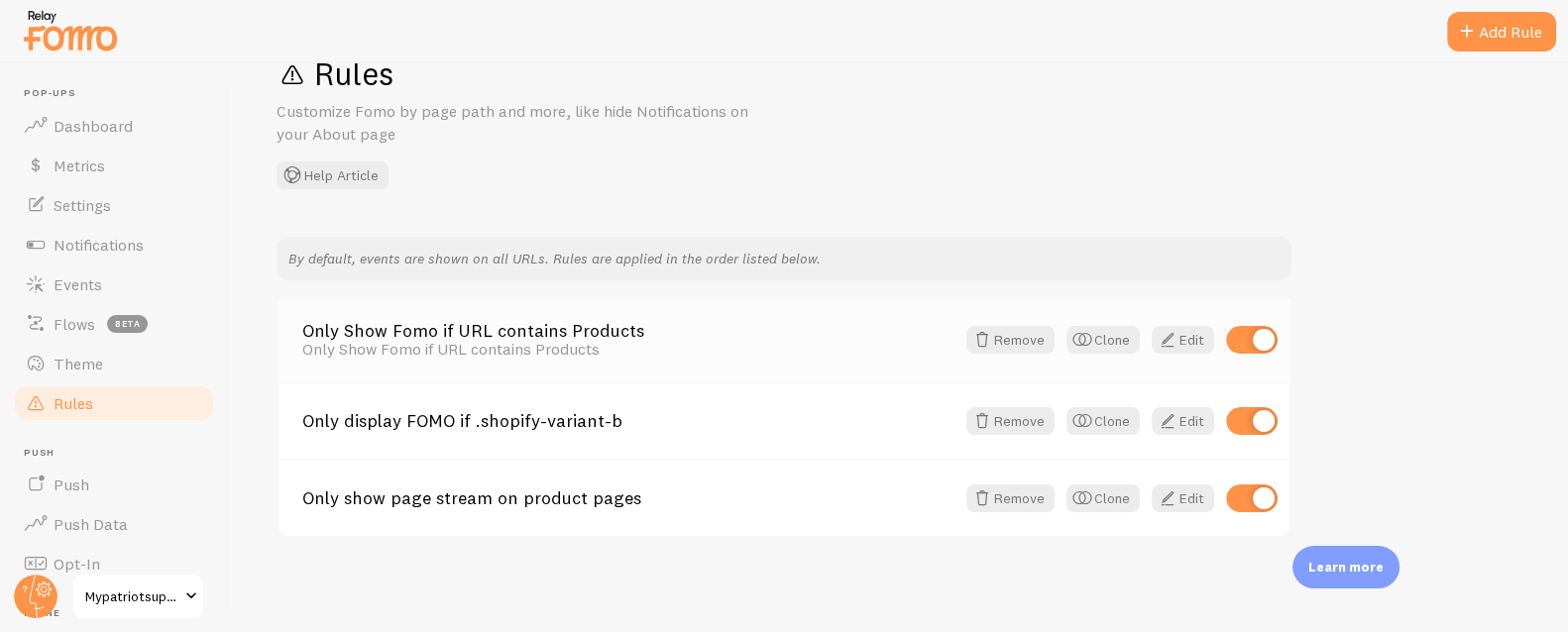
click at [543, 340] on div "Only Show Fomo if URL contains Products" at bounding box center [628, 349] width 652 height 18
click at [462, 335] on link "Only Show Fomo if URL contains Products" at bounding box center [628, 331] width 652 height 18
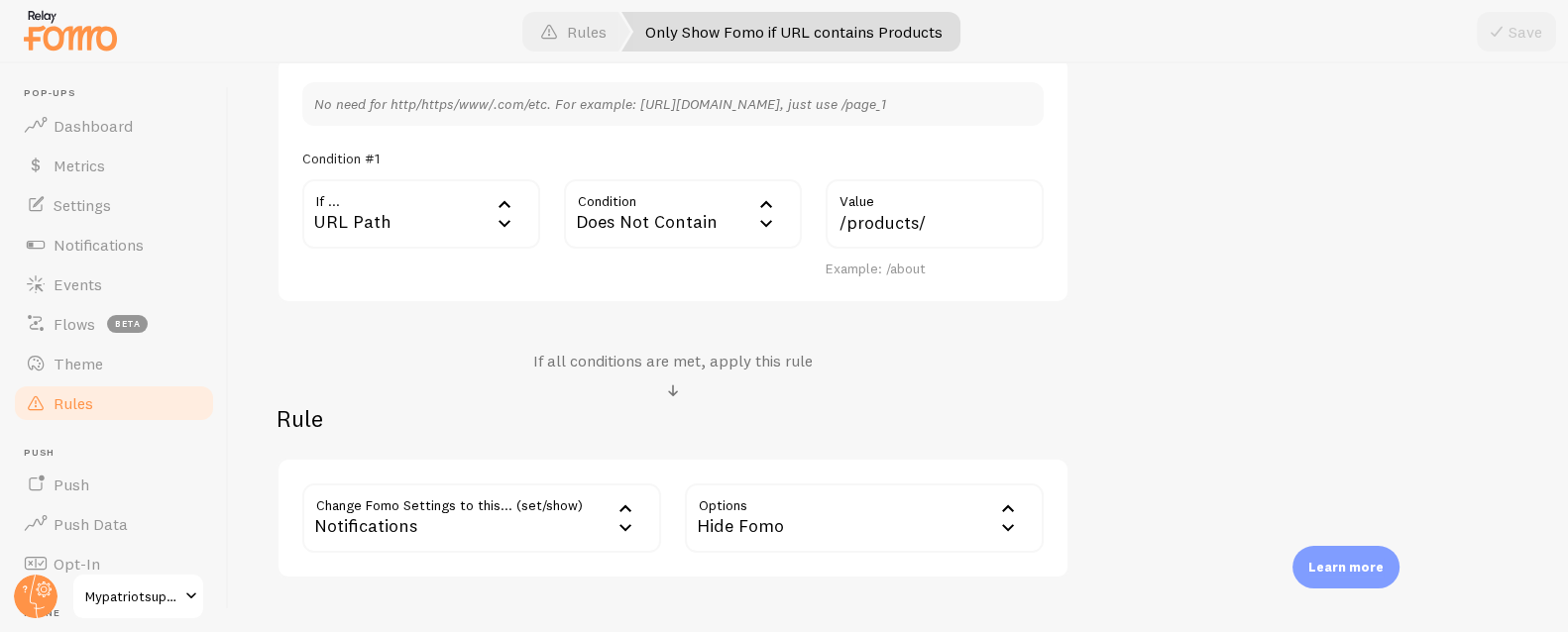
scroll to position [569, 0]
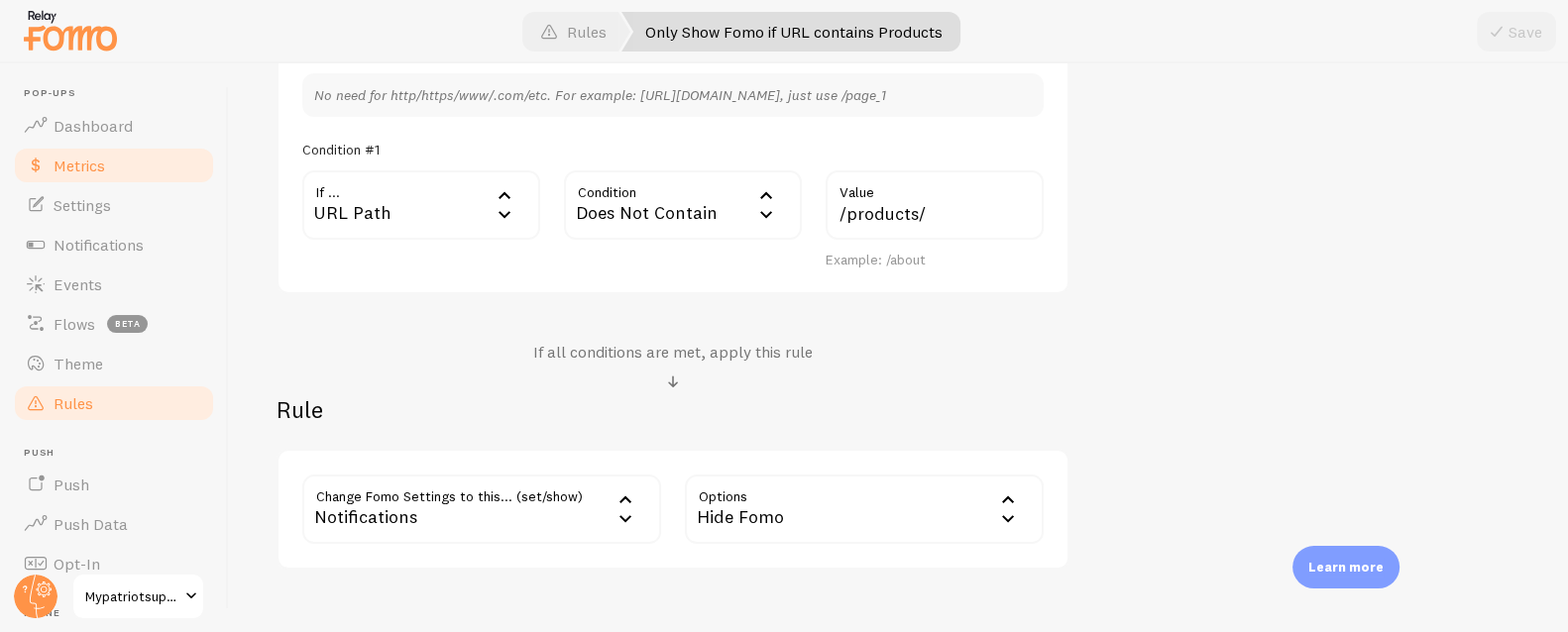
click at [91, 159] on span "Metrics" at bounding box center [80, 165] width 52 height 20
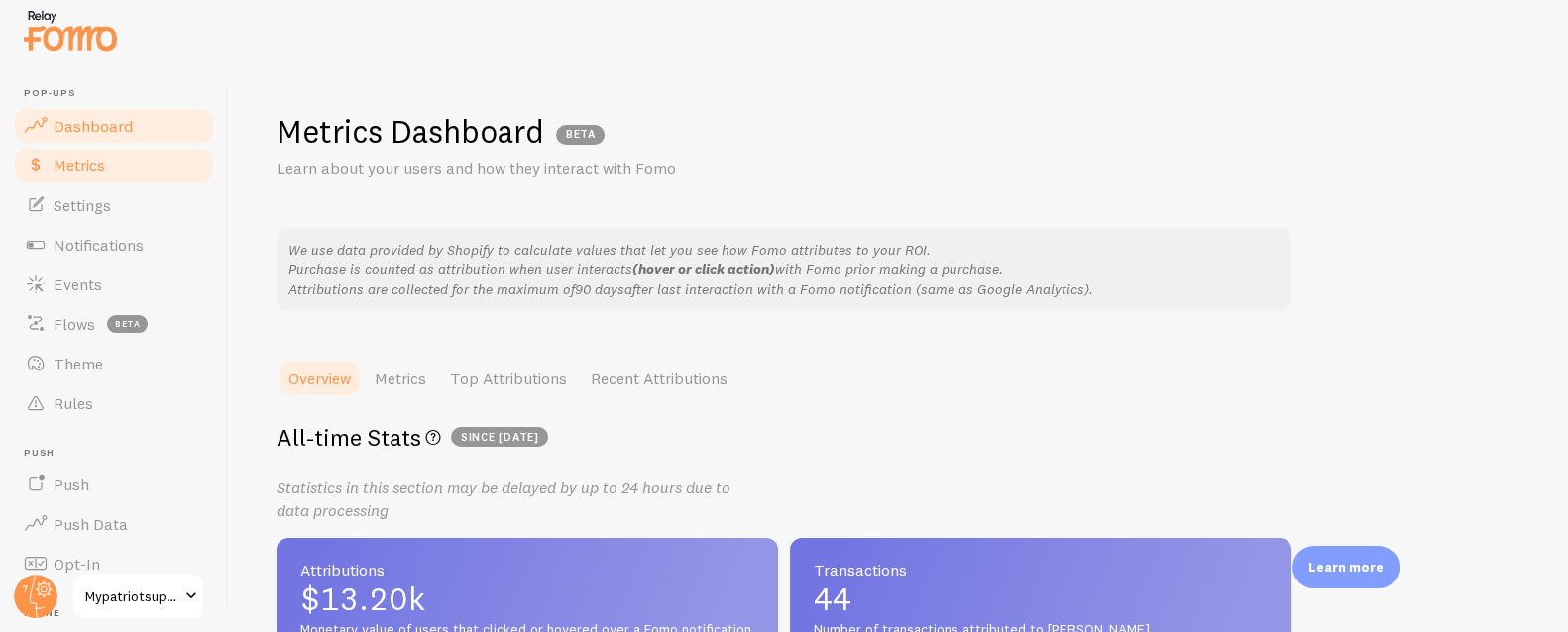
click at [93, 126] on span "Dashboard" at bounding box center [93, 126] width 79 height 20
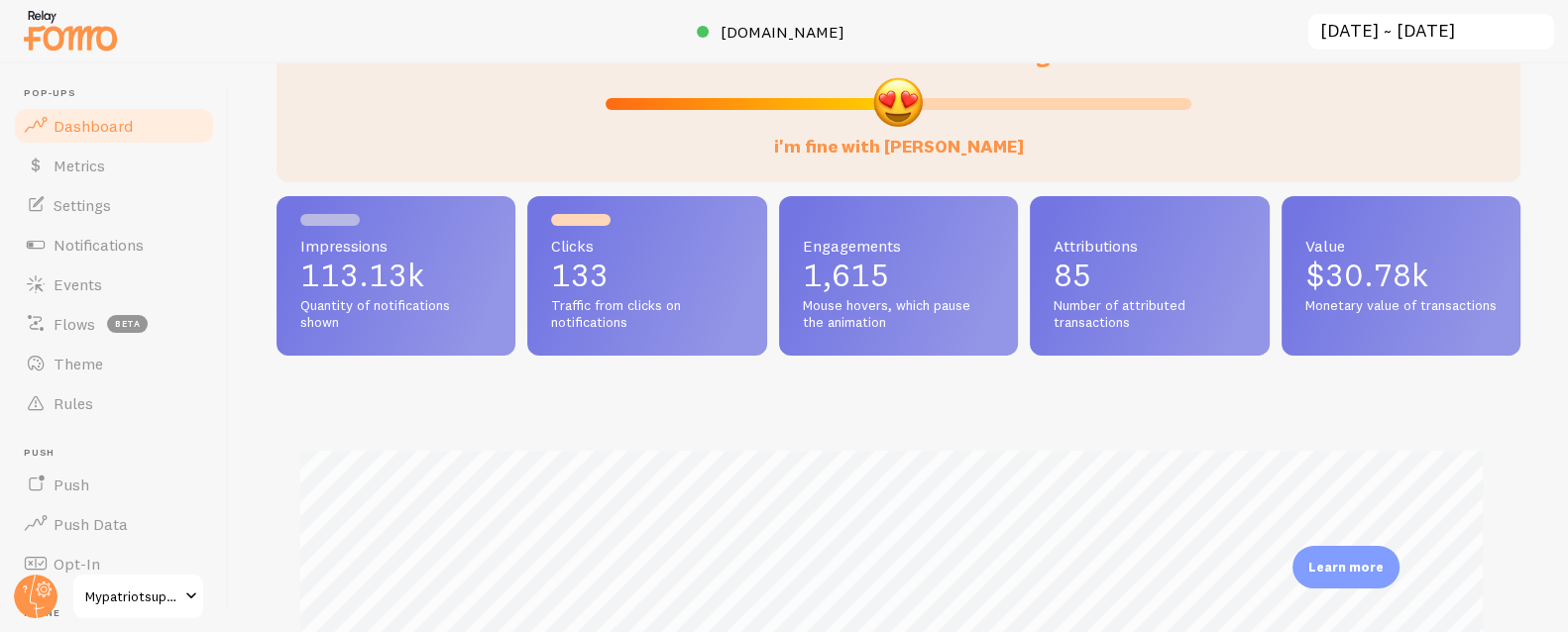
scroll to position [133, 0]
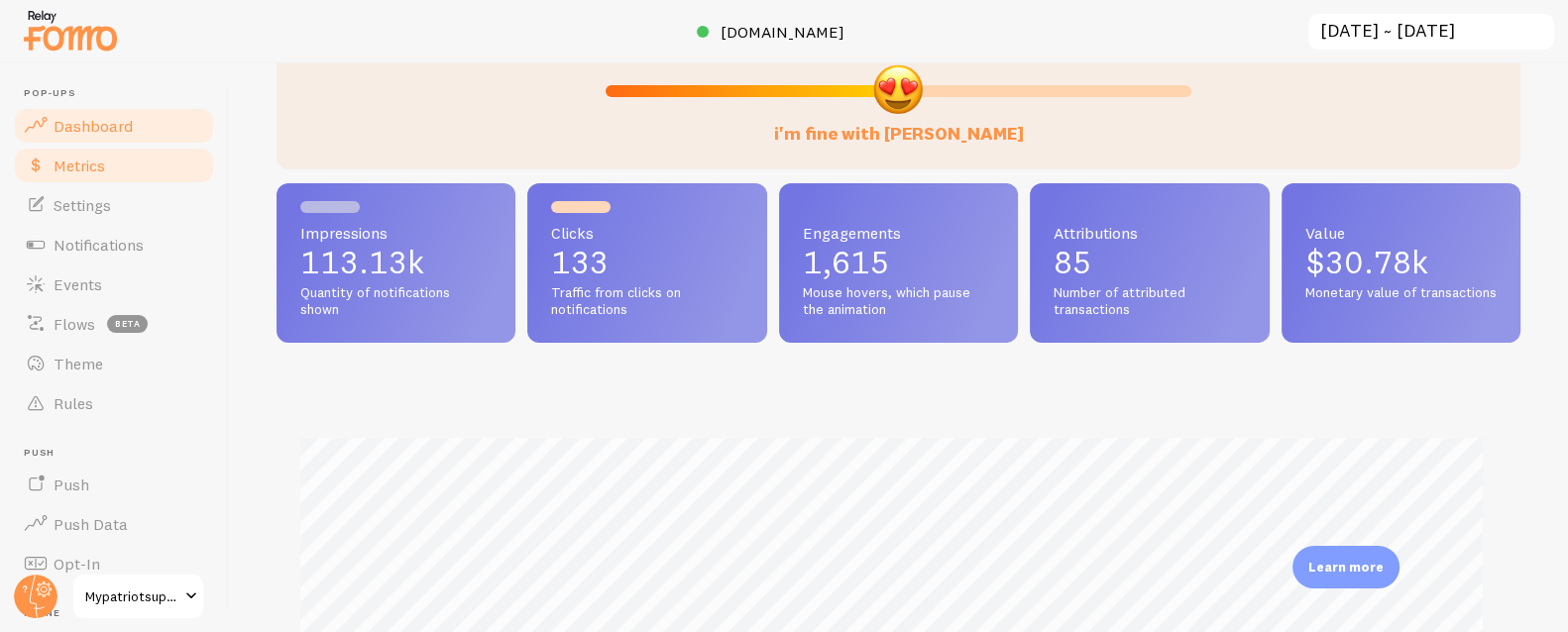
click at [78, 162] on span "Metrics" at bounding box center [80, 165] width 52 height 20
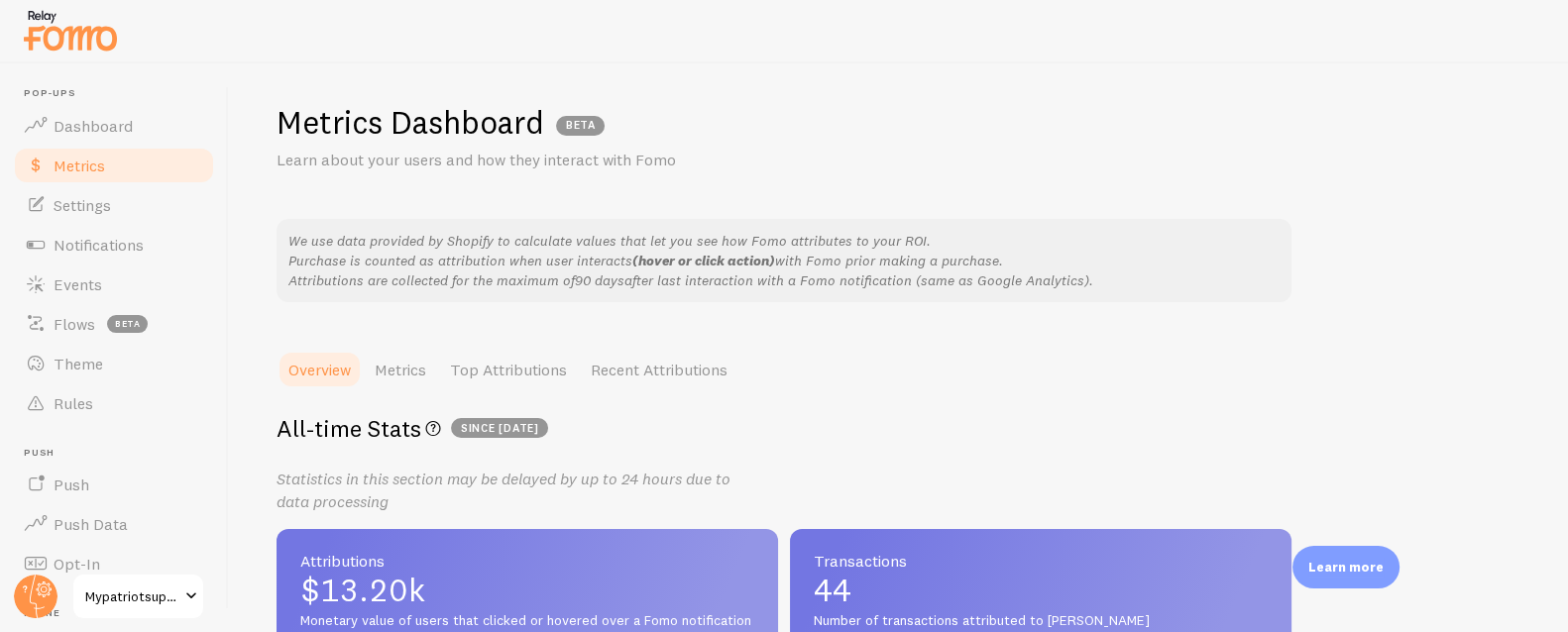
scroll to position [284, 0]
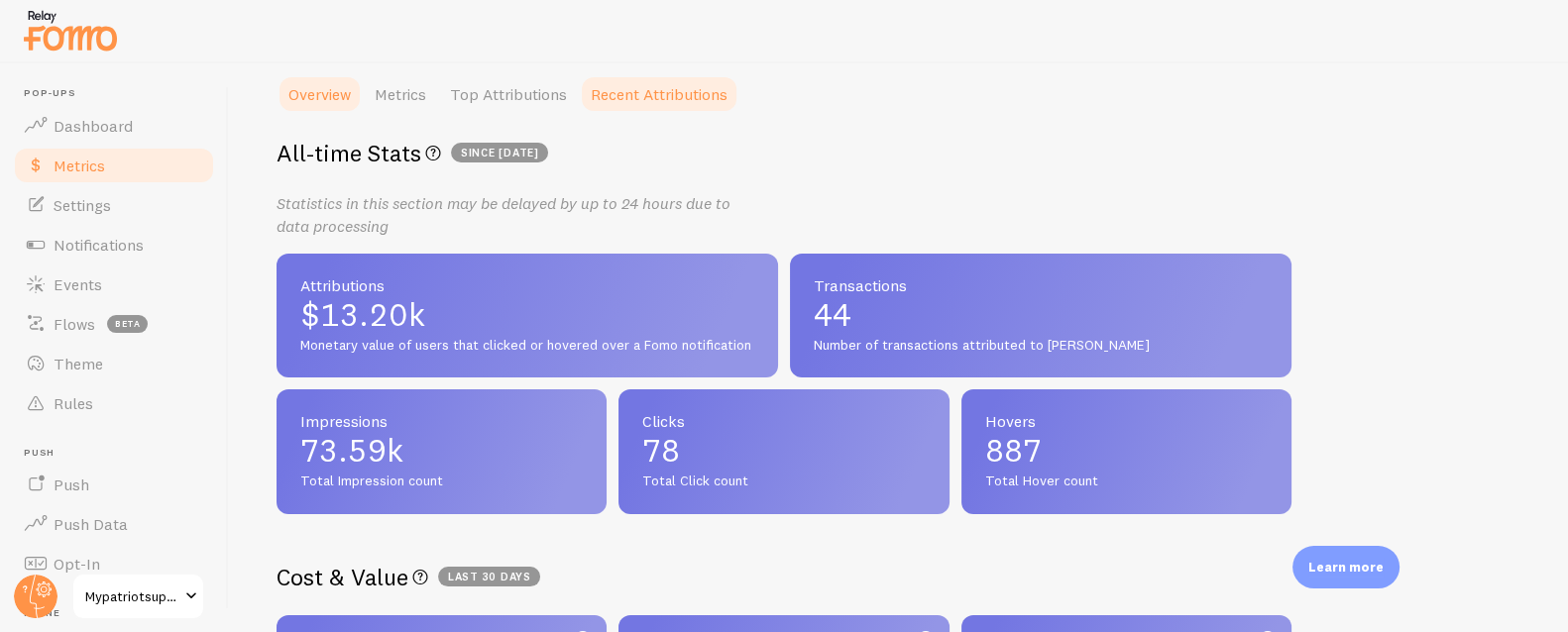
click at [698, 100] on link "Recent Attributions" at bounding box center [658, 95] width 161 height 40
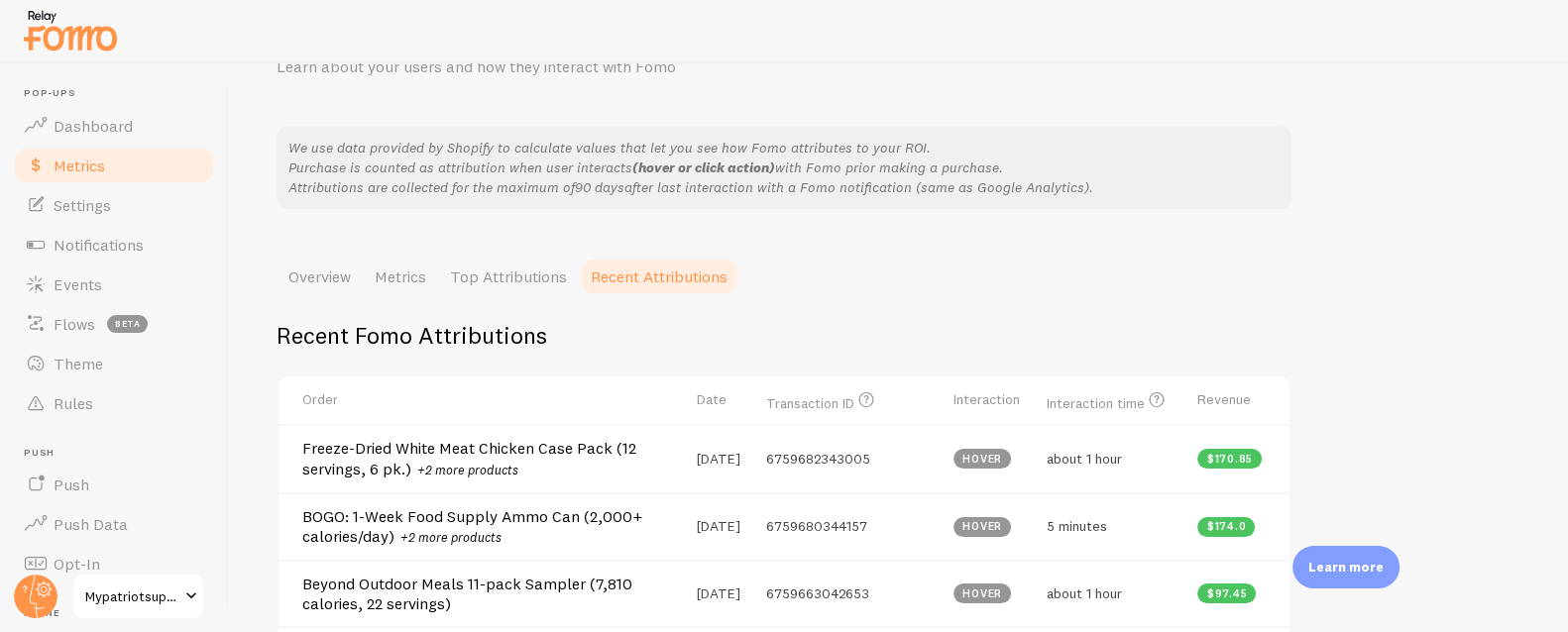
scroll to position [0, 0]
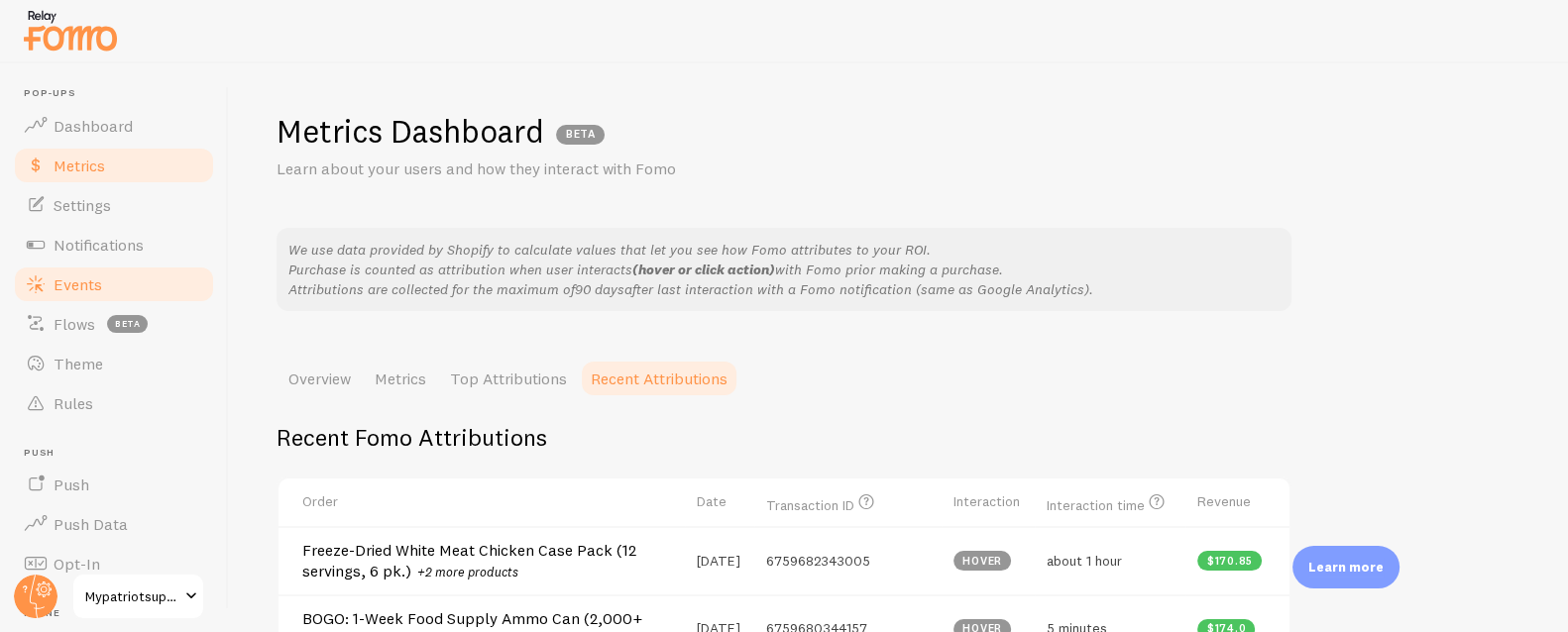
click at [107, 283] on link "Events" at bounding box center [114, 284] width 204 height 40
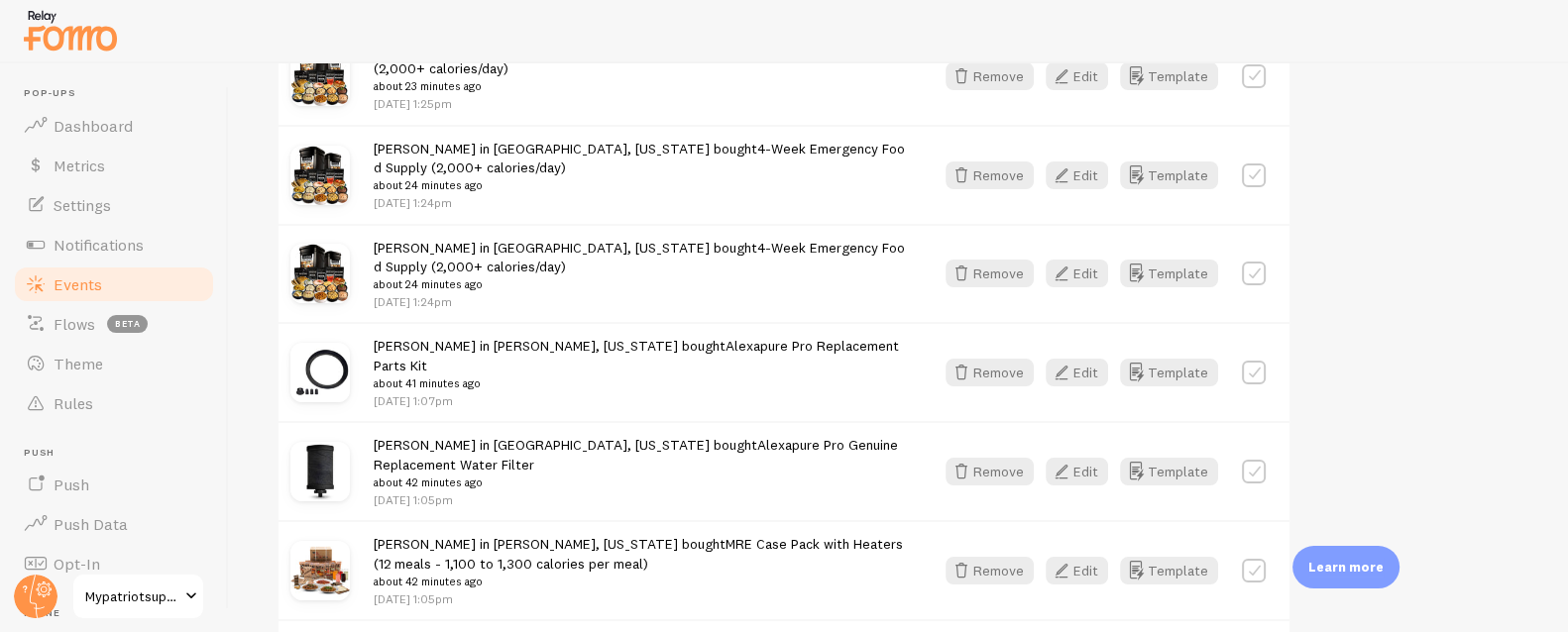
scroll to position [1565, 0]
click at [1183, 456] on button "Template" at bounding box center [1169, 470] width 98 height 28
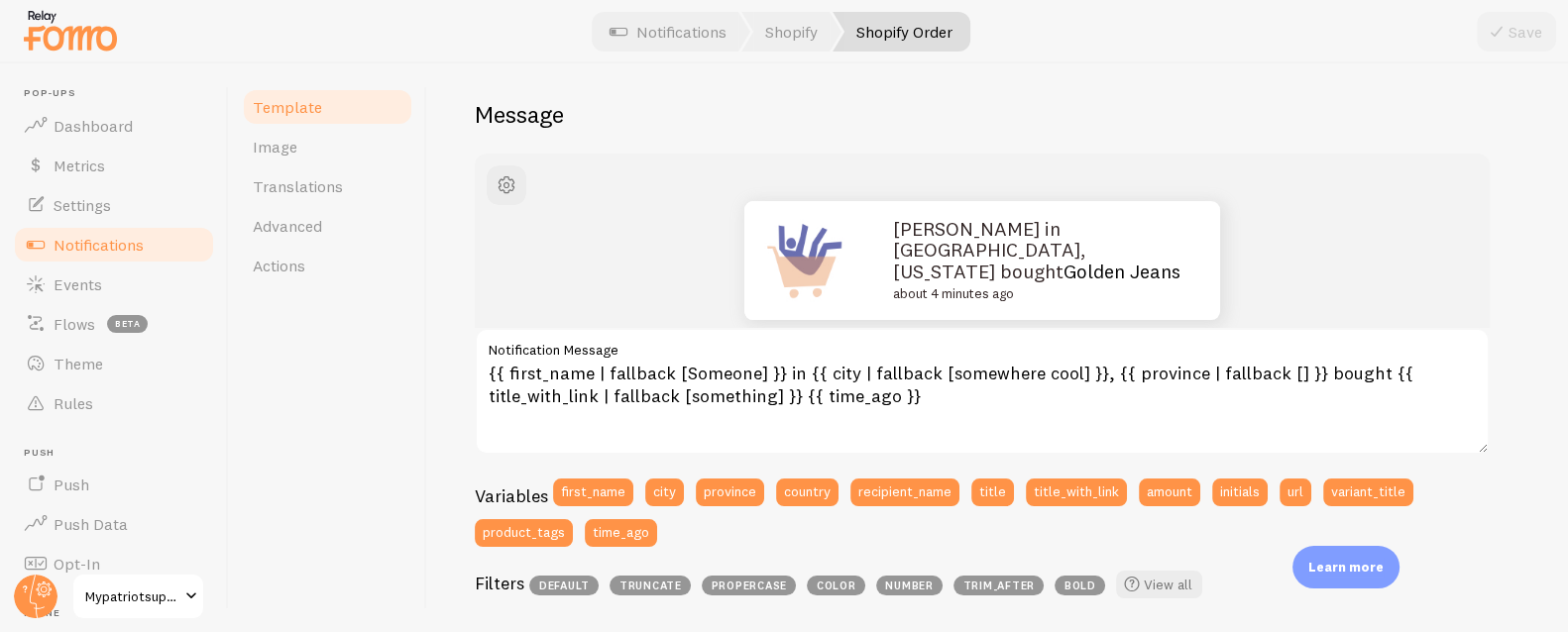
scroll to position [163, 0]
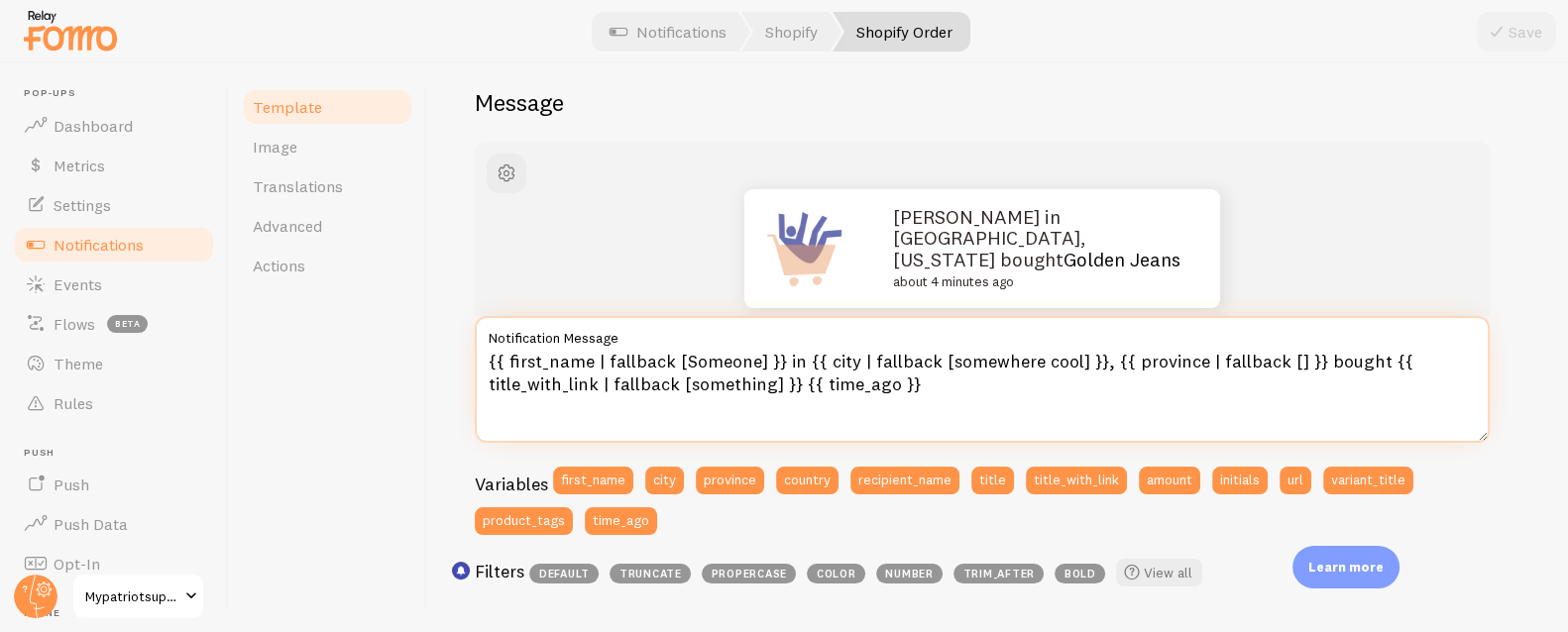
click at [602, 362] on textarea "{{ first_name | fallback [Someone] }} in {{ city | fallback [somewhere cool] }}…" at bounding box center [981, 379] width 1014 height 127
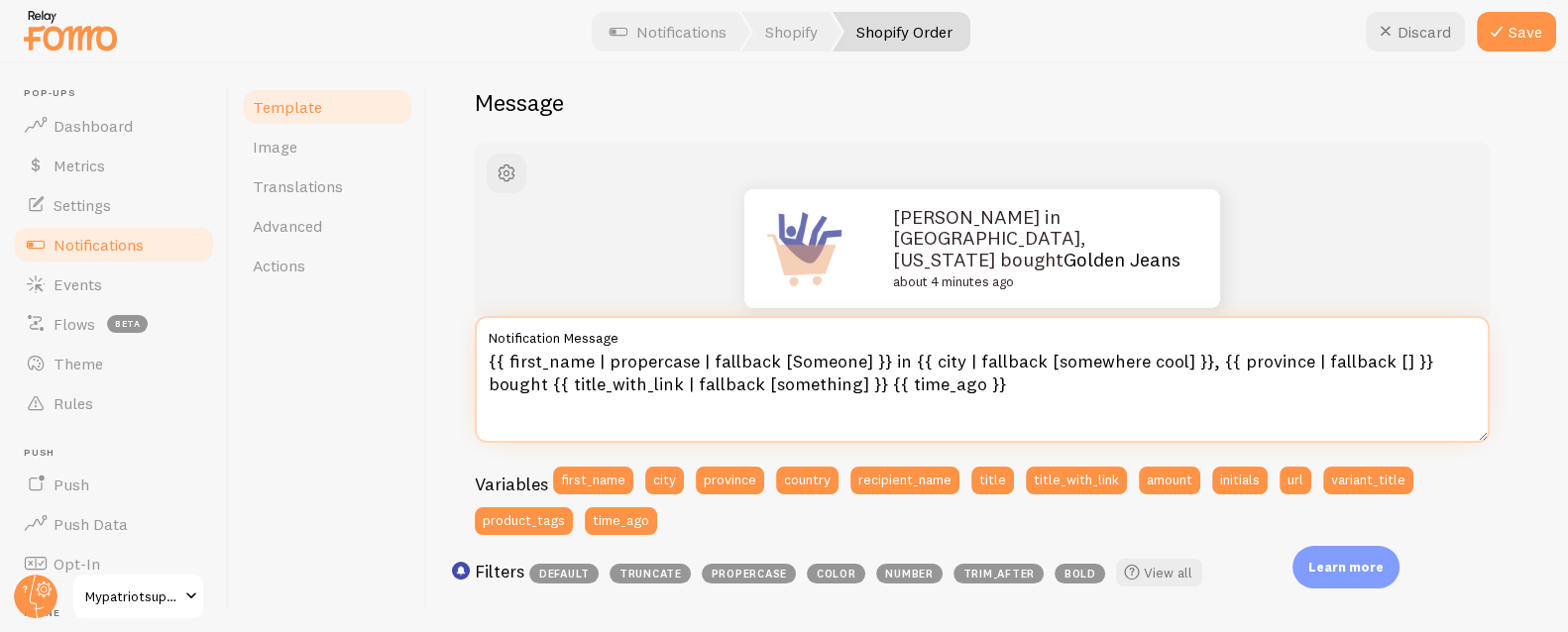
click at [963, 357] on textarea "{{ first_name | propercase | fallback [Someone] }} in {{ city | fallback [somew…" at bounding box center [981, 379] width 1014 height 127
click at [841, 366] on textarea "{{ first_name | propercase | fallback [Someone] }} in {{ city | propercase | fa…" at bounding box center [981, 379] width 1014 height 127
click at [1272, 364] on textarea "{{ first_name | propercase | fallback [Someone] }} in {{ city | propercase | fa…" at bounding box center [981, 379] width 1014 height 127
click at [1127, 359] on textarea "{{ first_name | propercase | fallback [Someone] }} in {{ city | propercase | fa…" at bounding box center [981, 379] width 1014 height 127
click at [1332, 364] on textarea "{{ first_name | propercase | fallback [Someone] }} in {{ city | propercase | fa…" at bounding box center [981, 379] width 1014 height 127
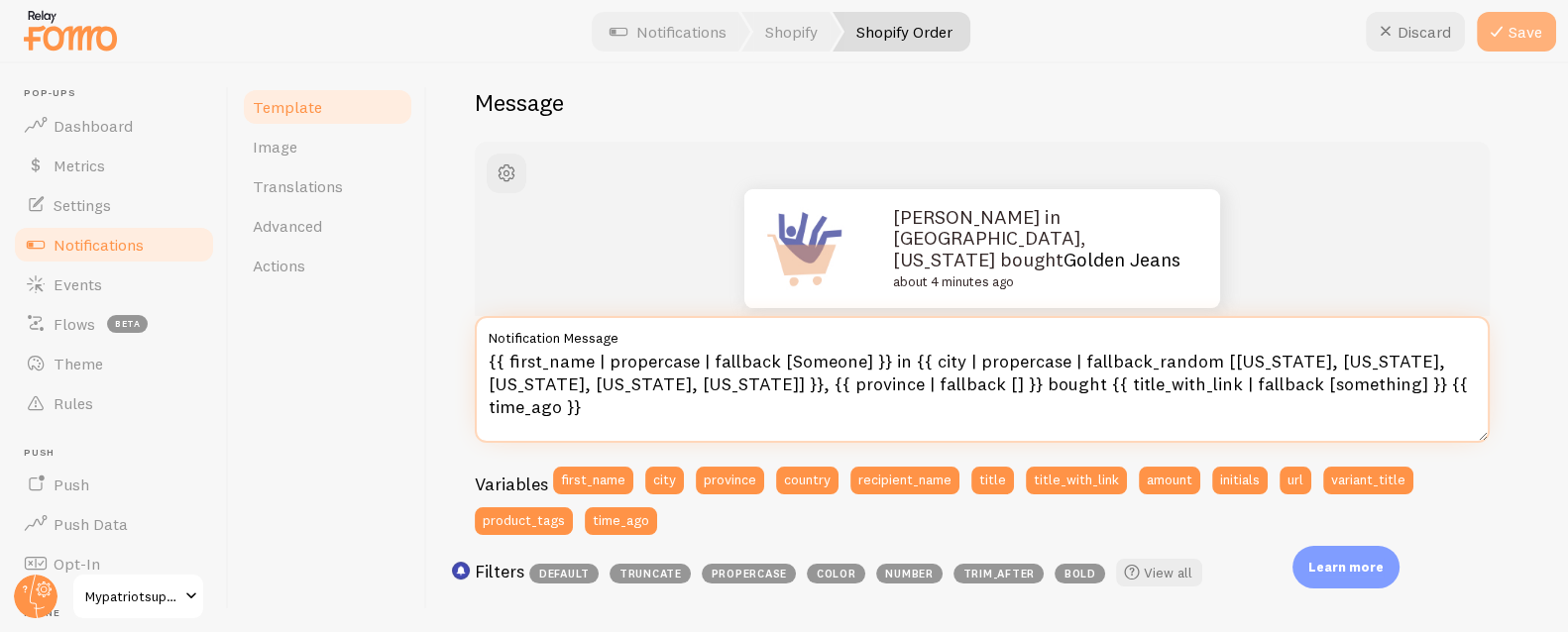
type textarea "{{ first_name | propercase | fallback [Someone] }} in {{ city | propercase | fa…"
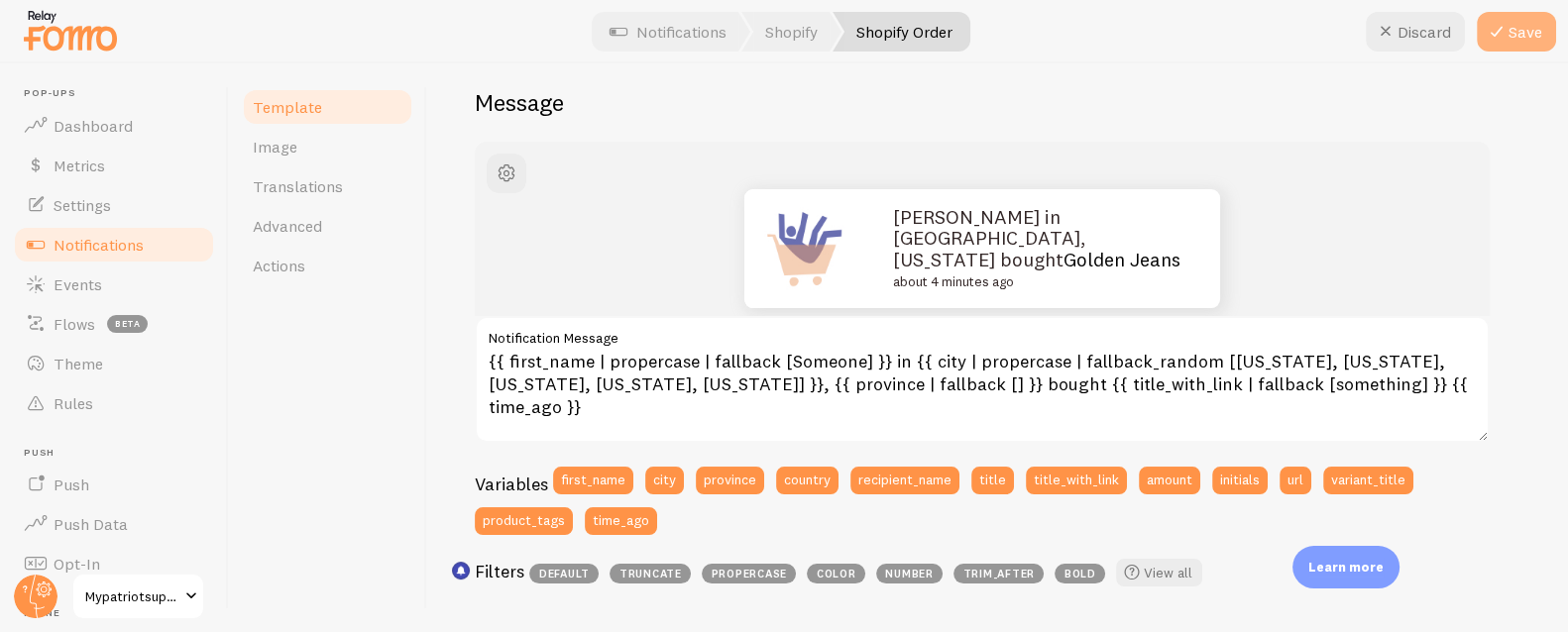
click at [1529, 36] on button "Save" at bounding box center [1515, 32] width 79 height 40
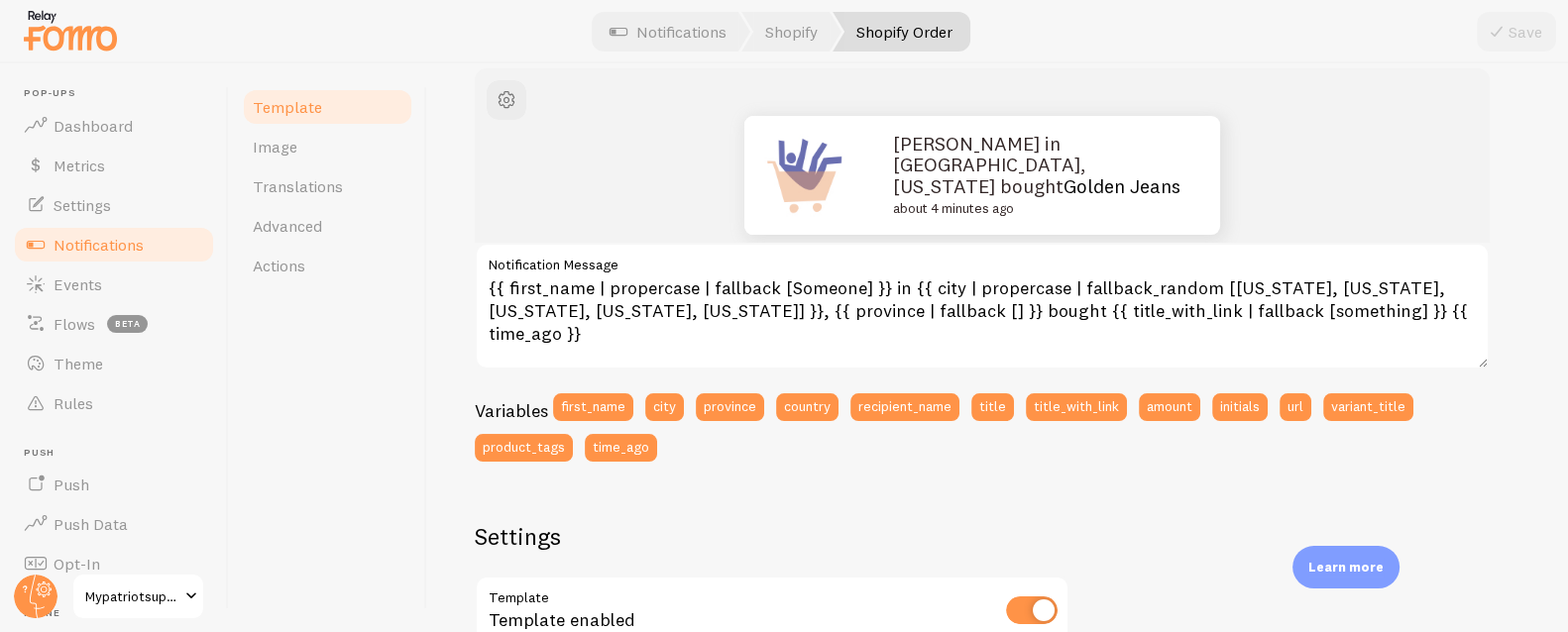
scroll to position [260, 0]
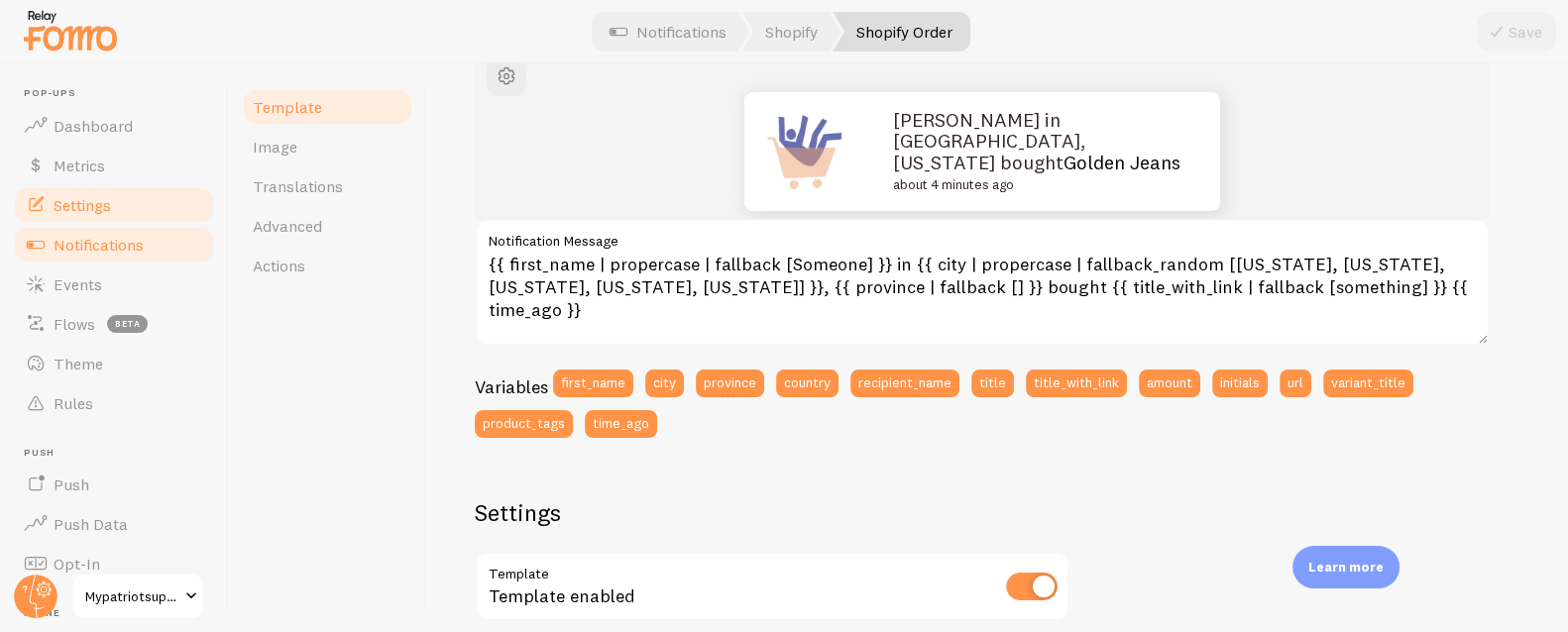
click at [106, 195] on span "Settings" at bounding box center [83, 205] width 58 height 20
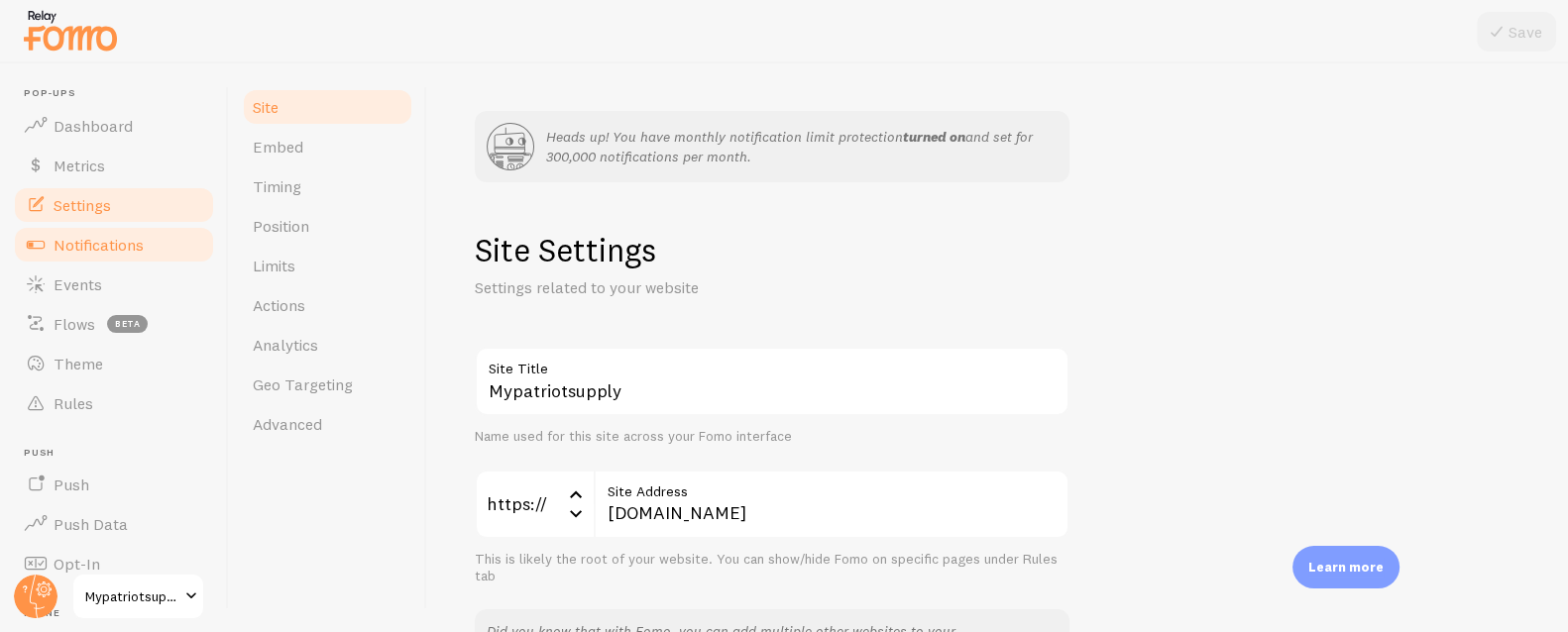
click at [133, 245] on span "Notifications" at bounding box center [99, 244] width 90 height 20
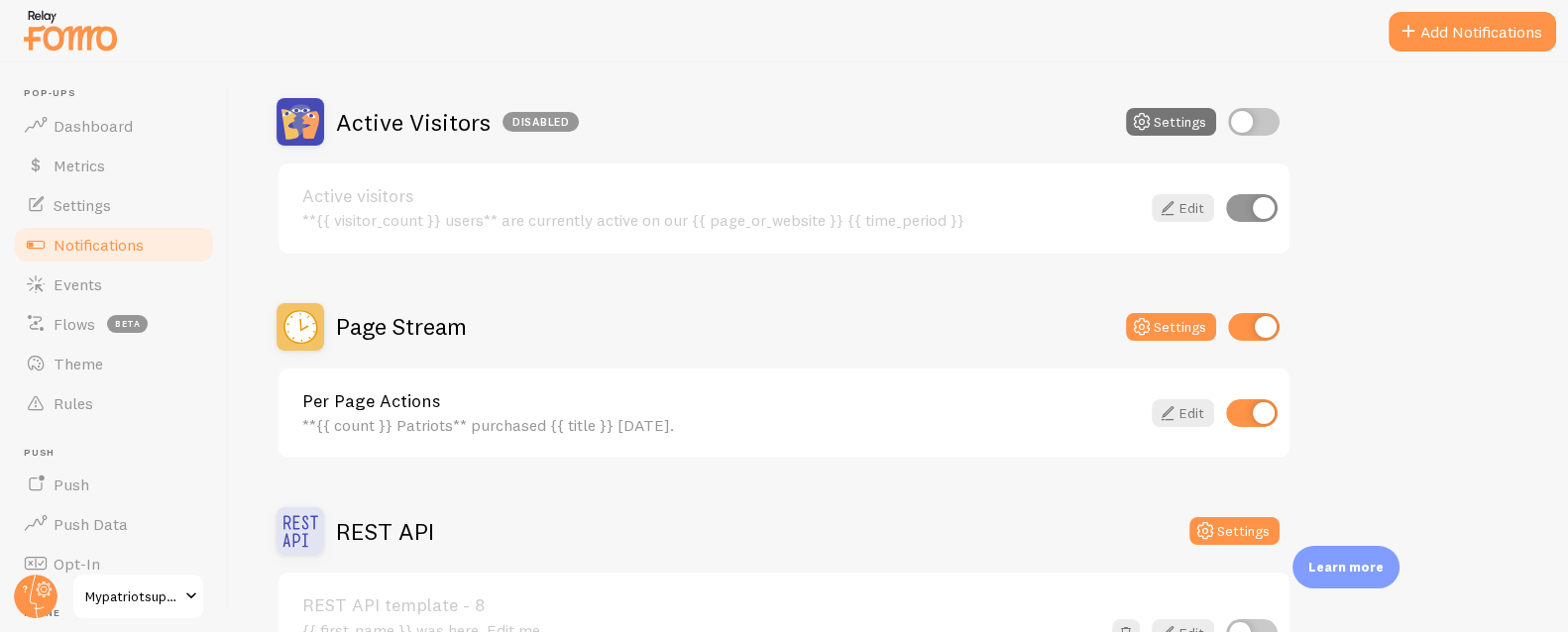
scroll to position [502, 0]
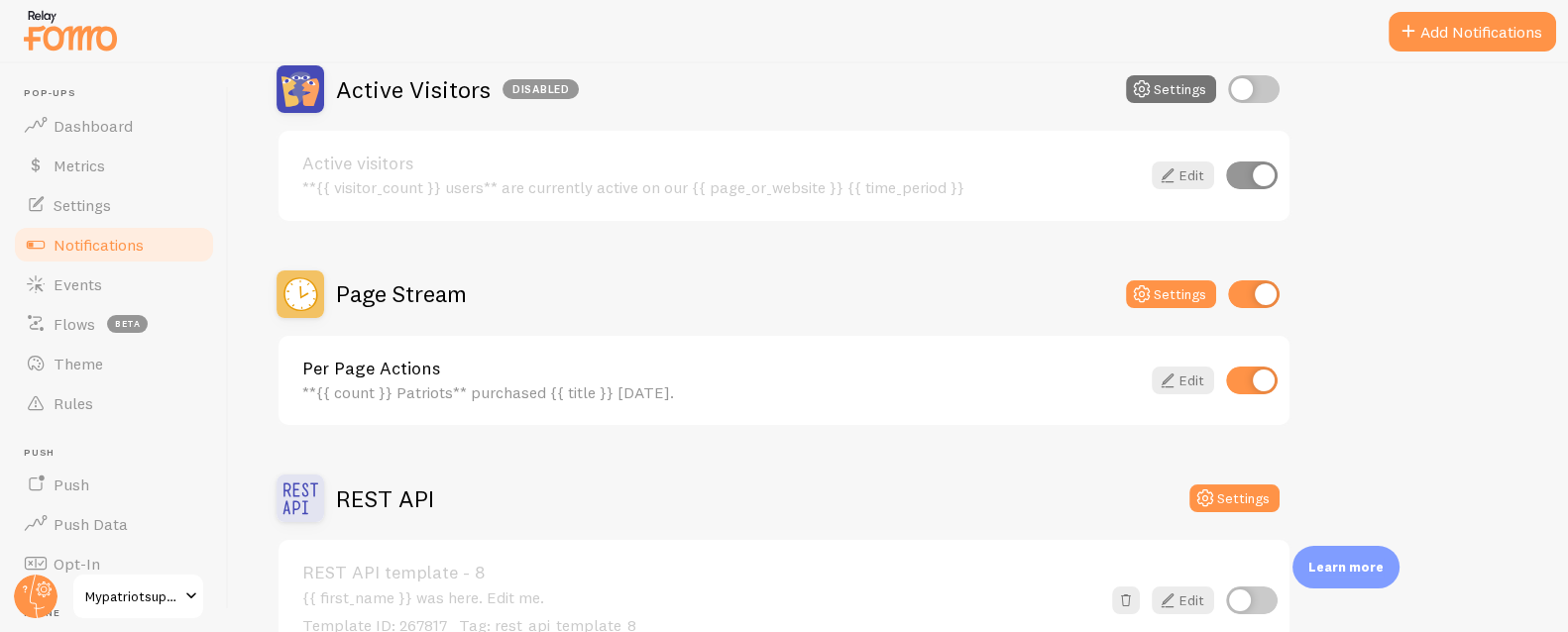
click at [410, 384] on div "**{{ count }} Patriots** purchased {{ title }} [DATE]." at bounding box center [721, 393] width 838 height 18
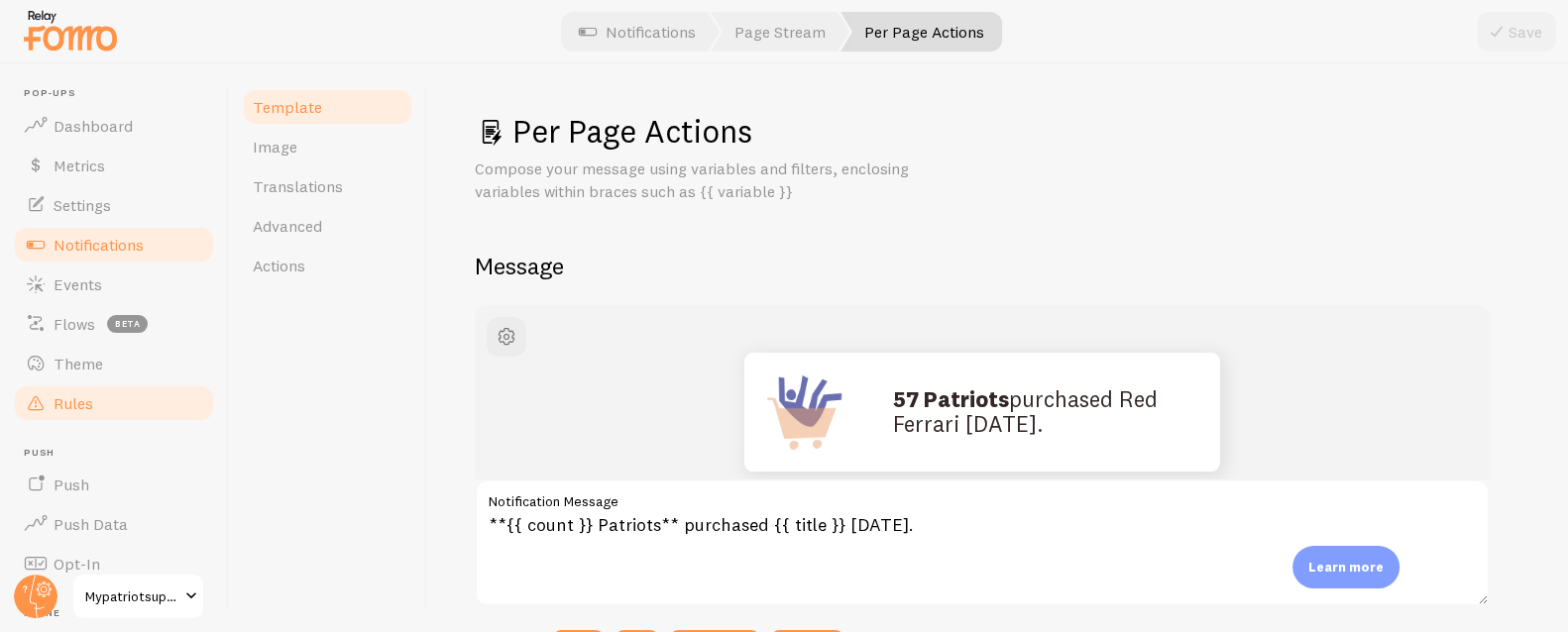
click at [39, 405] on span at bounding box center [36, 403] width 24 height 24
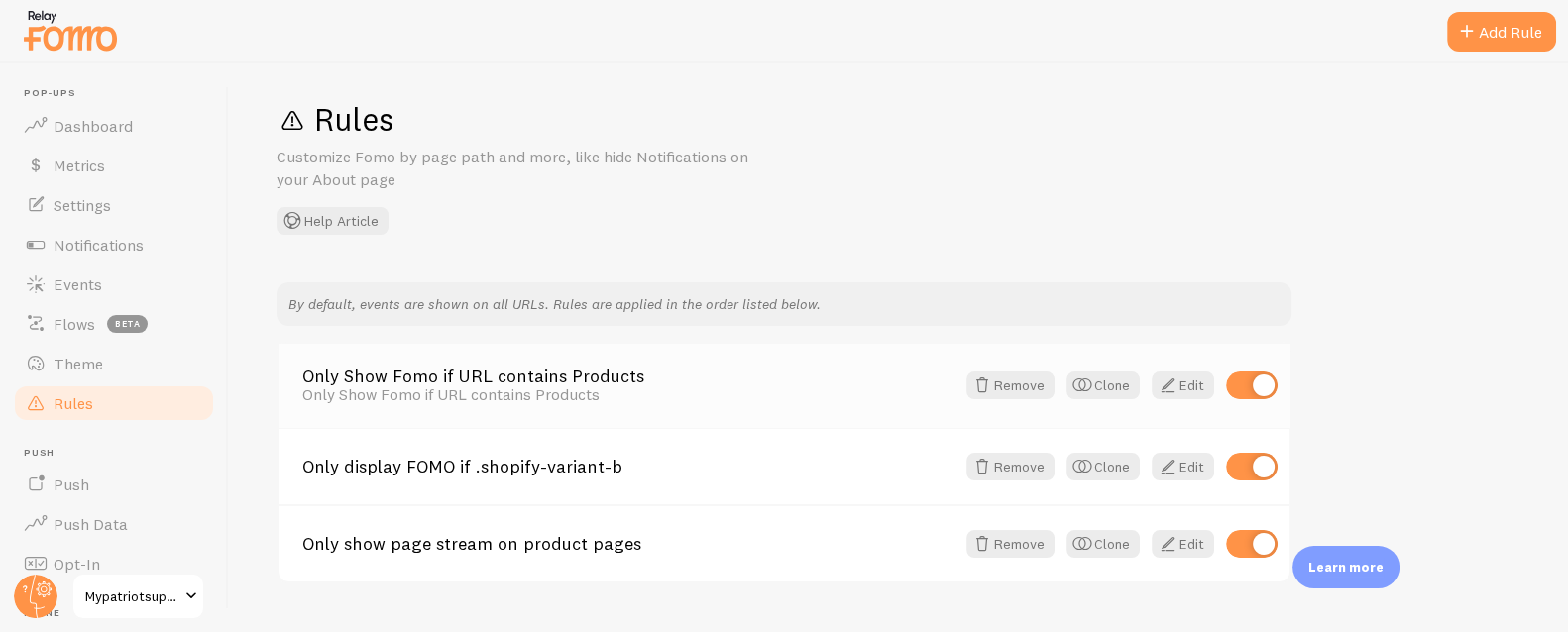
scroll to position [14, 0]
click at [446, 545] on link "Only show page stream on product pages" at bounding box center [628, 542] width 652 height 18
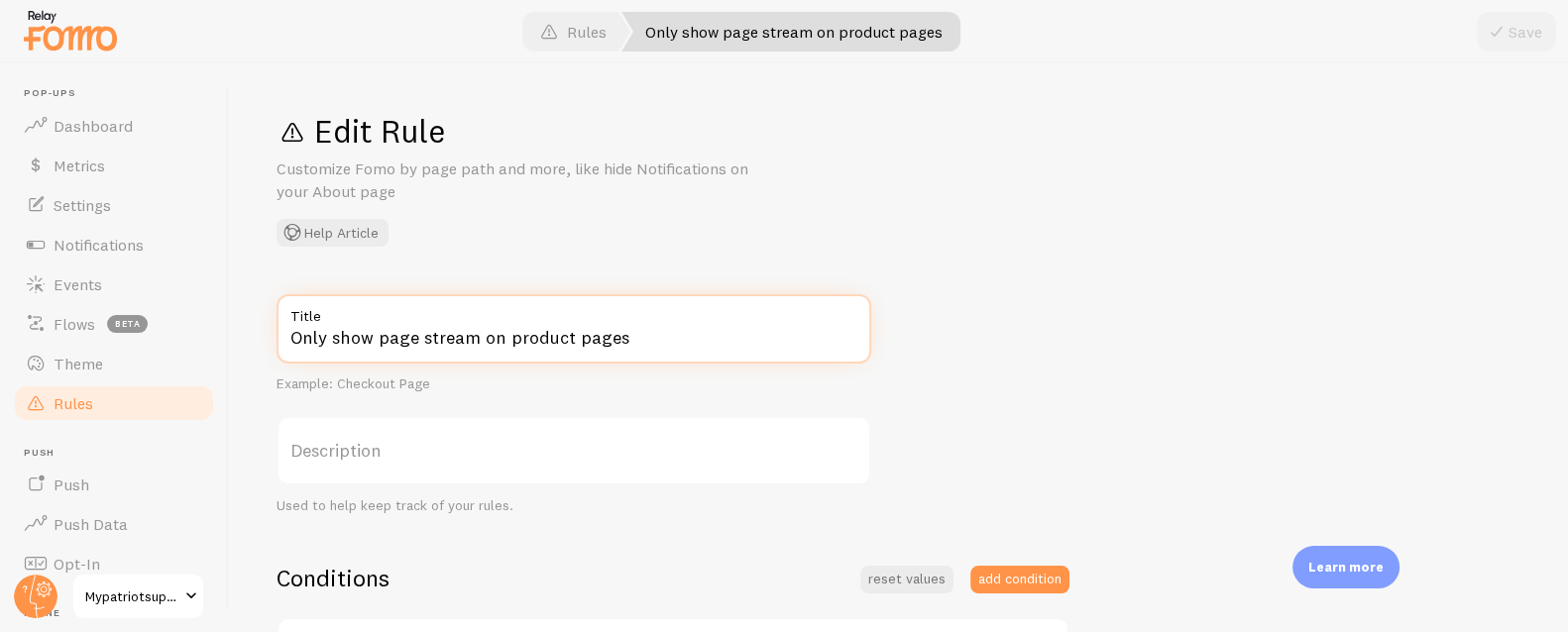
click at [408, 329] on input "Only show page stream on product pages" at bounding box center [574, 329] width 594 height 70
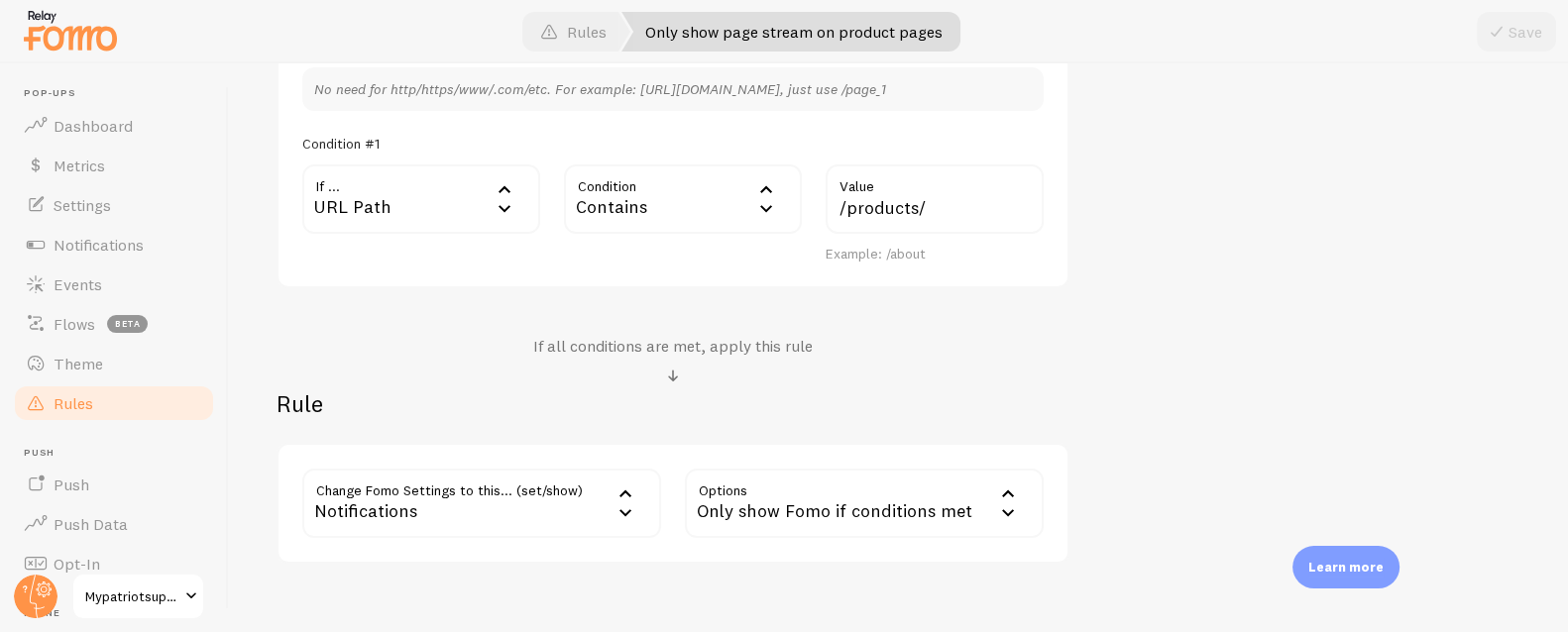
scroll to position [636, 0]
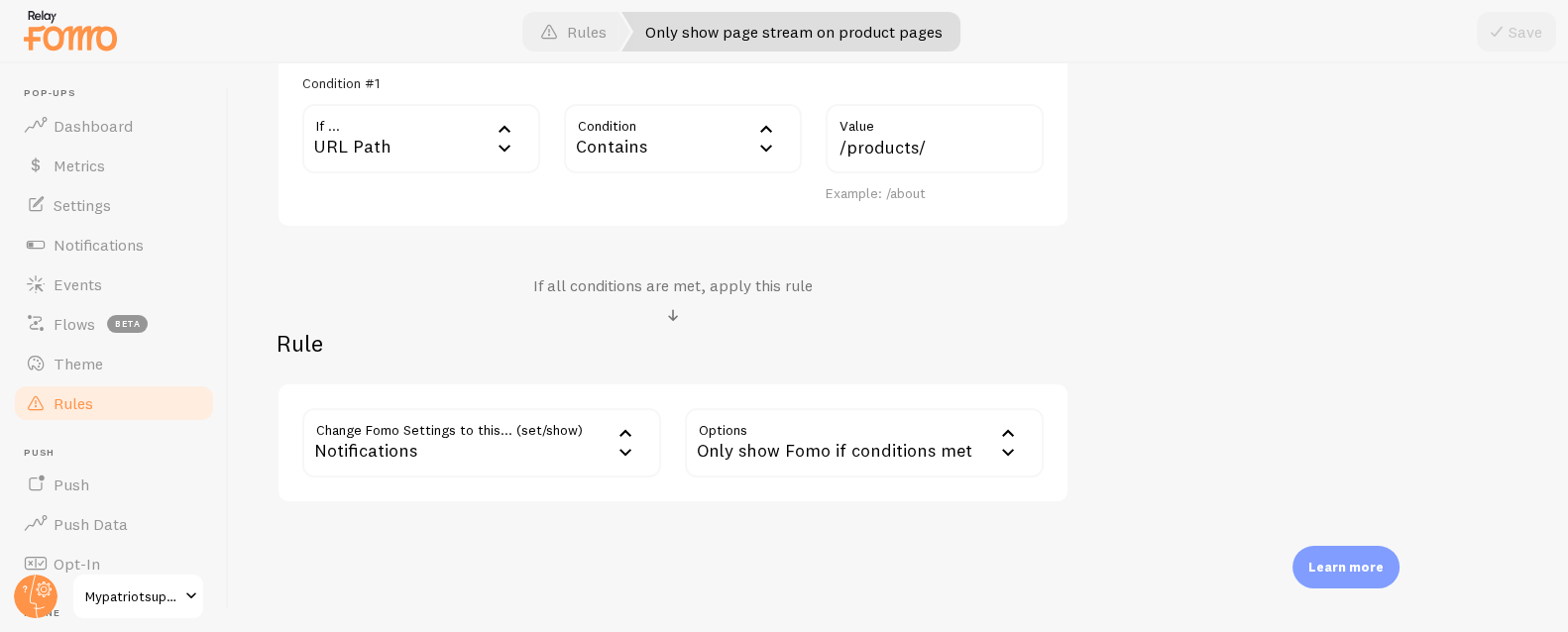
click at [85, 407] on span "Rules" at bounding box center [74, 403] width 40 height 20
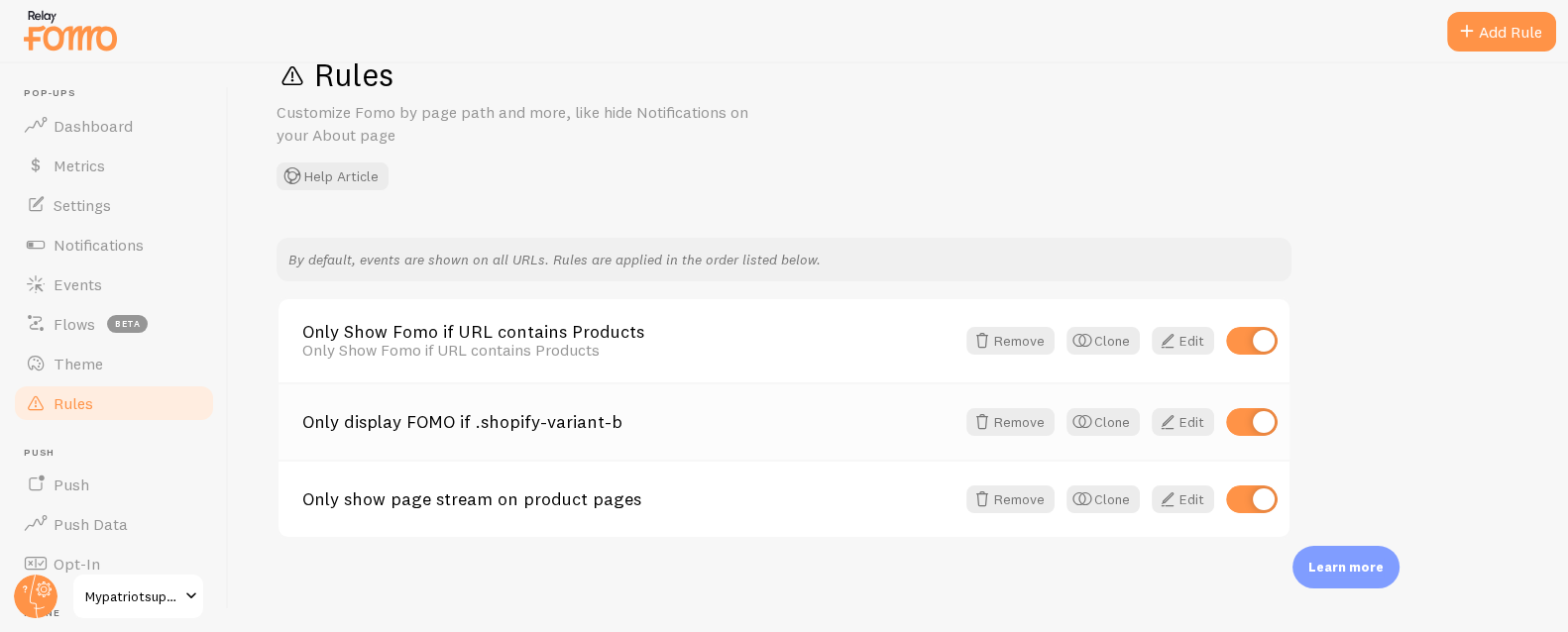
scroll to position [58, 0]
click at [1249, 506] on input "checkbox" at bounding box center [1252, 498] width 52 height 28
checkbox input "false"
click at [124, 128] on span "Dashboard" at bounding box center [93, 126] width 79 height 20
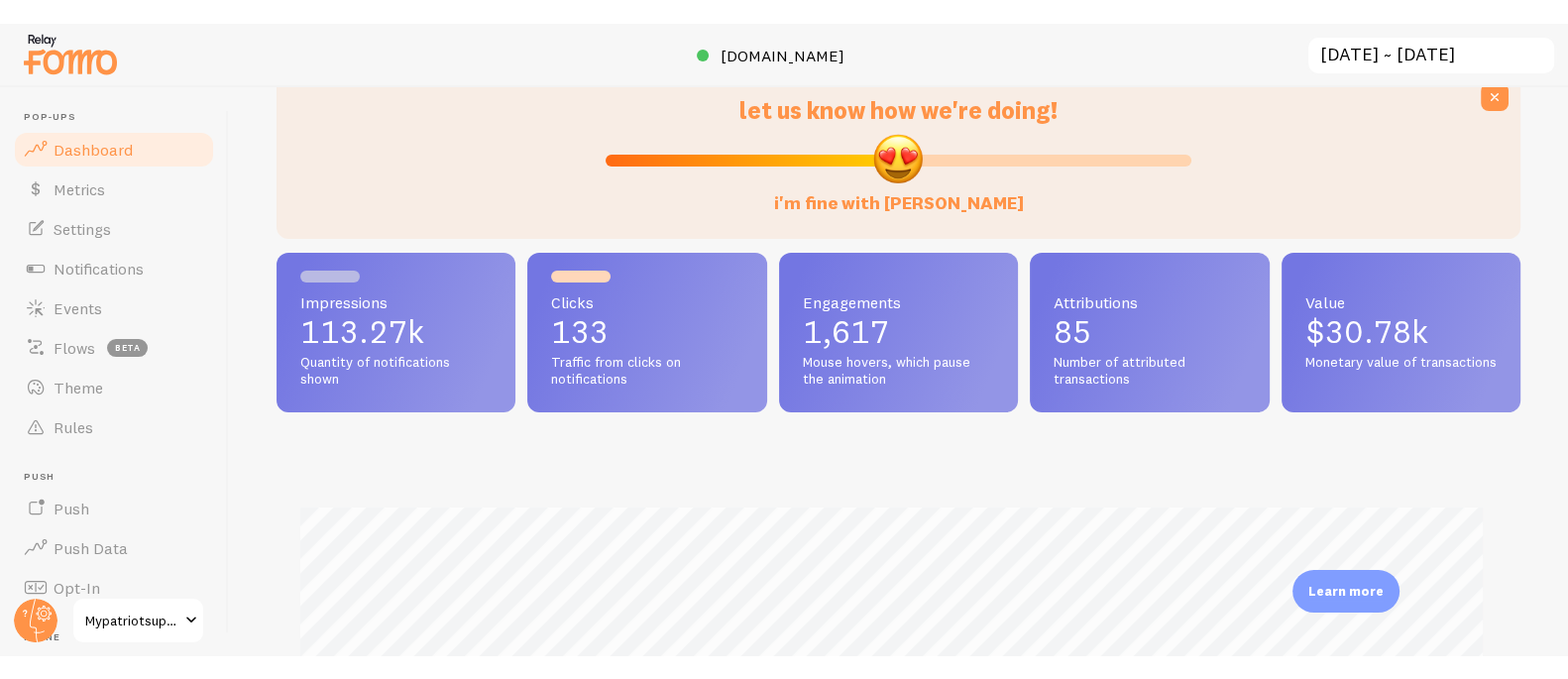
scroll to position [109, 0]
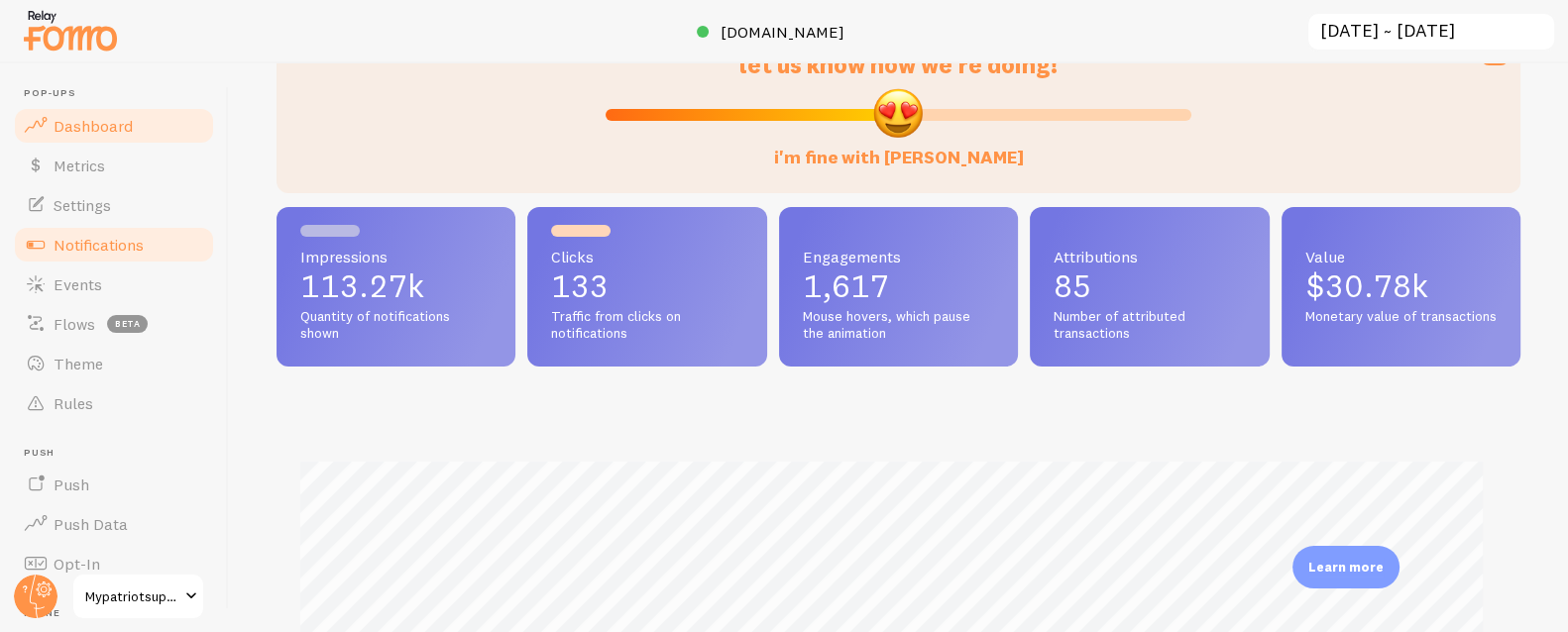
click at [134, 245] on span "Notifications" at bounding box center [99, 244] width 90 height 20
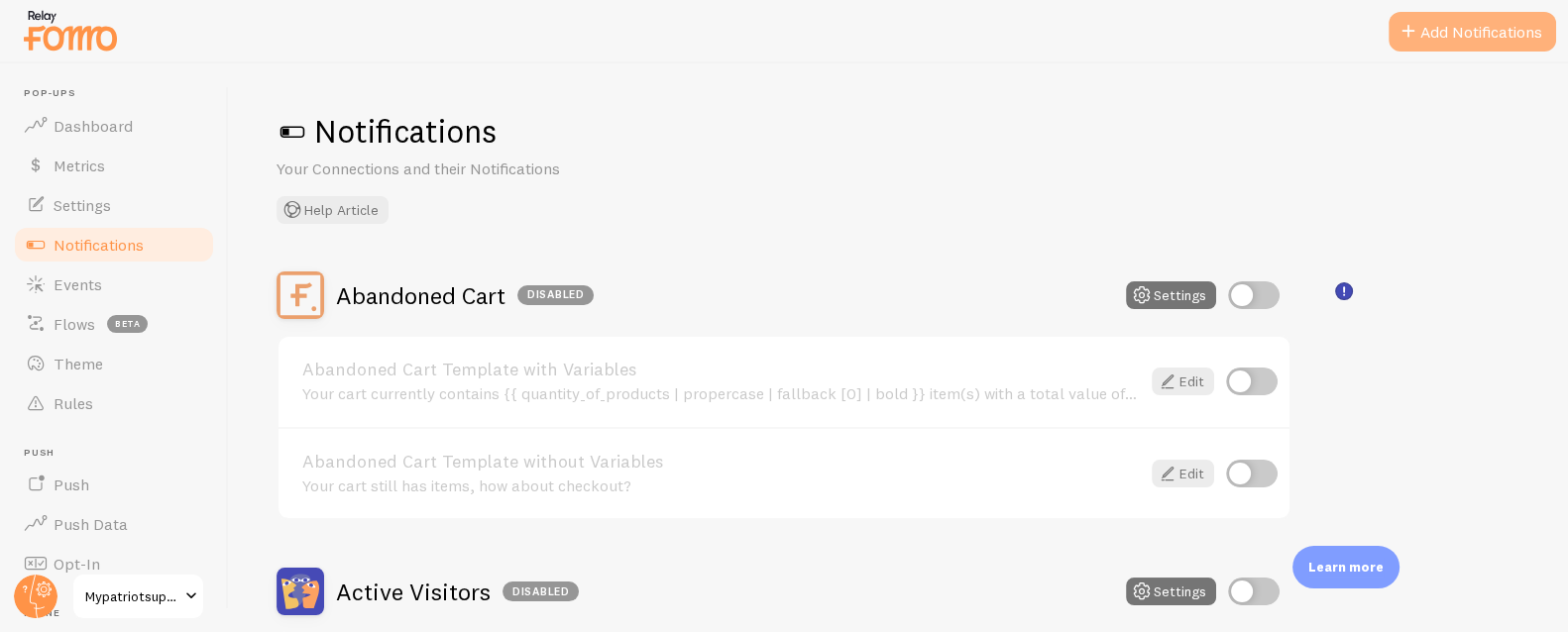
click at [1511, 37] on button "Add Notifications" at bounding box center [1472, 32] width 168 height 40
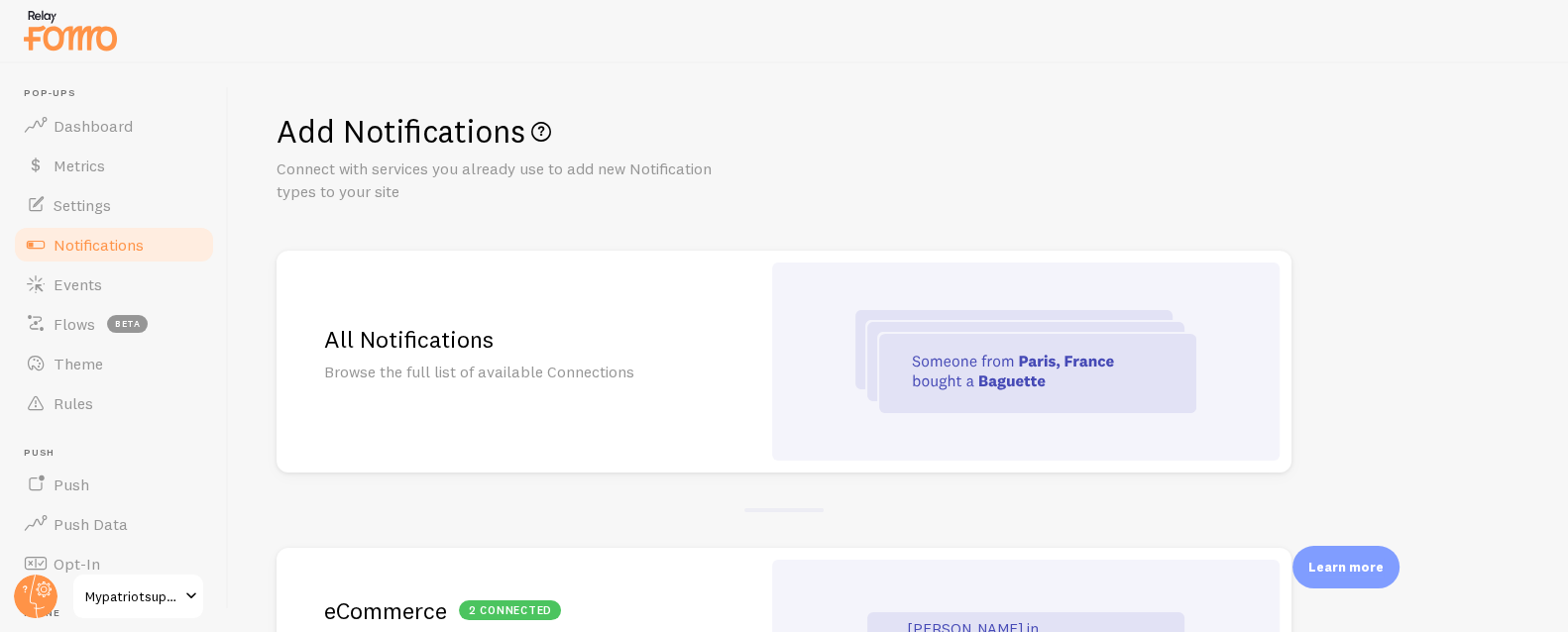
click at [569, 340] on h2 "All Notifications" at bounding box center [518, 339] width 388 height 31
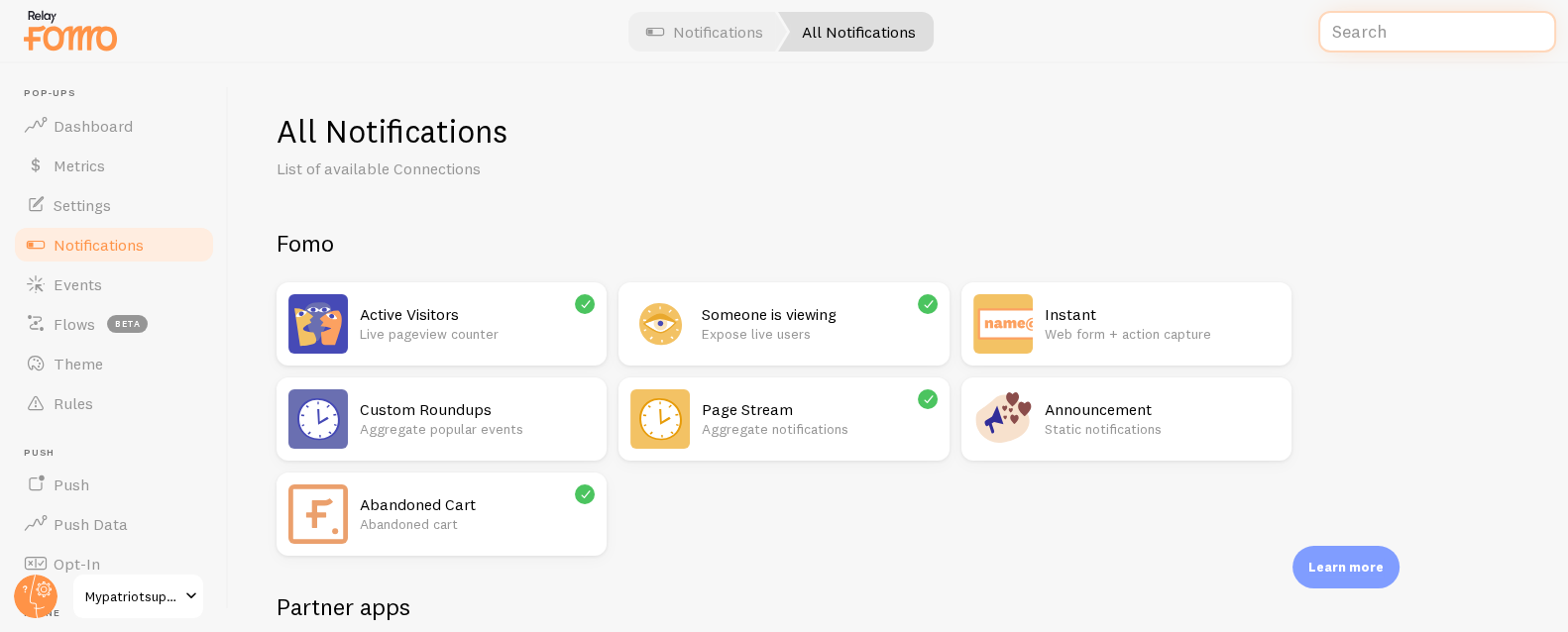
click at [1408, 42] on input "text" at bounding box center [1437, 32] width 237 height 43
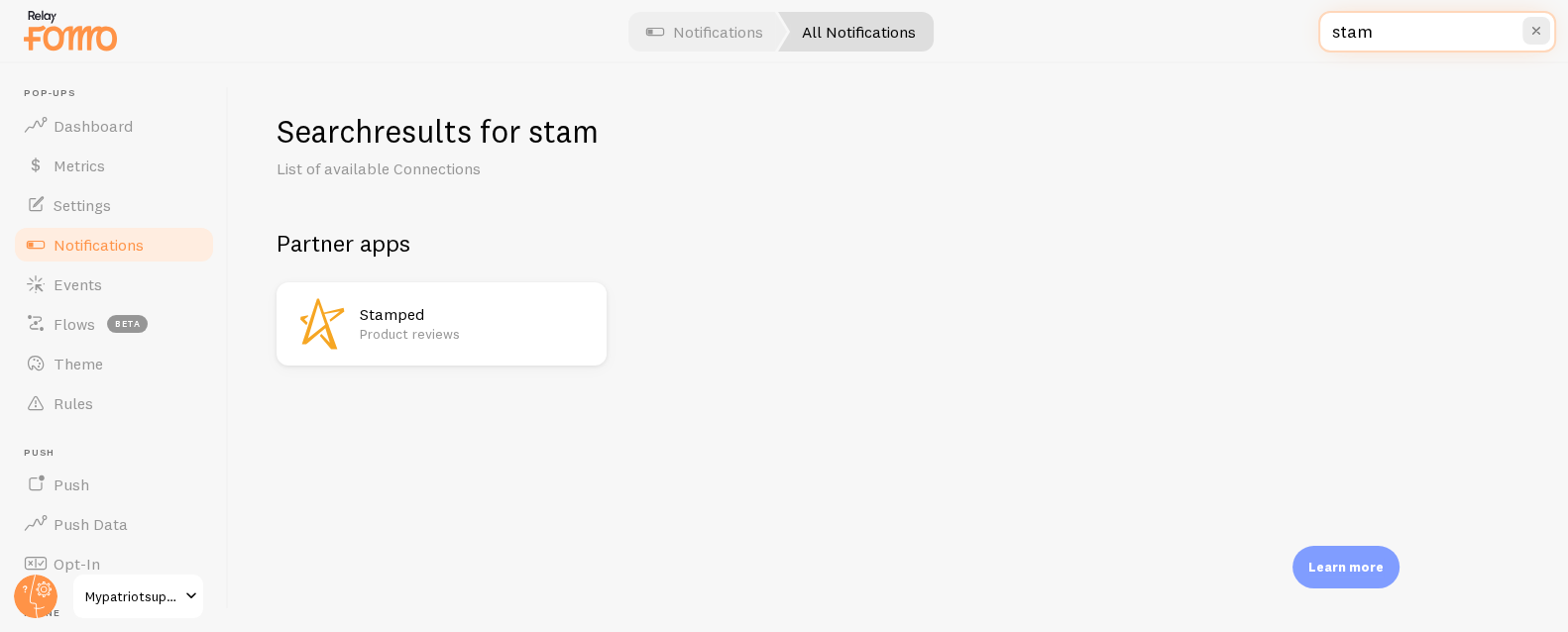
type input "stam"
click at [373, 327] on p "Product reviews" at bounding box center [477, 334] width 234 height 20
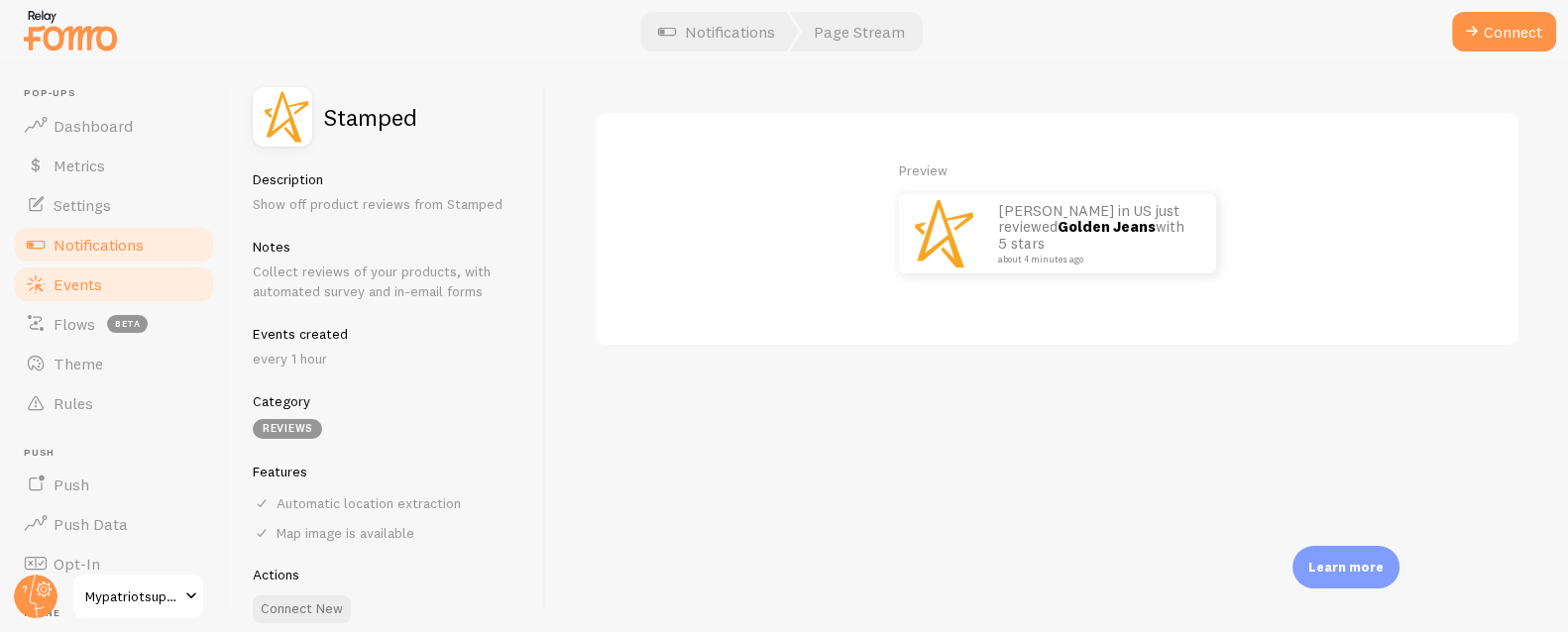
click at [121, 277] on link "Events" at bounding box center [114, 284] width 204 height 40
